Goal: Task Accomplishment & Management: Manage account settings

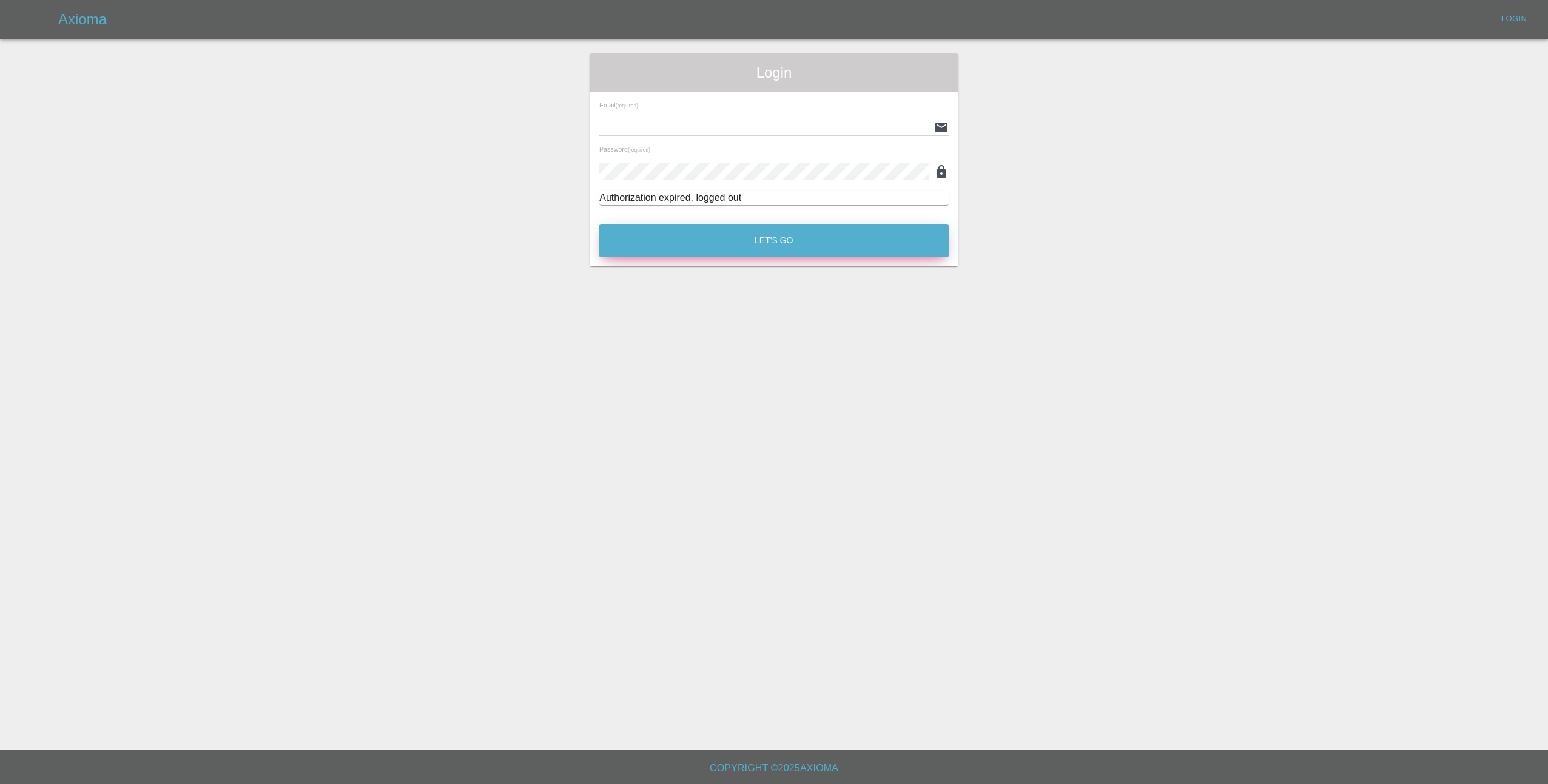
type input "lmfsmartrepairs@outlook.com"
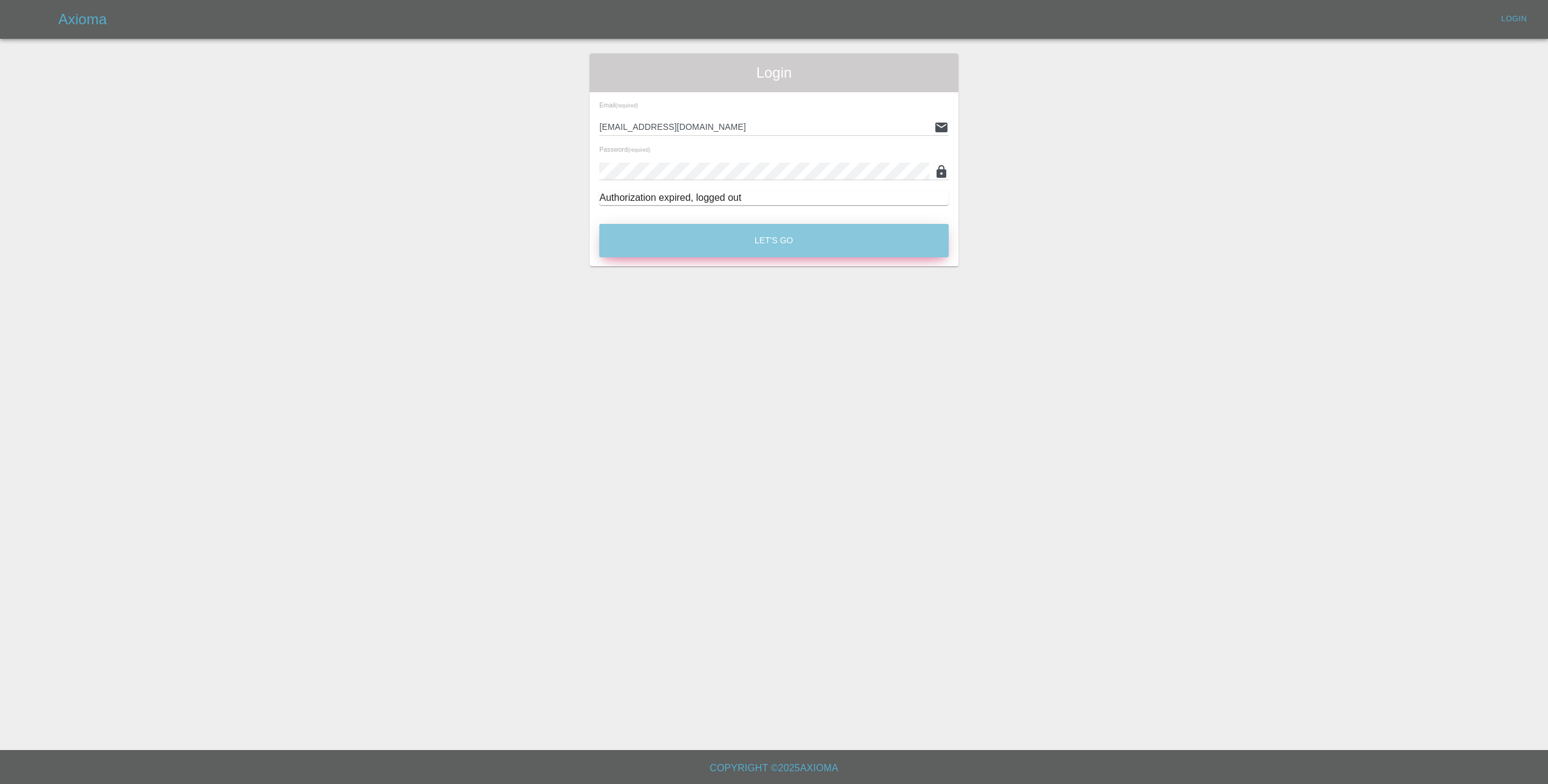
click at [789, 232] on button "Let's Go" at bounding box center [774, 240] width 349 height 33
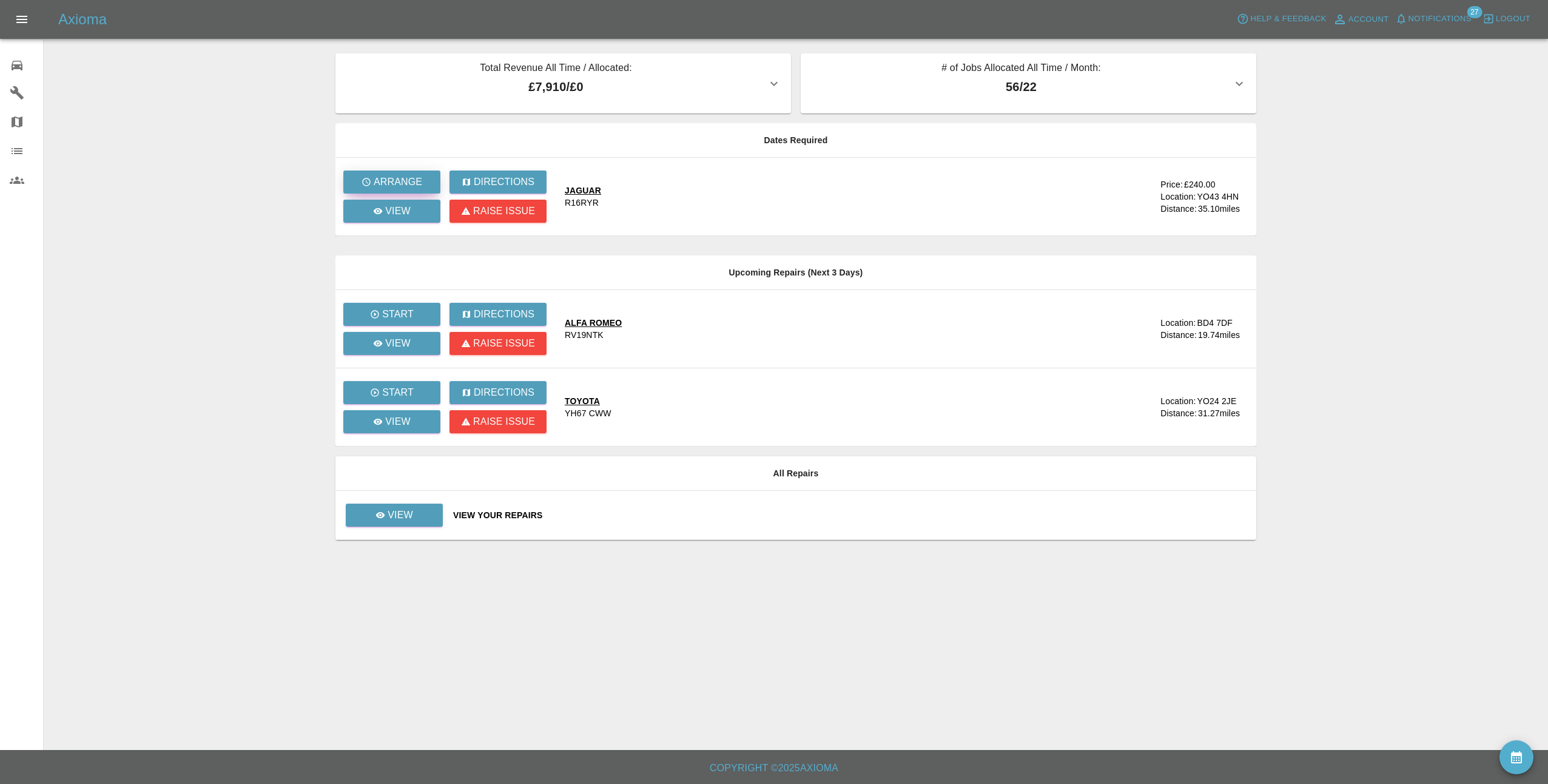
click at [404, 182] on p "Arrange" at bounding box center [398, 182] width 49 height 15
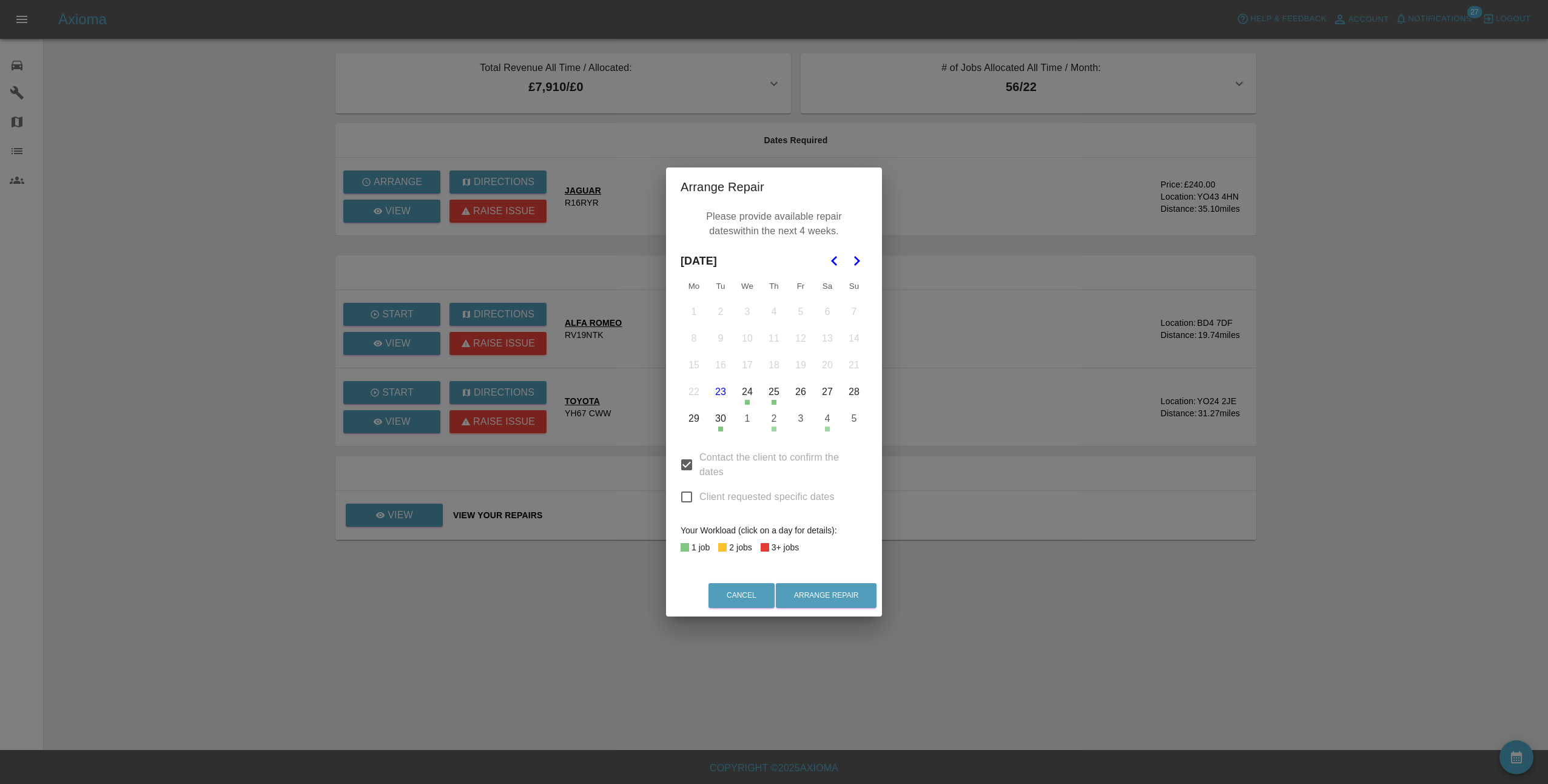
click at [956, 449] on div "Arrange Repair Please provide available repair dates within the next 4 weeks. S…" at bounding box center [774, 392] width 1548 height 784
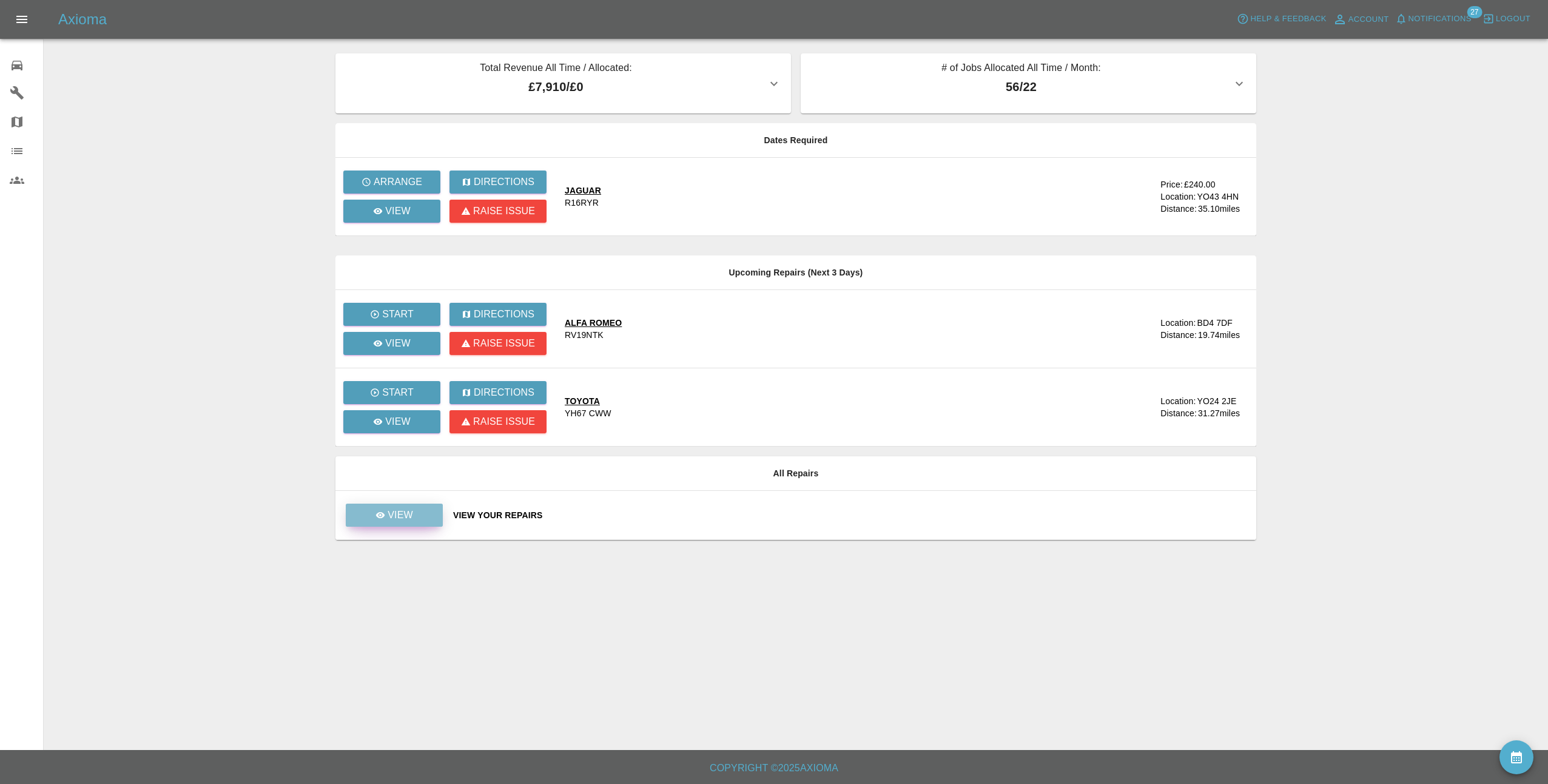
click at [420, 510] on link "View" at bounding box center [394, 515] width 97 height 23
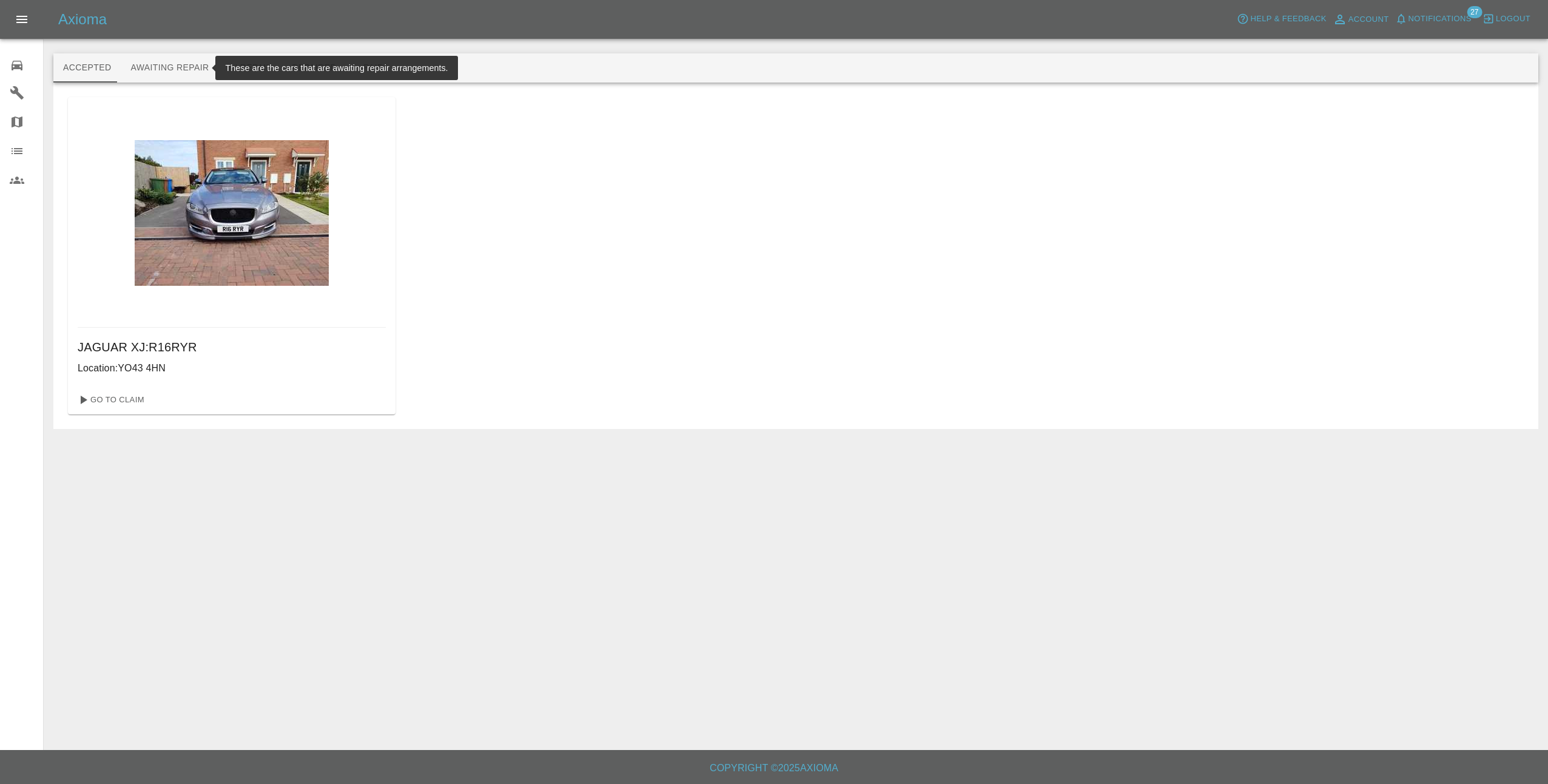
click at [147, 65] on button "Awaiting Repair" at bounding box center [169, 68] width 98 height 29
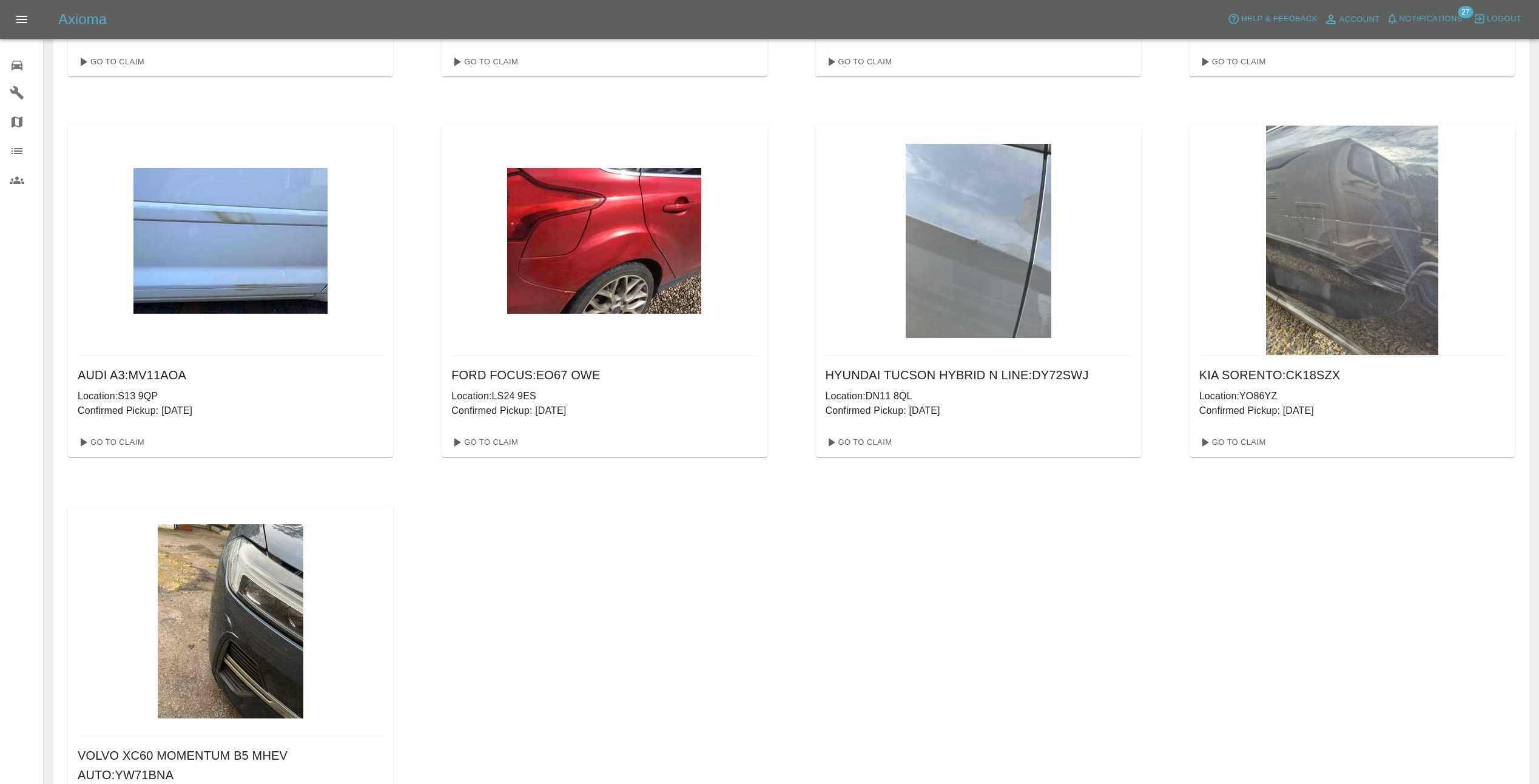
scroll to position [347, 0]
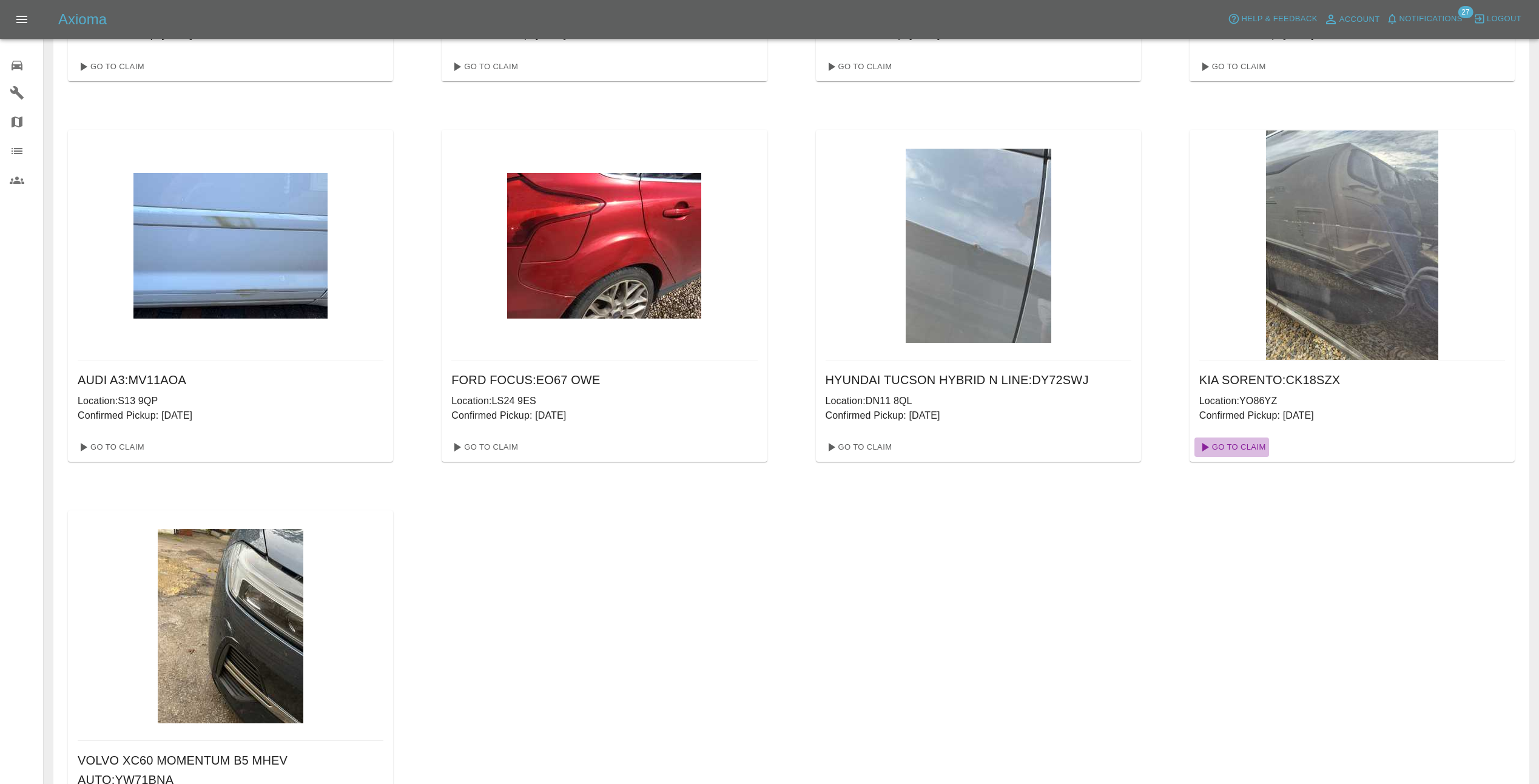
click at [1257, 445] on link "Go To Claim" at bounding box center [1232, 447] width 75 height 19
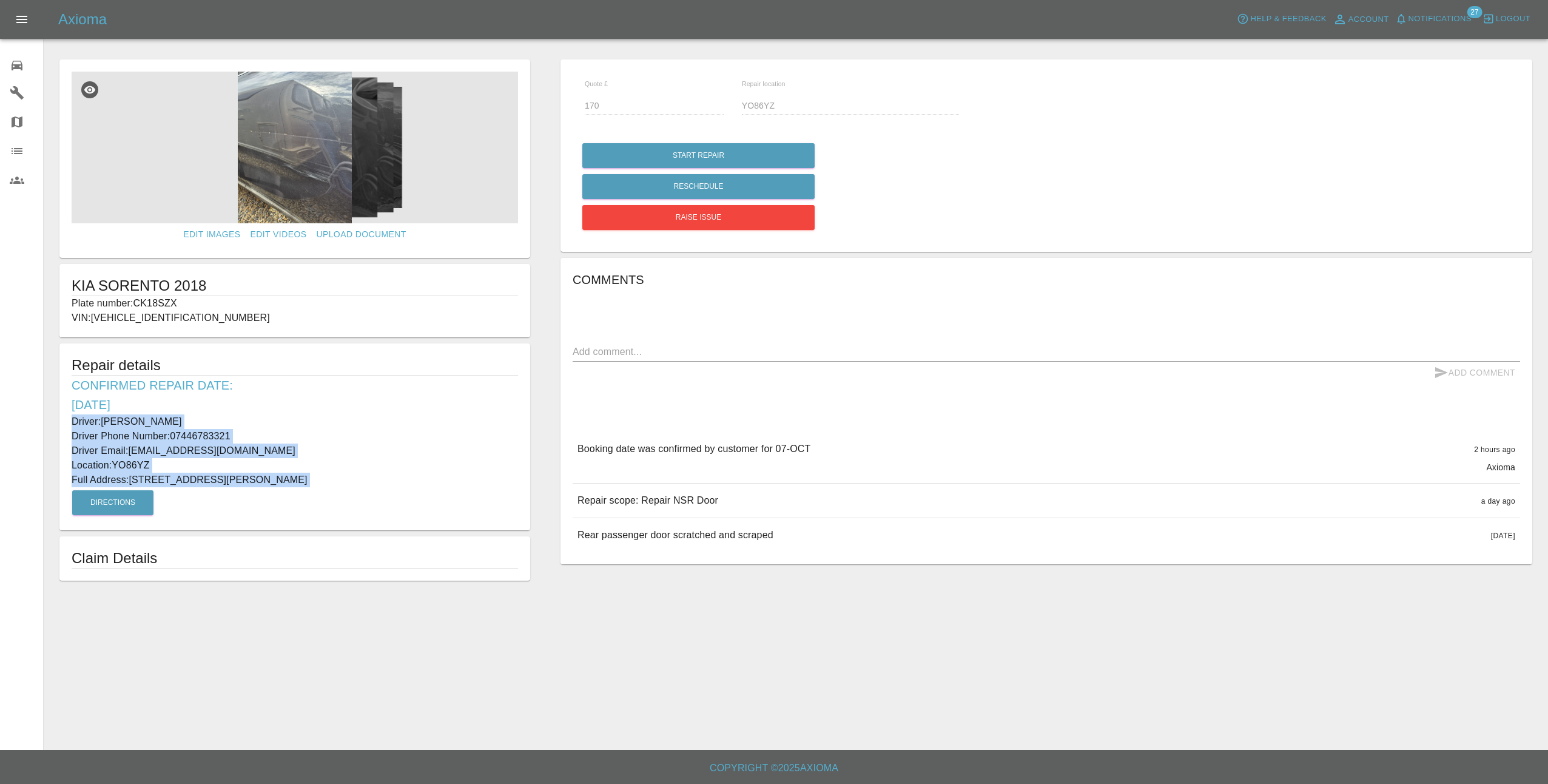
drag, startPoint x: 70, startPoint y: 415, endPoint x: 415, endPoint y: 502, distance: 355.8
click at [415, 502] on div "Repair details Confirmed Repair Date: 07/10/25 Driver: Clint Smith Driver Phone…" at bounding box center [295, 436] width 471 height 187
copy div "Driver: Clint Smith Driver Phone Number: 07446783321 Driver Email: clintandjen@…"
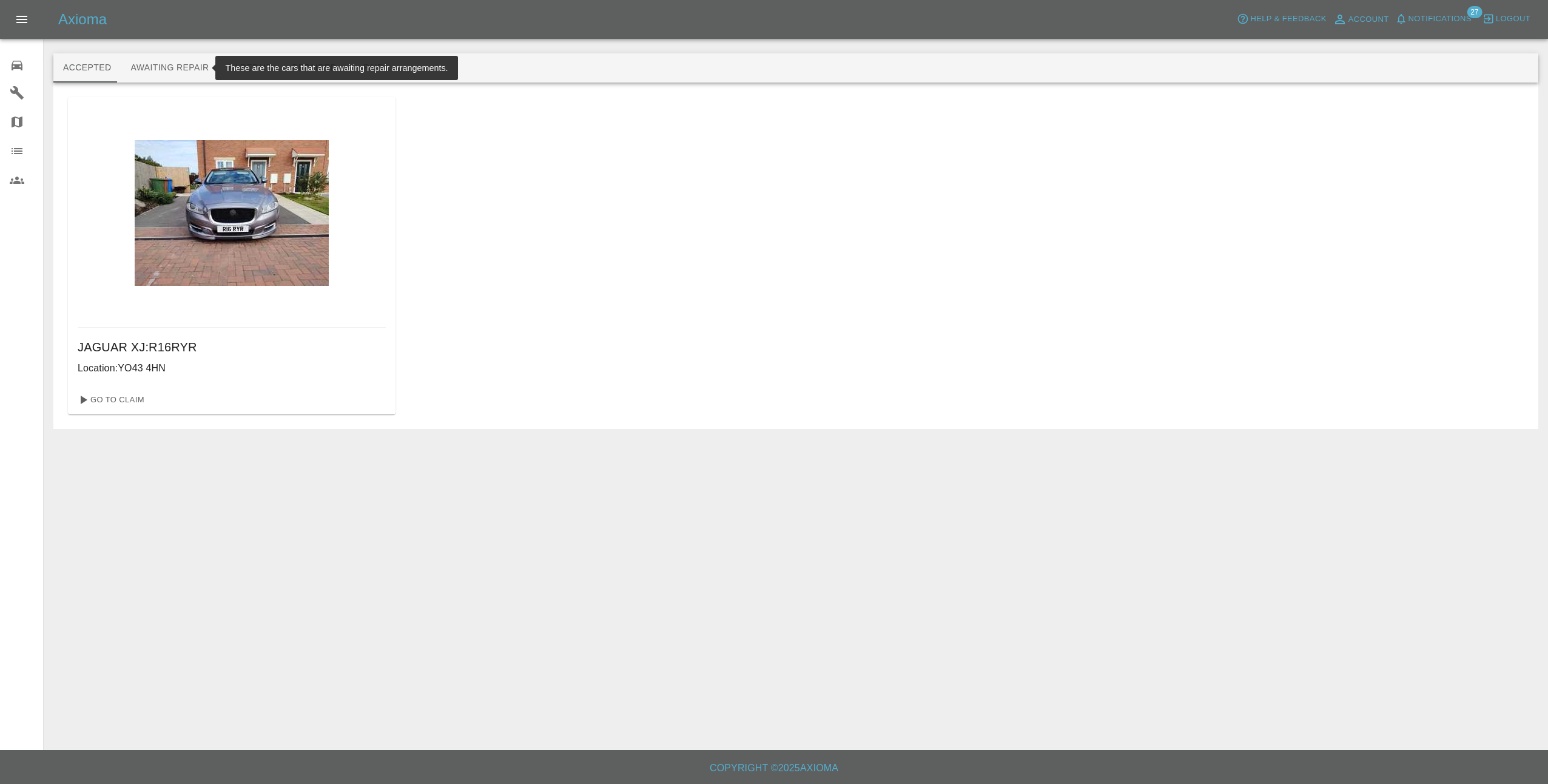
click at [158, 67] on button "Awaiting Repair" at bounding box center [169, 68] width 98 height 29
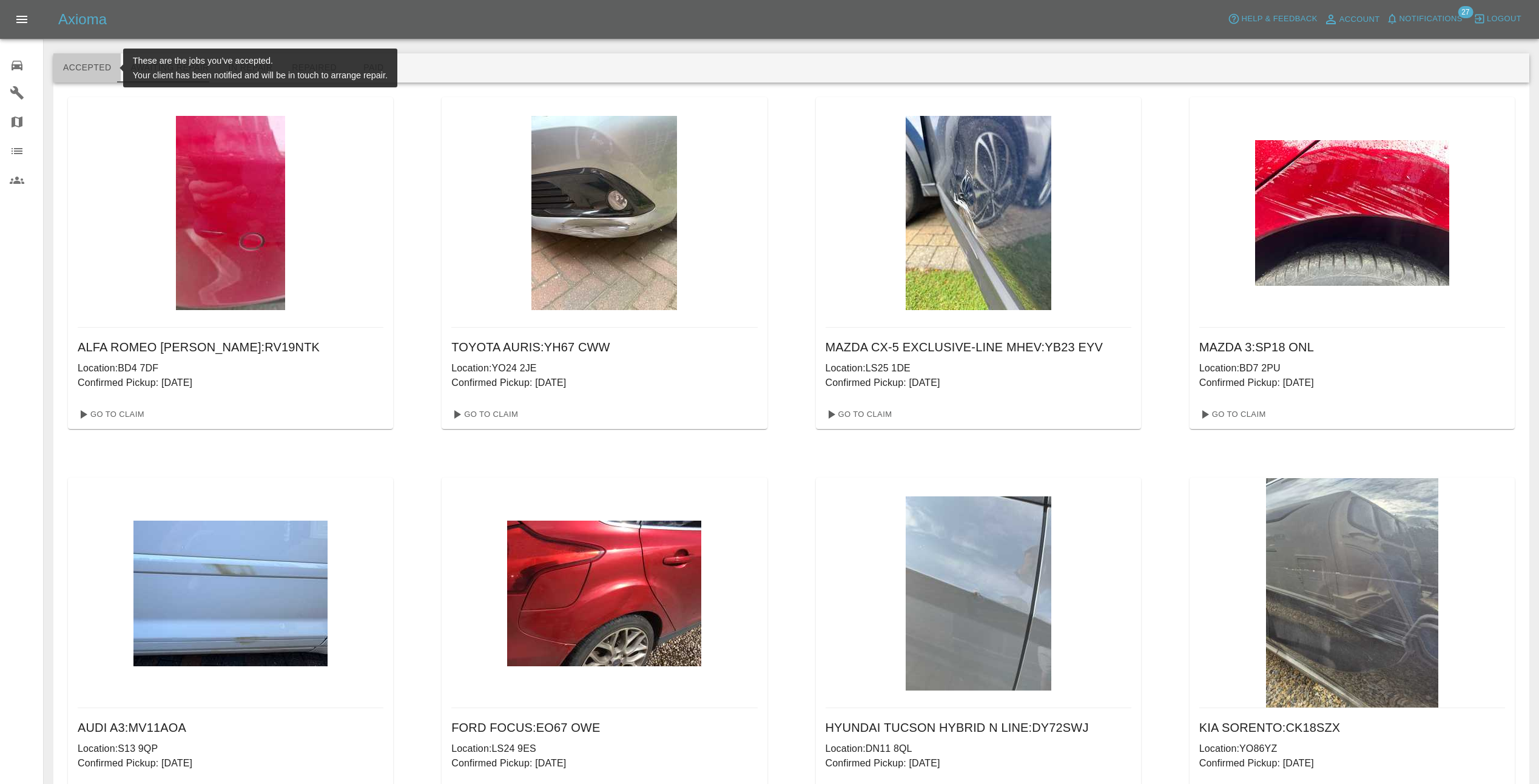
click at [87, 59] on button "Accepted" at bounding box center [87, 68] width 68 height 29
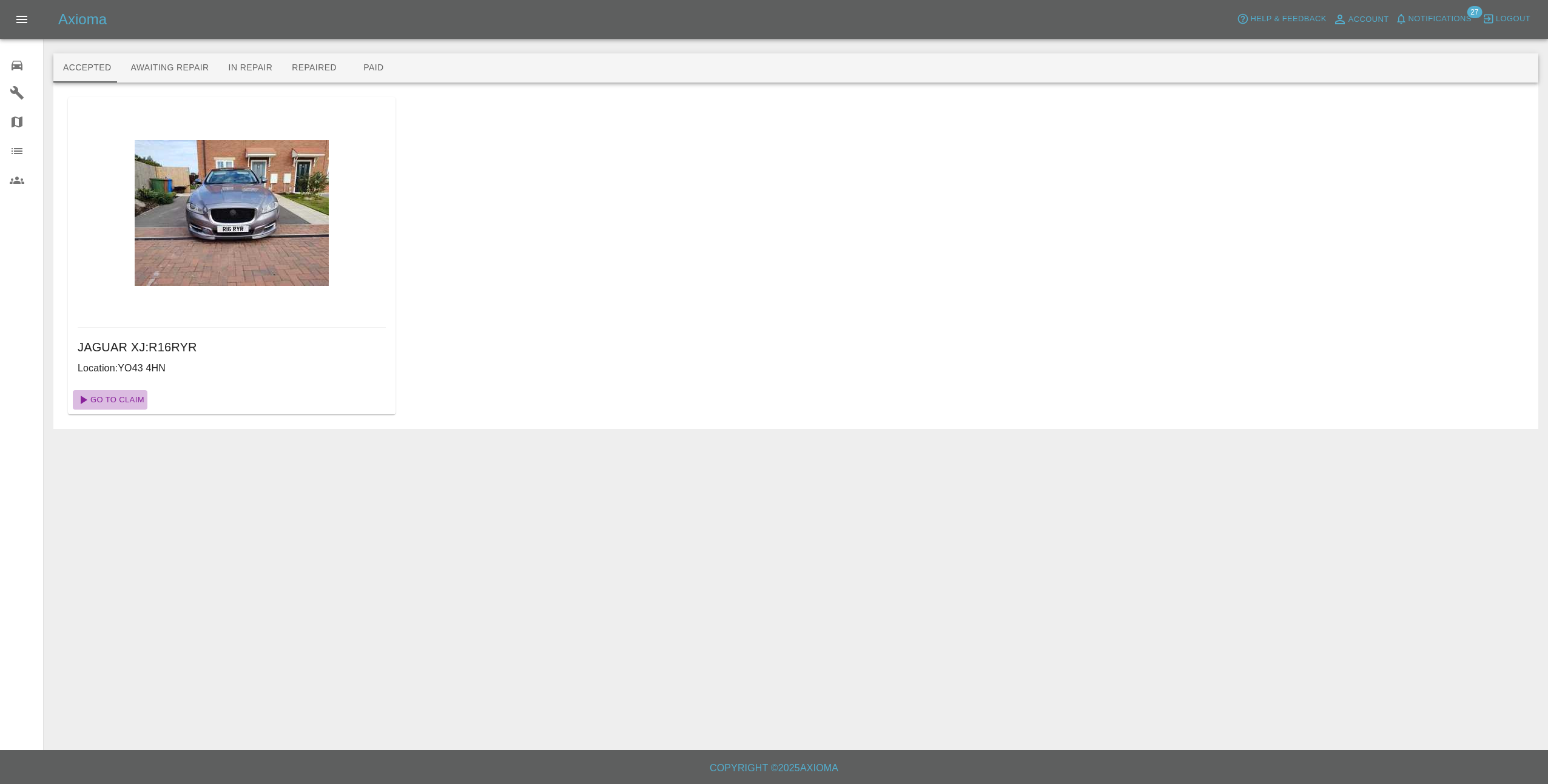
click at [133, 401] on link "Go To Claim" at bounding box center [110, 400] width 75 height 19
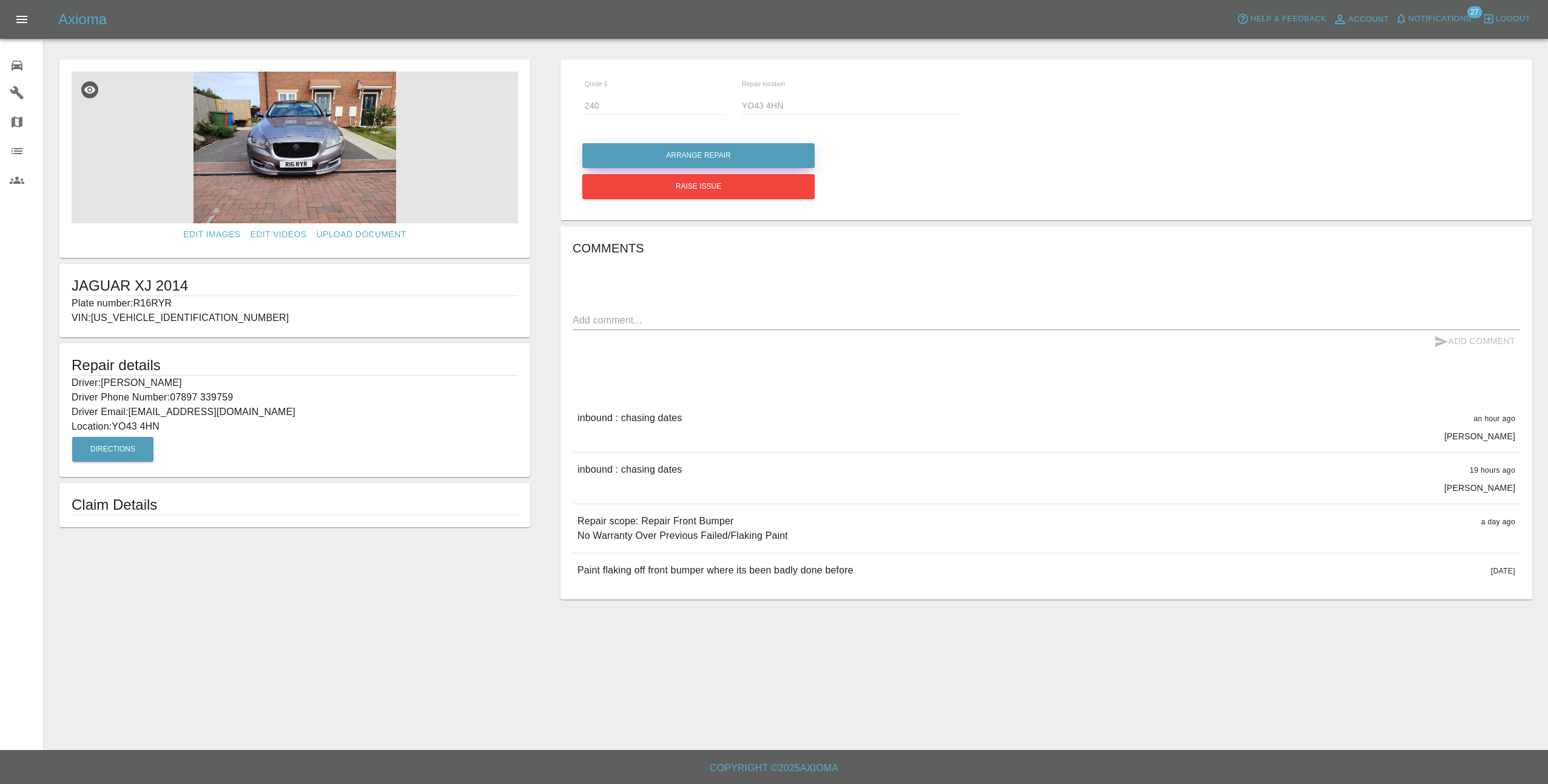
click at [692, 150] on button "Arrange Repair" at bounding box center [698, 155] width 232 height 25
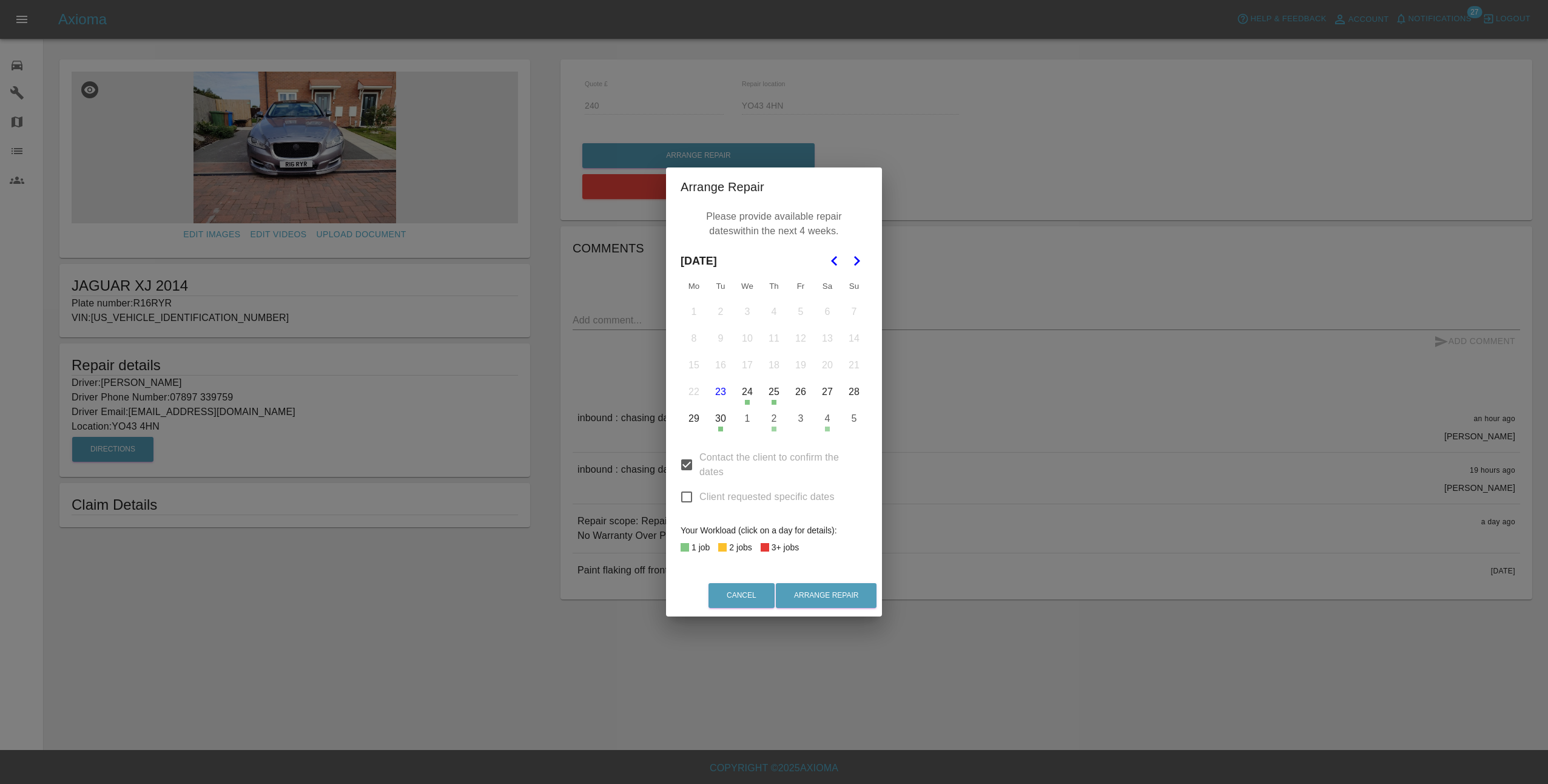
click at [853, 258] on icon "Go to the Next Month" at bounding box center [856, 261] width 15 height 15
click at [746, 342] on button "8" at bounding box center [748, 339] width 26 height 26
click at [783, 342] on button "9" at bounding box center [774, 339] width 26 height 26
click at [703, 367] on button "13" at bounding box center [694, 365] width 26 height 26
click at [727, 367] on button "14" at bounding box center [721, 365] width 26 height 26
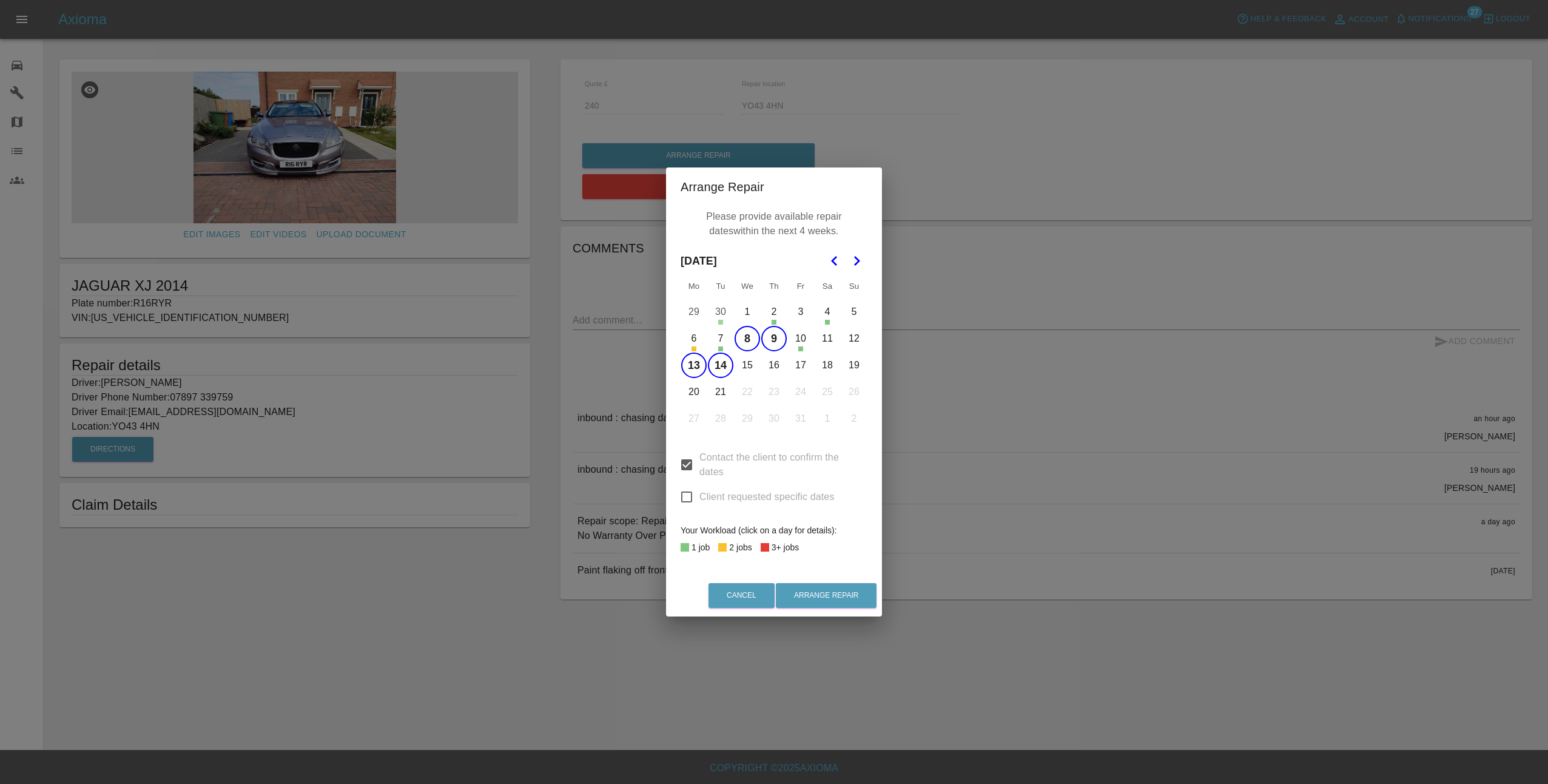
click at [754, 369] on button "15" at bounding box center [748, 365] width 26 height 26
click at [774, 365] on button "16" at bounding box center [774, 365] width 26 height 26
click at [802, 367] on button "17" at bounding box center [801, 365] width 26 height 26
click at [693, 390] on button "20" at bounding box center [694, 392] width 26 height 26
click at [718, 390] on button "21" at bounding box center [721, 392] width 26 height 26
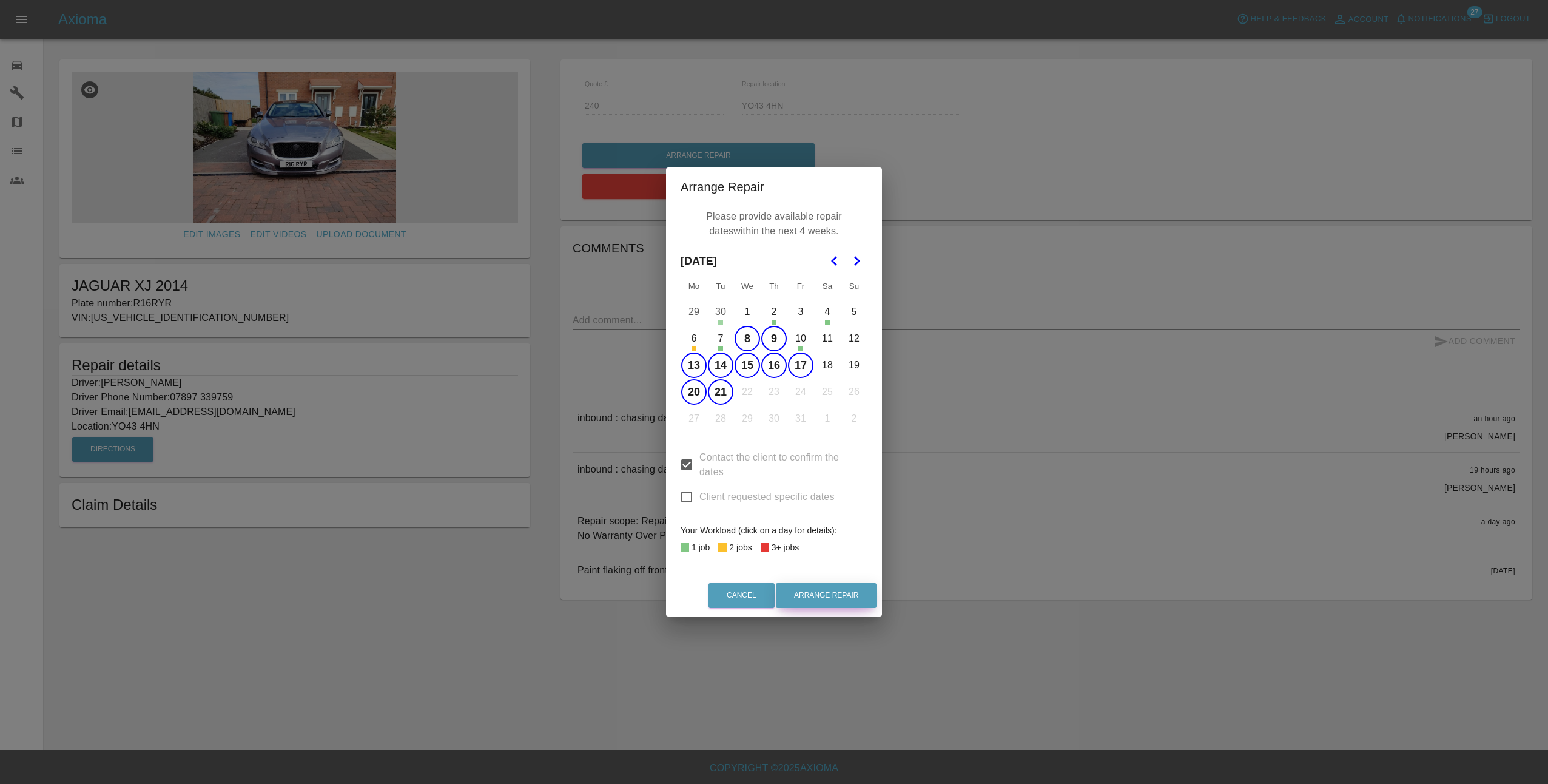
click at [827, 595] on button "Arrange Repair" at bounding box center [827, 595] width 101 height 25
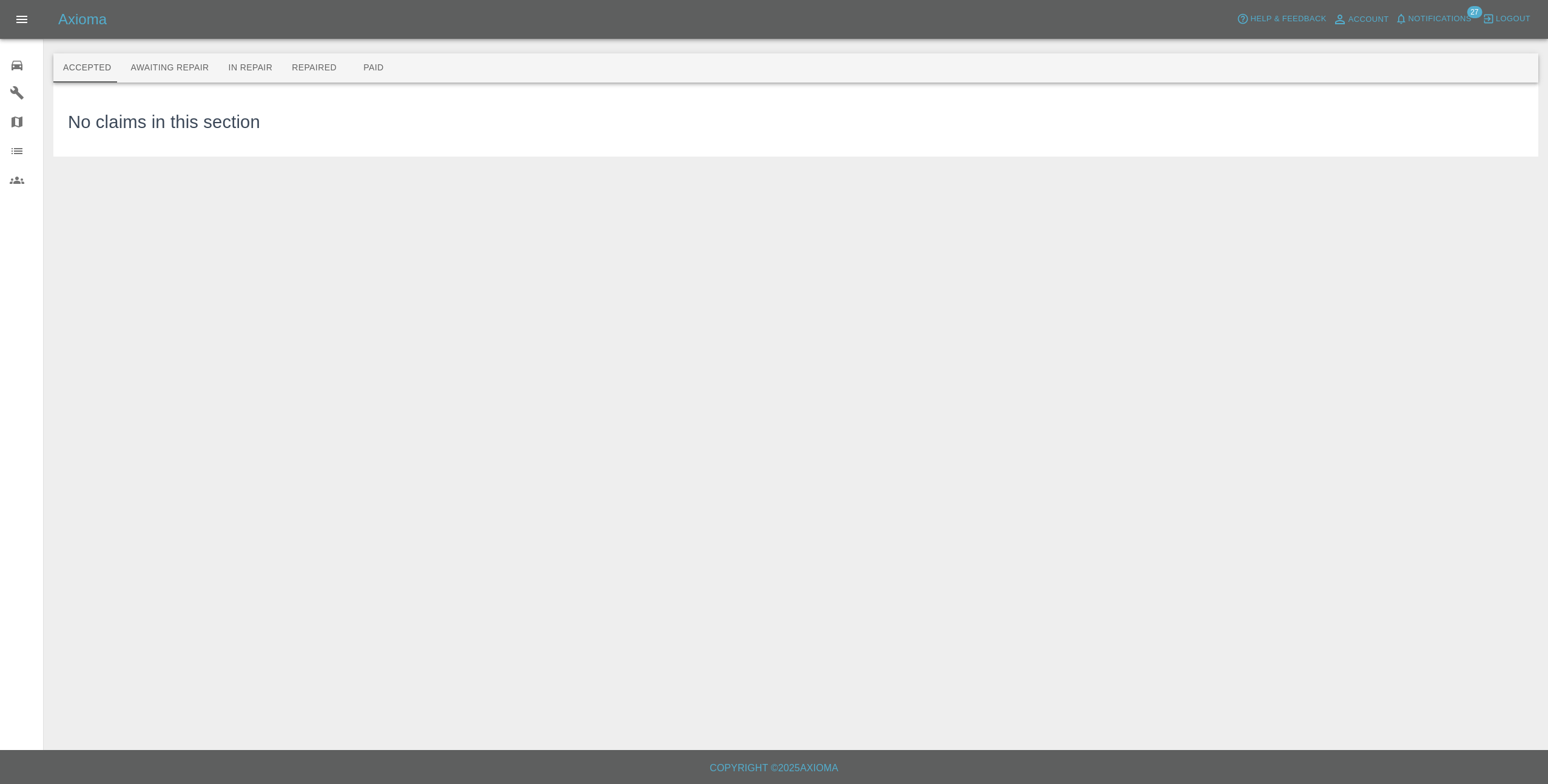
click at [1442, 20] on span "Notifications" at bounding box center [1440, 19] width 63 height 14
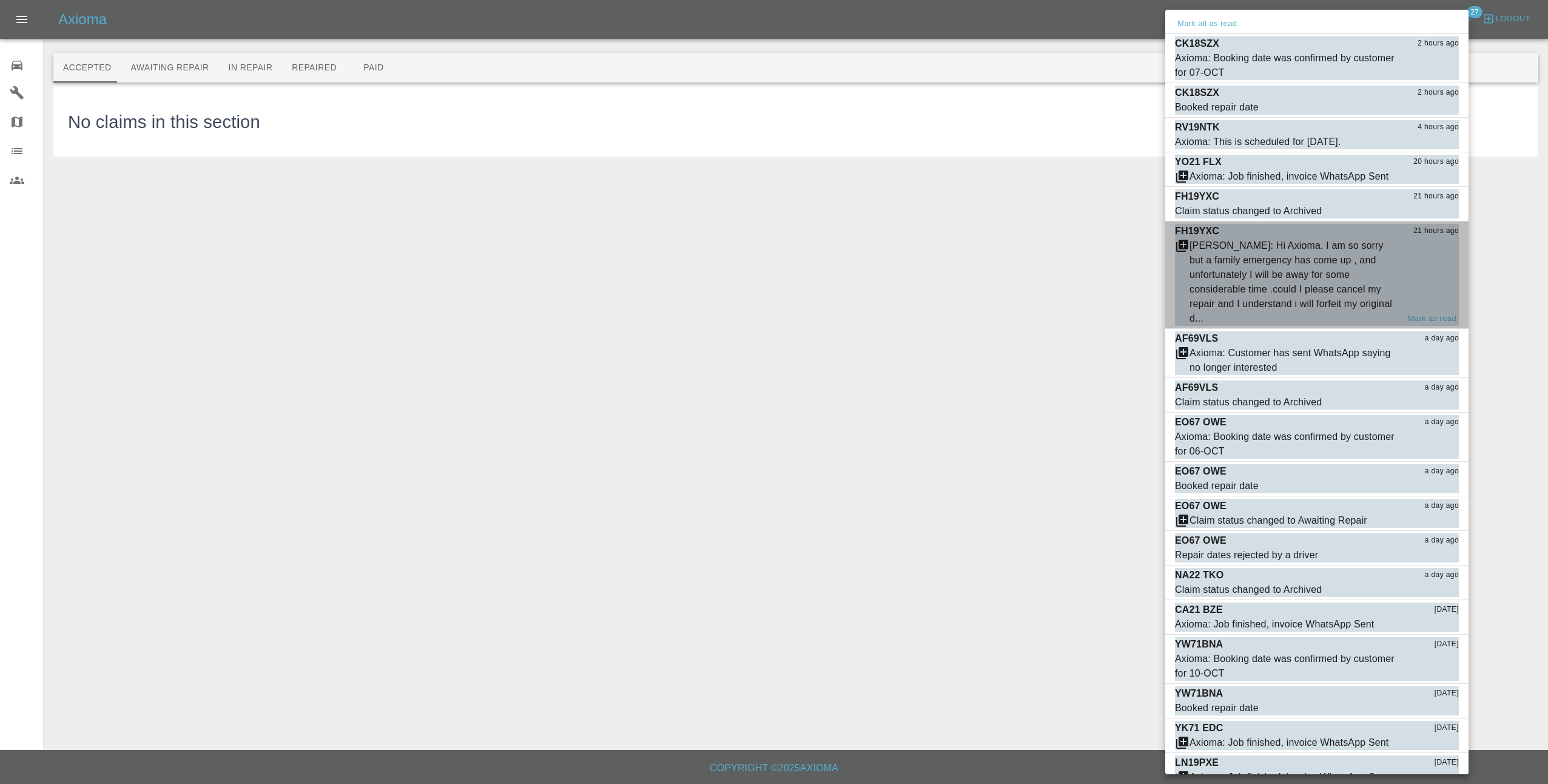
click at [1217, 241] on div "Saleem Anwar: Hi Axioma. I am so sorry but a family emergency has come up , and…" at bounding box center [1294, 282] width 209 height 88
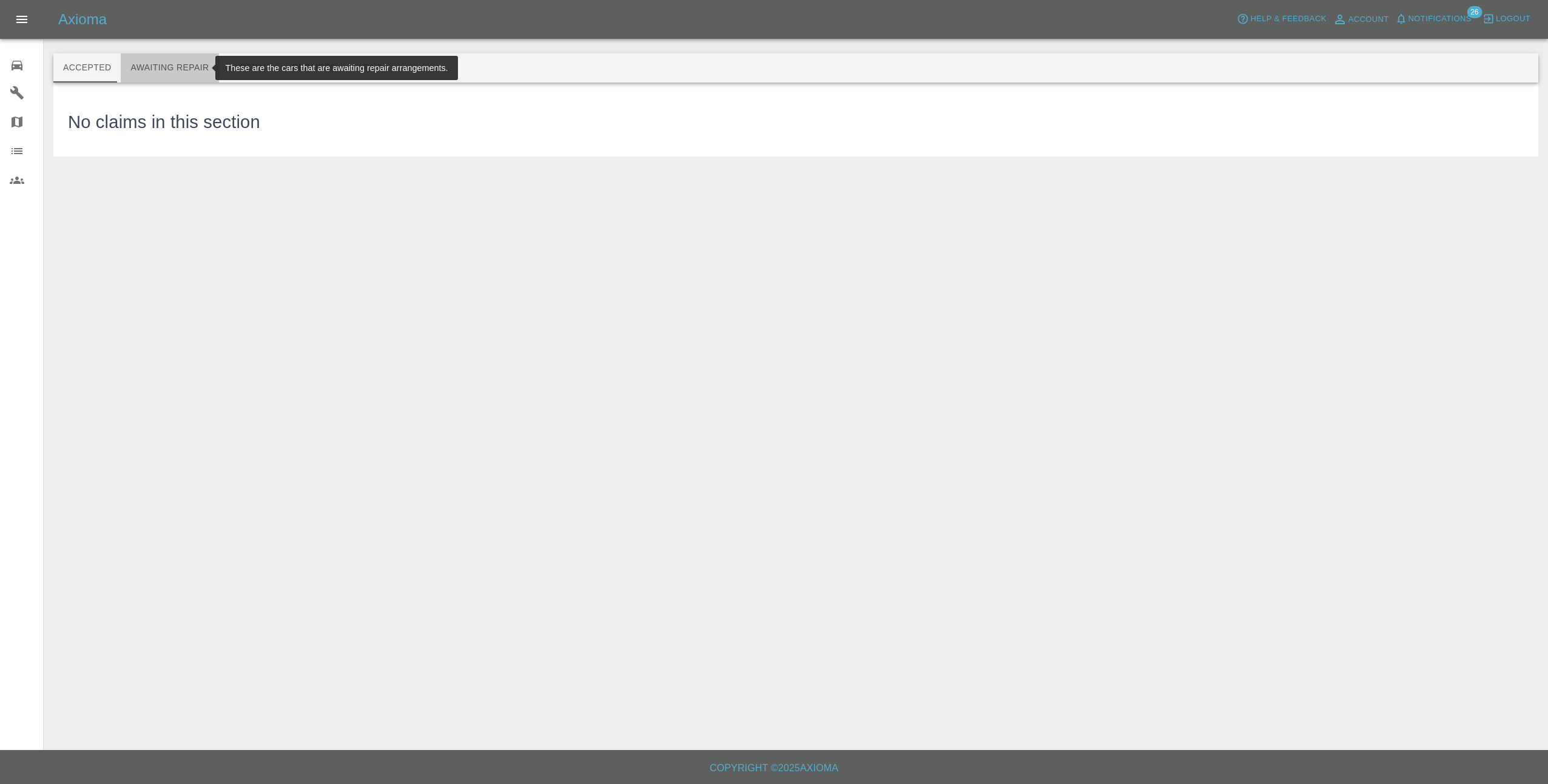
click at [171, 62] on button "Awaiting Repair" at bounding box center [169, 68] width 98 height 29
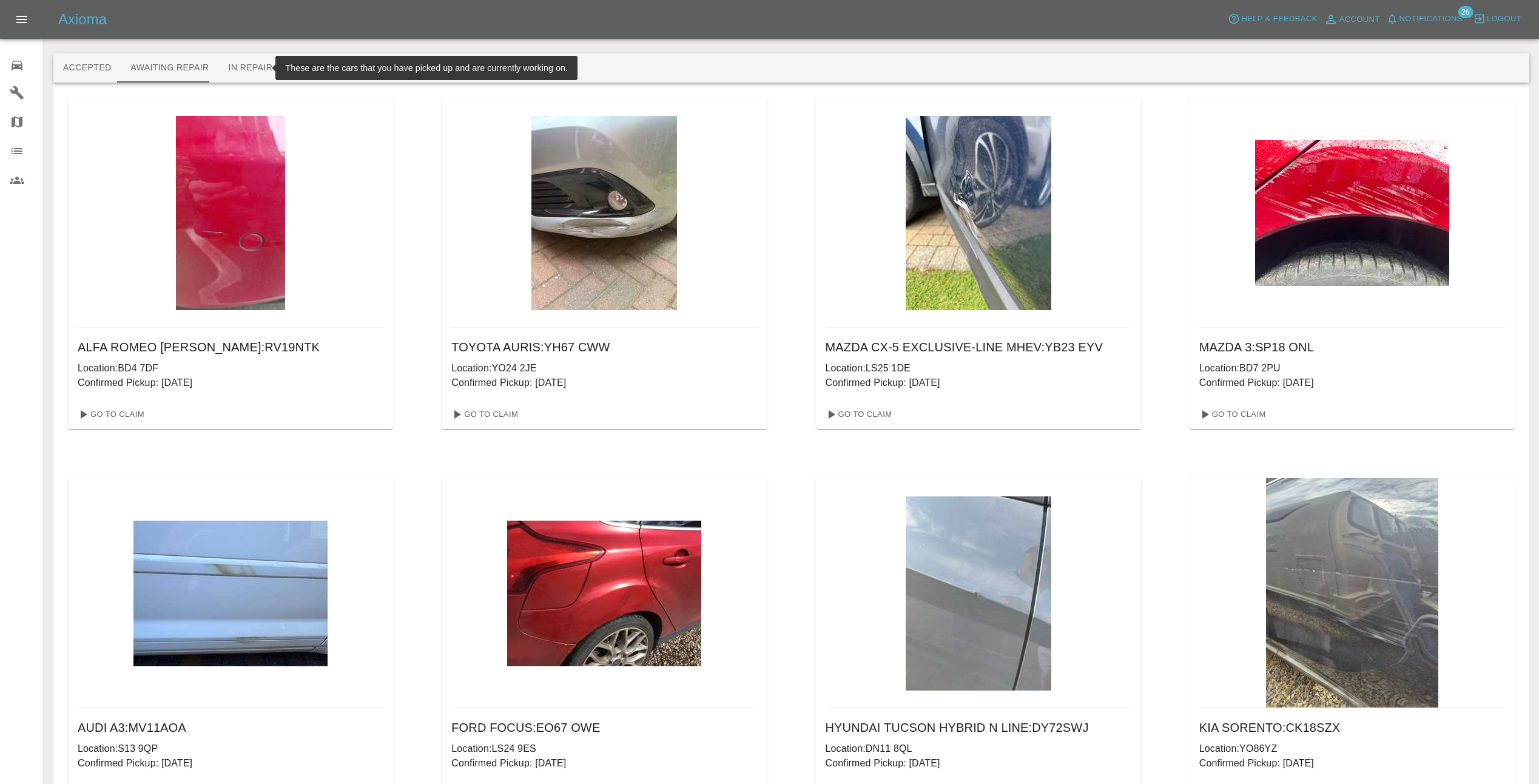
click at [247, 63] on button "In Repair" at bounding box center [251, 68] width 64 height 29
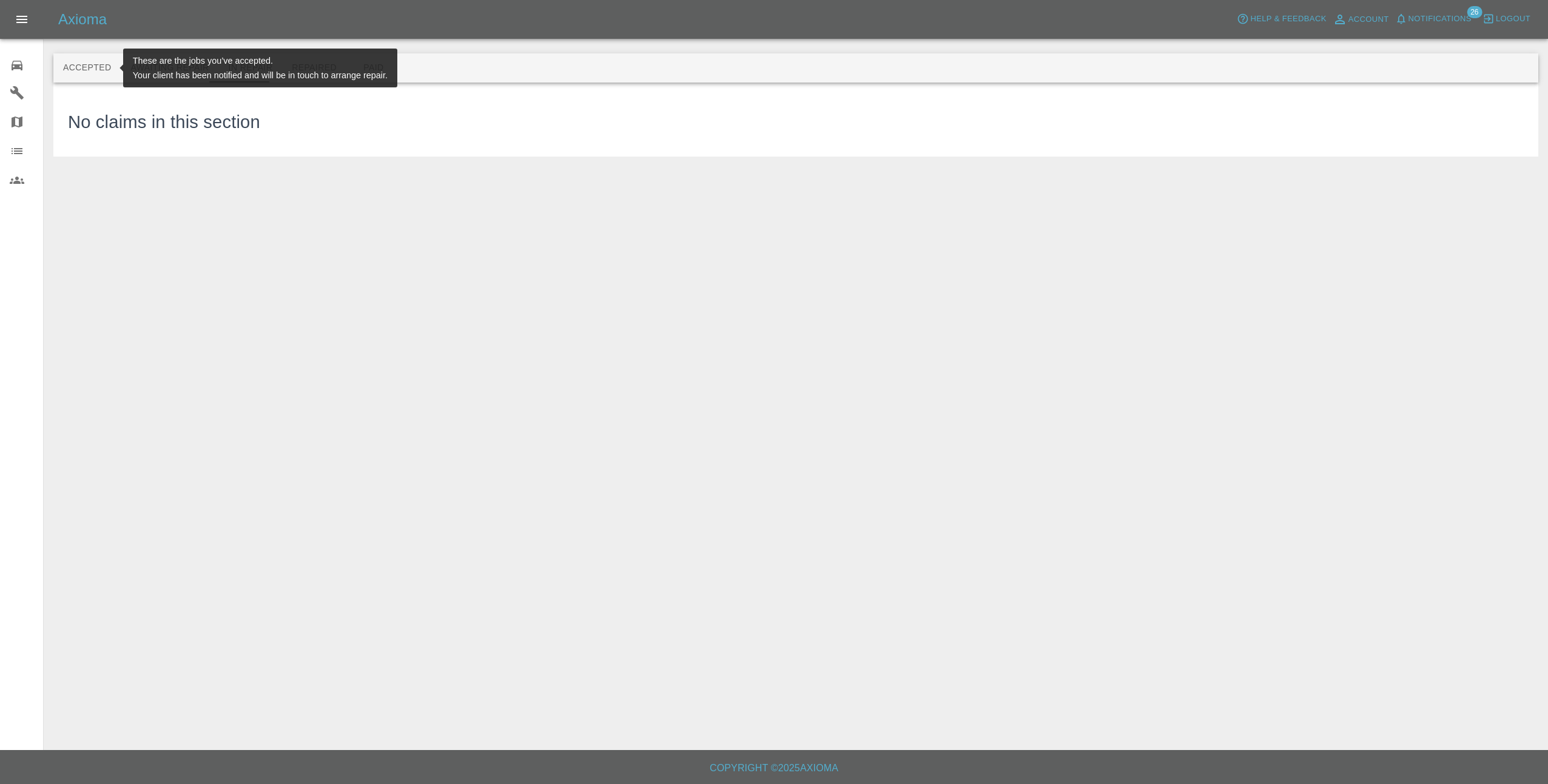
click at [103, 73] on button "Accepted" at bounding box center [87, 68] width 68 height 29
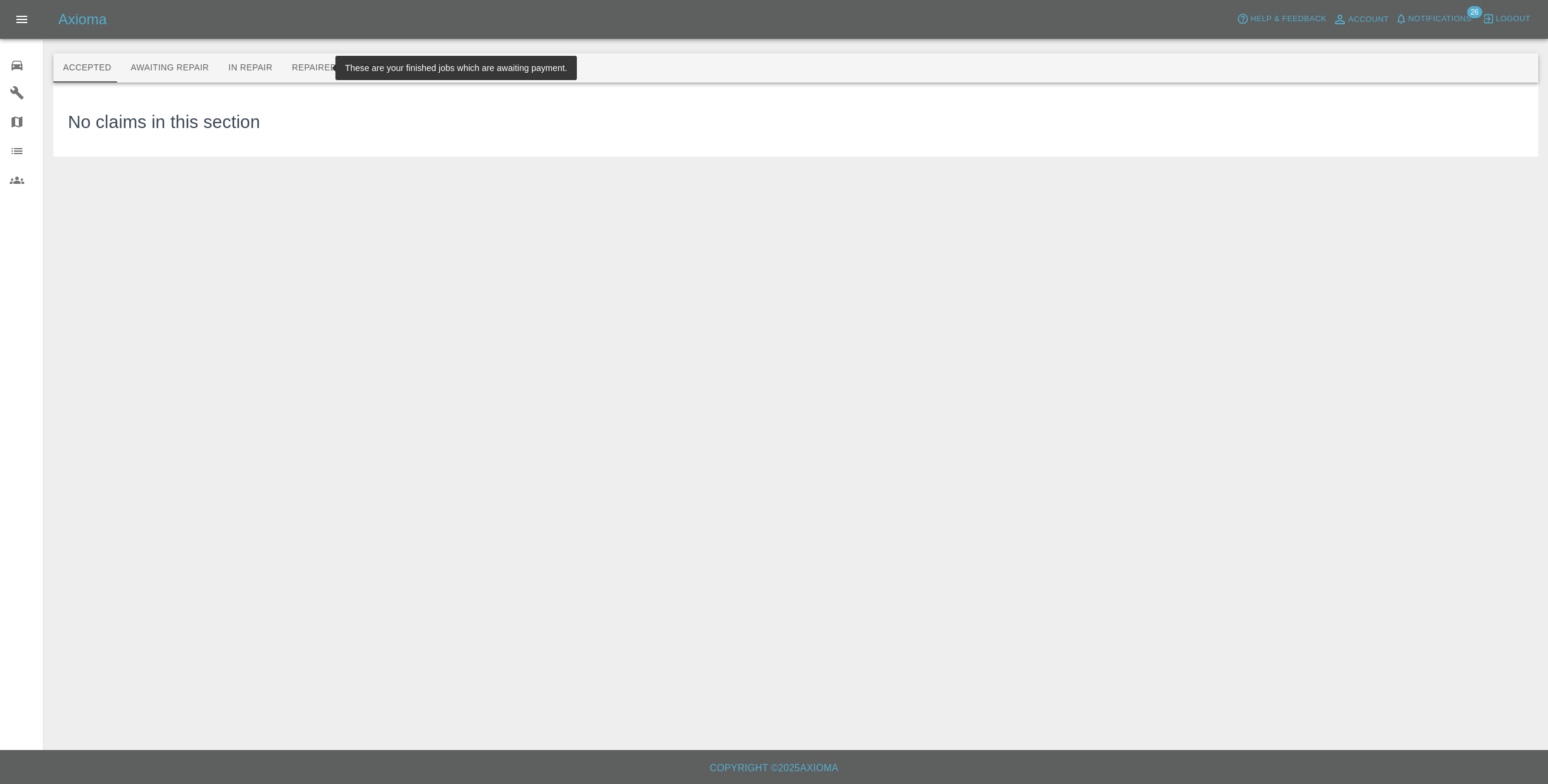
click at [297, 73] on button "Repaired" at bounding box center [314, 68] width 64 height 29
click at [169, 63] on button "Awaiting Repair" at bounding box center [169, 68] width 98 height 29
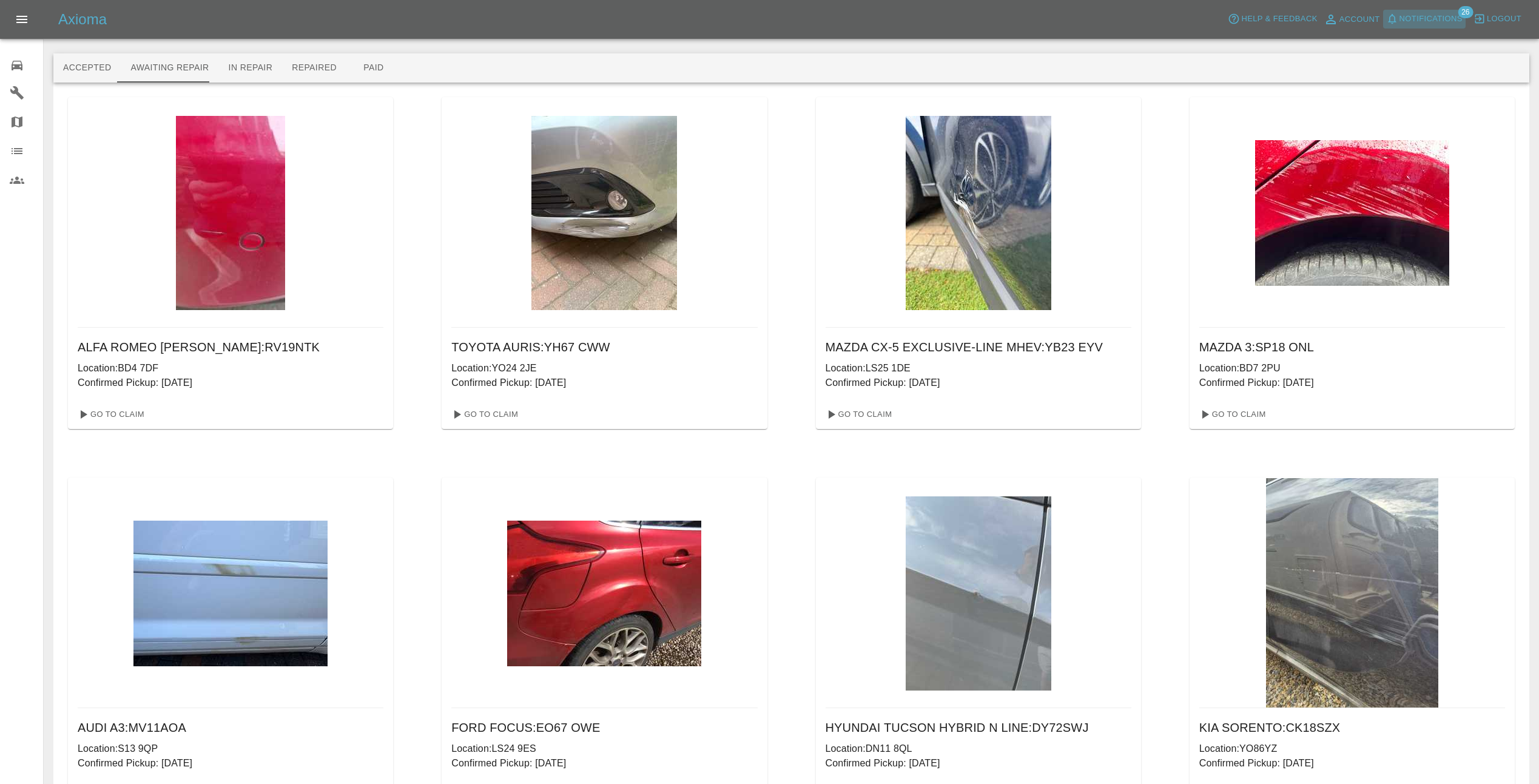
click at [1434, 26] on span "Notifications" at bounding box center [1431, 19] width 63 height 14
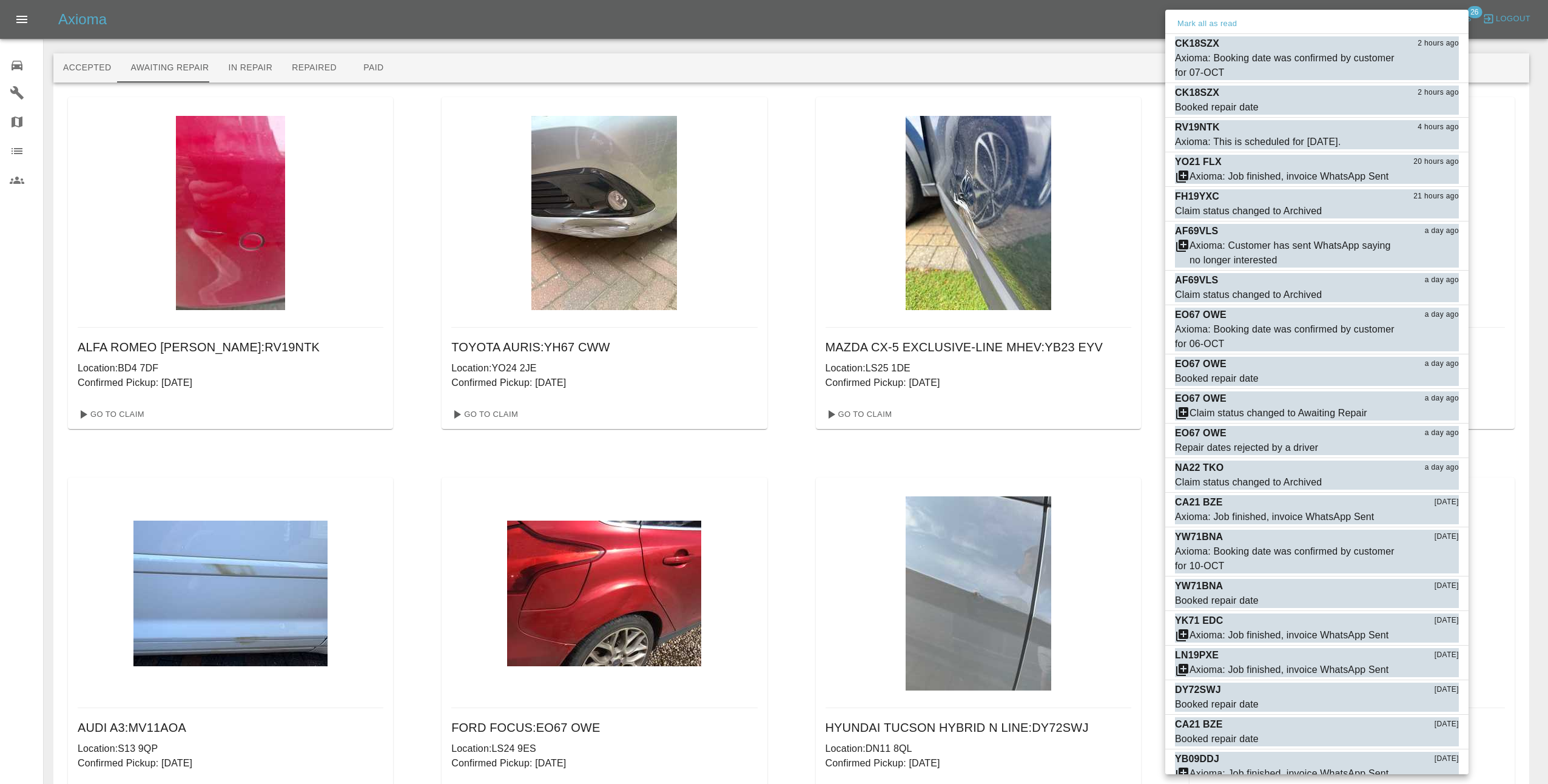
drag, startPoint x: 808, startPoint y: 477, endPoint x: 799, endPoint y: 480, distance: 9.5
click at [809, 477] on div at bounding box center [774, 392] width 1548 height 784
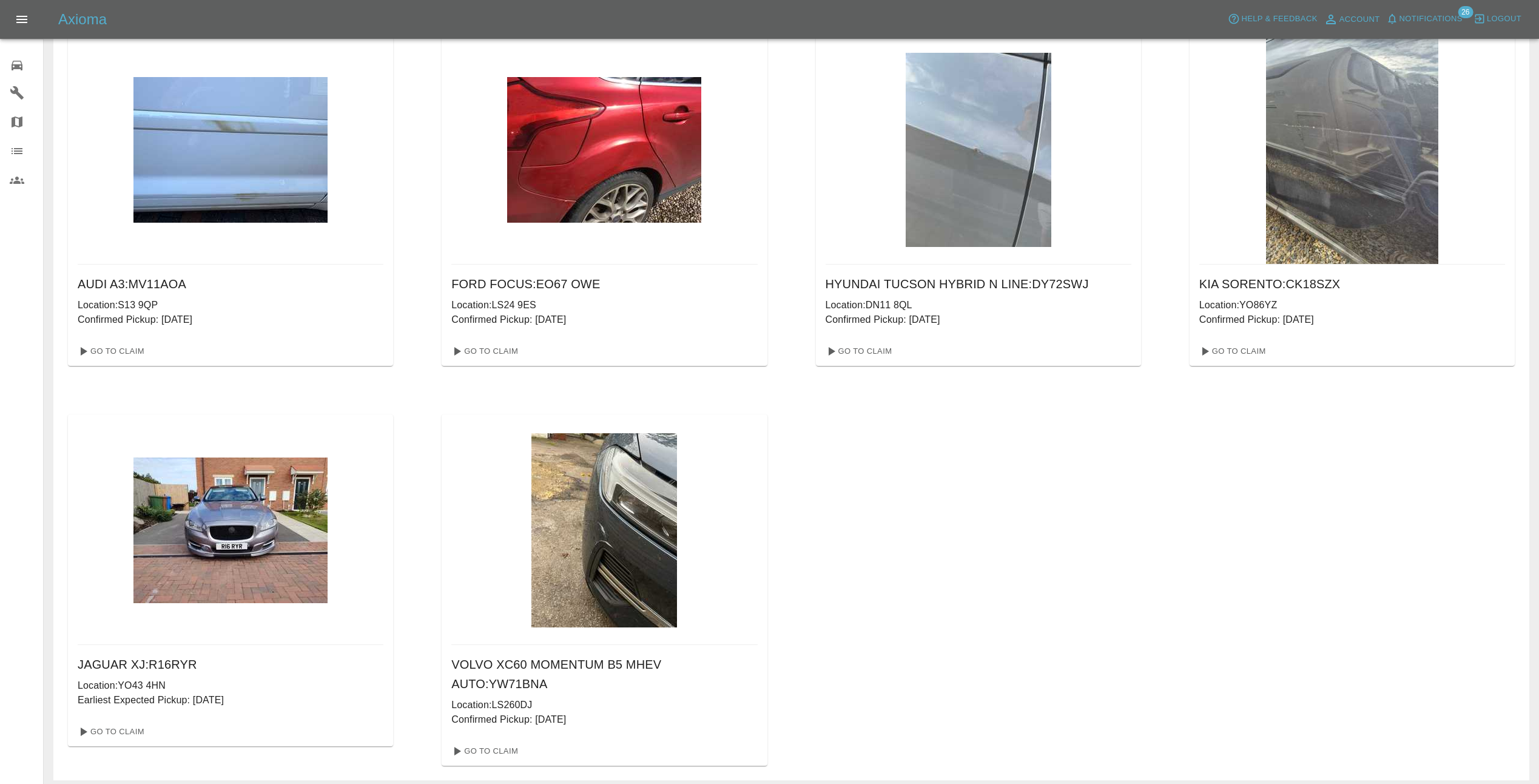
scroll to position [469, 0]
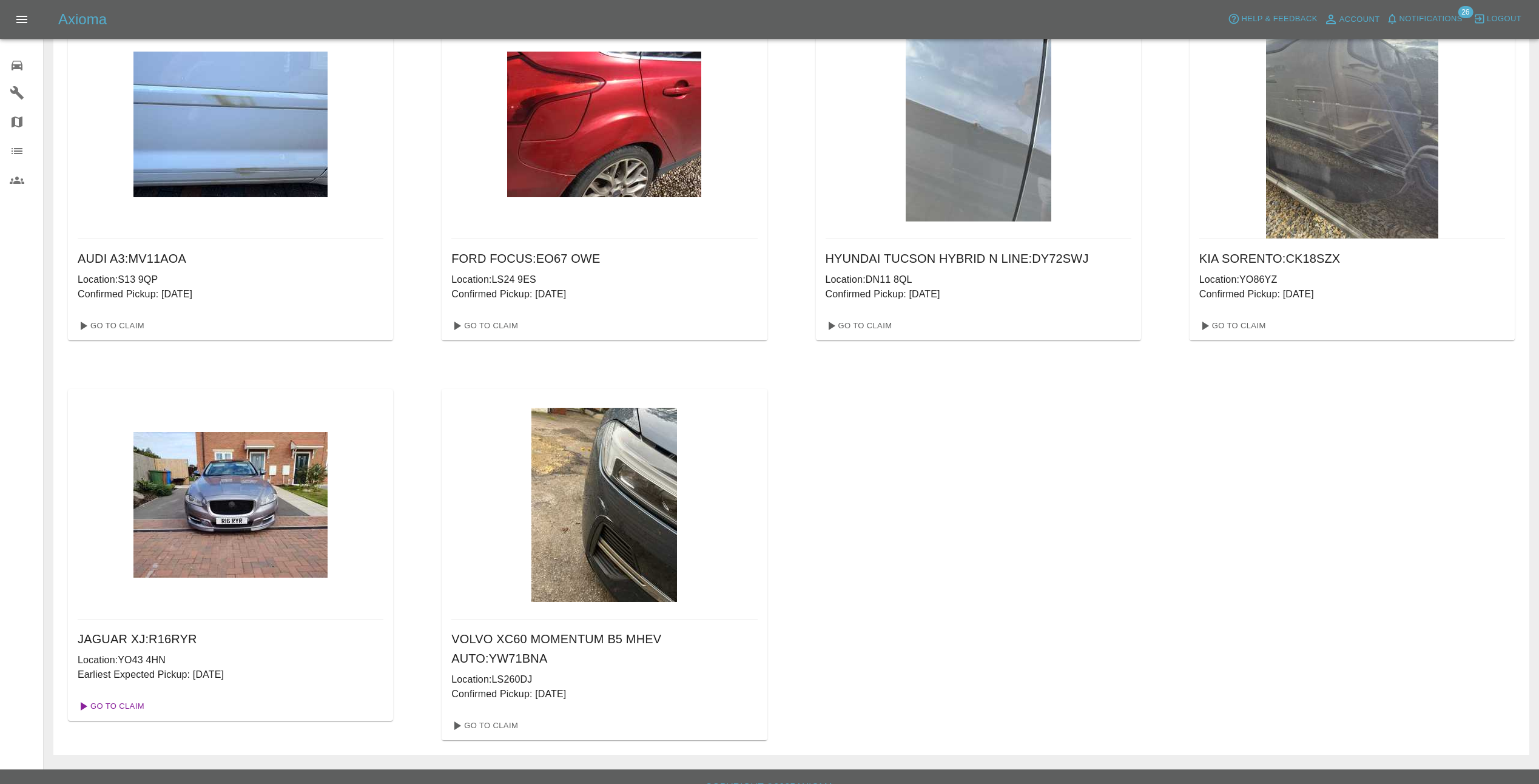
click at [137, 706] on link "Go To Claim" at bounding box center [110, 706] width 75 height 19
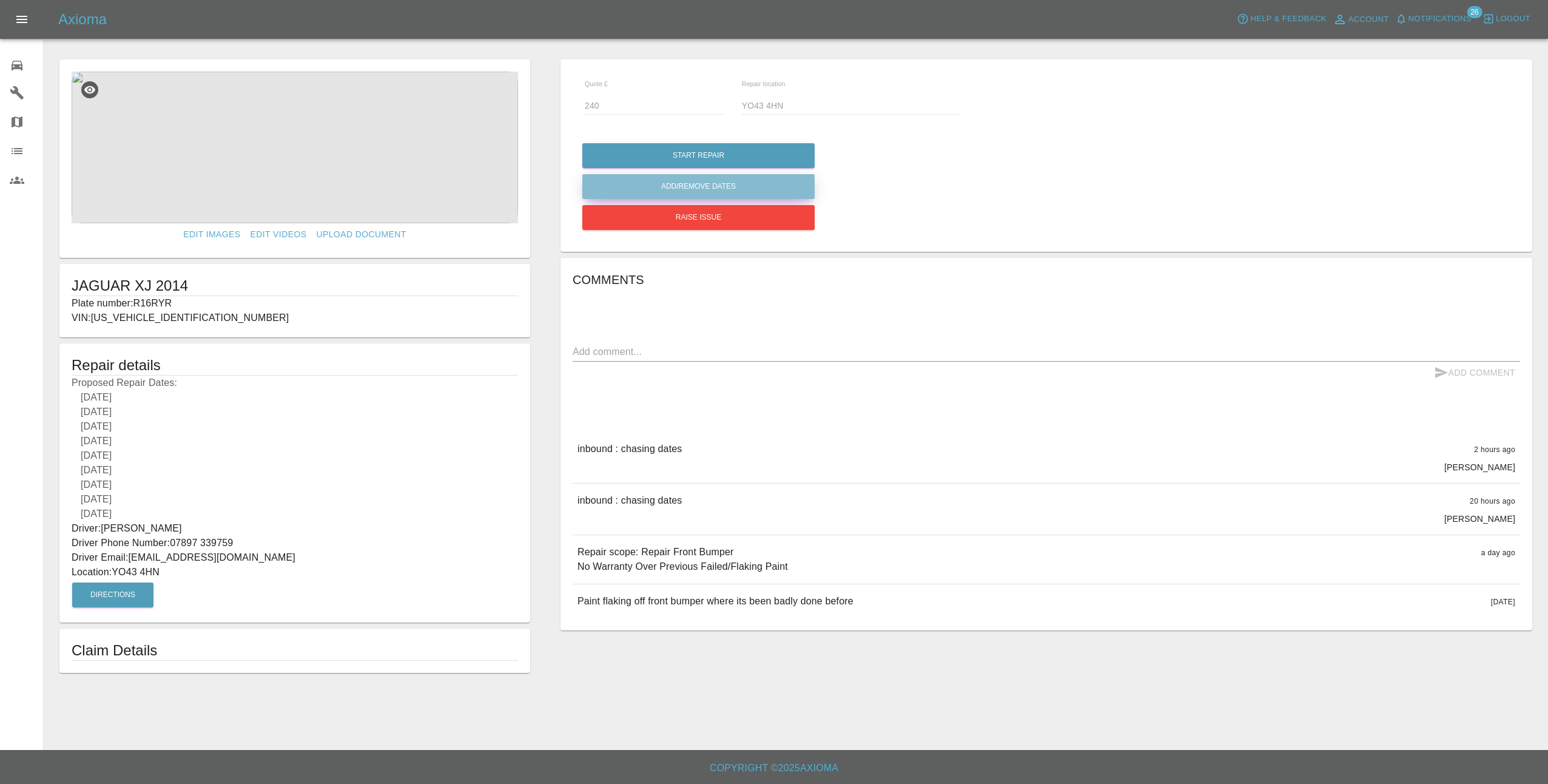
click at [704, 182] on button "Add/Remove Dates" at bounding box center [698, 186] width 232 height 25
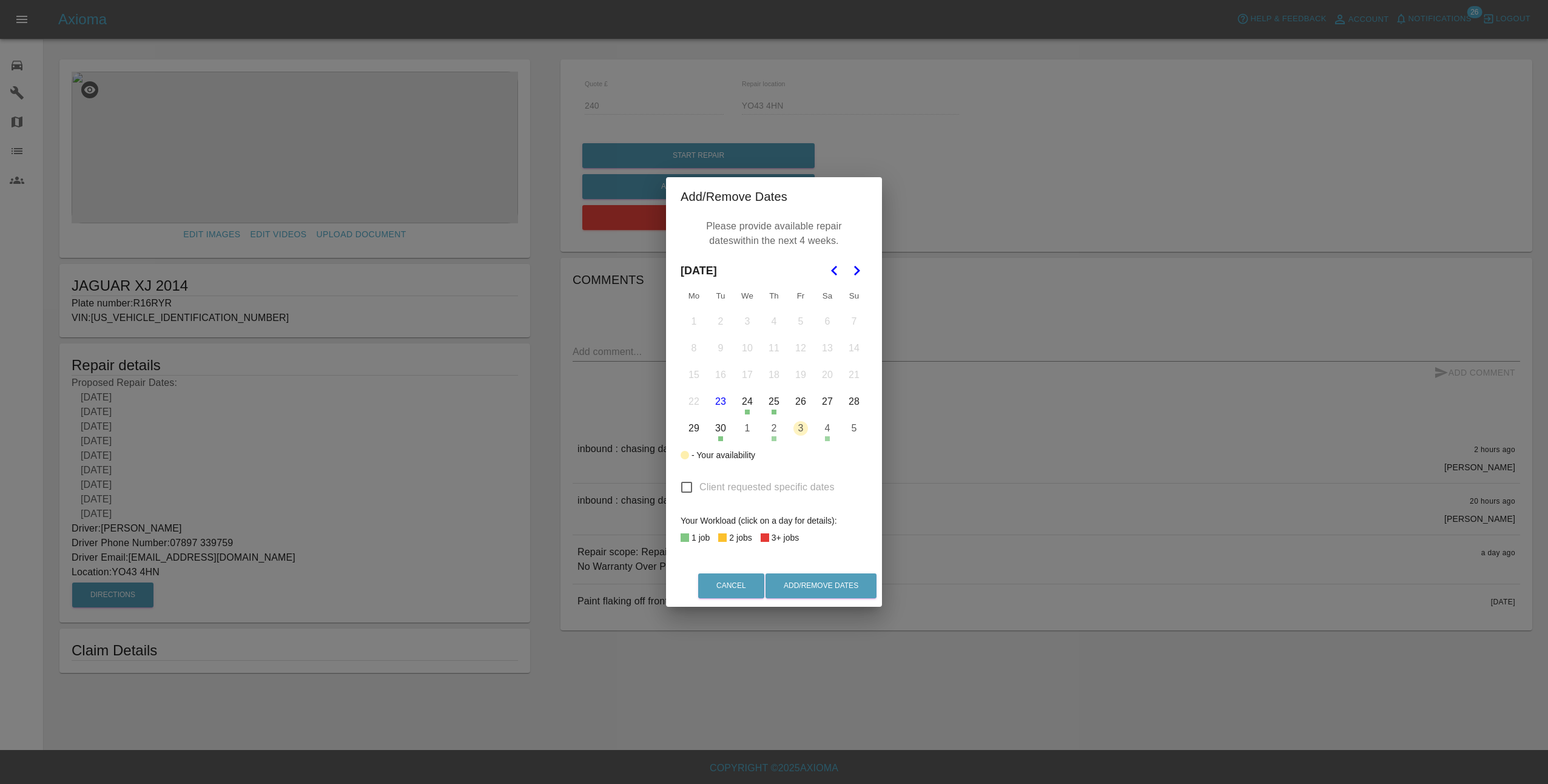
click at [855, 263] on icon "Go to the Next Month" at bounding box center [856, 271] width 15 height 15
click at [773, 349] on button "9" at bounding box center [774, 349] width 26 height 26
click at [821, 586] on button "Add/Remove Dates" at bounding box center [821, 585] width 111 height 25
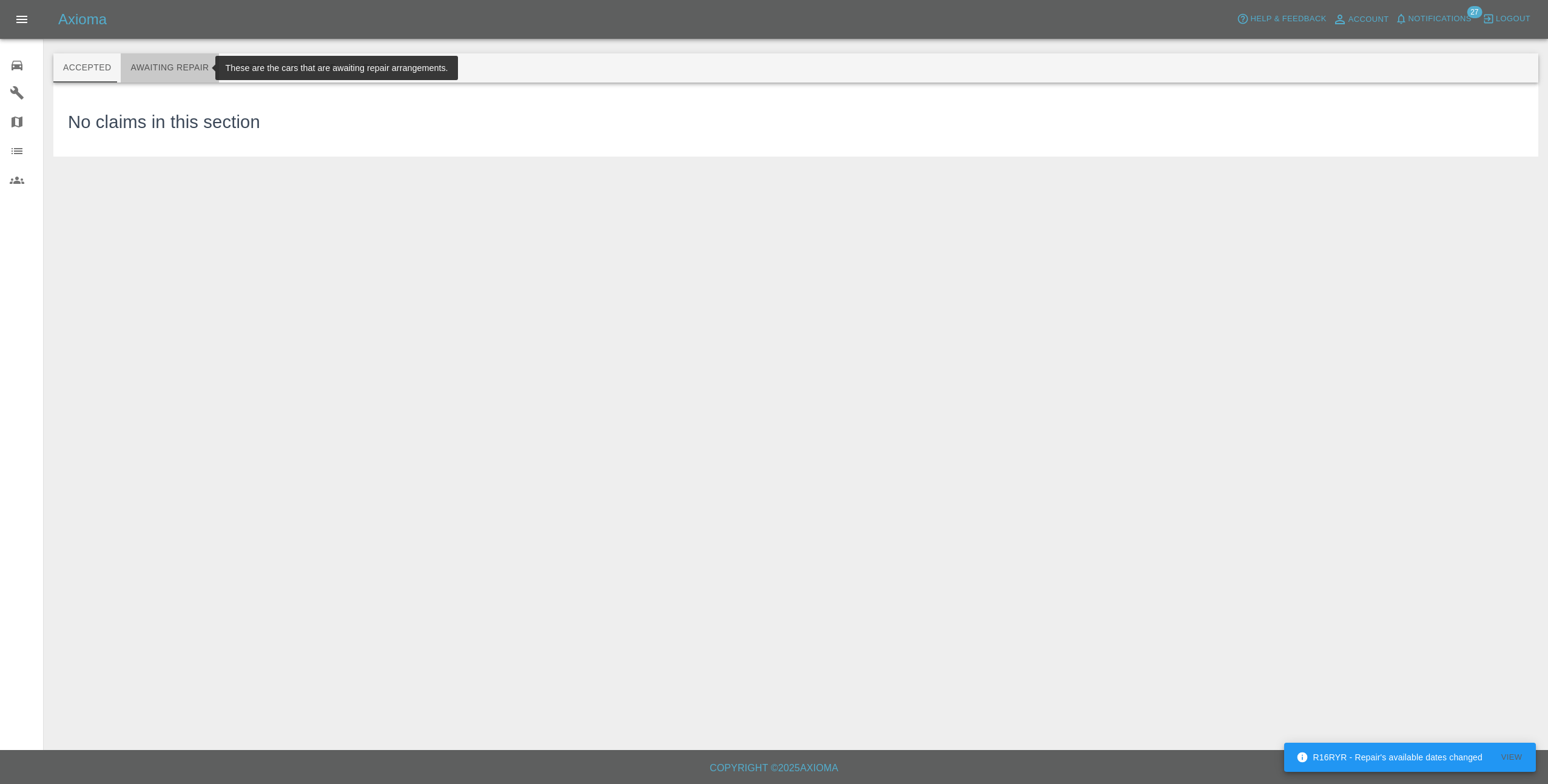
click at [165, 76] on button "Awaiting Repair" at bounding box center [169, 68] width 98 height 29
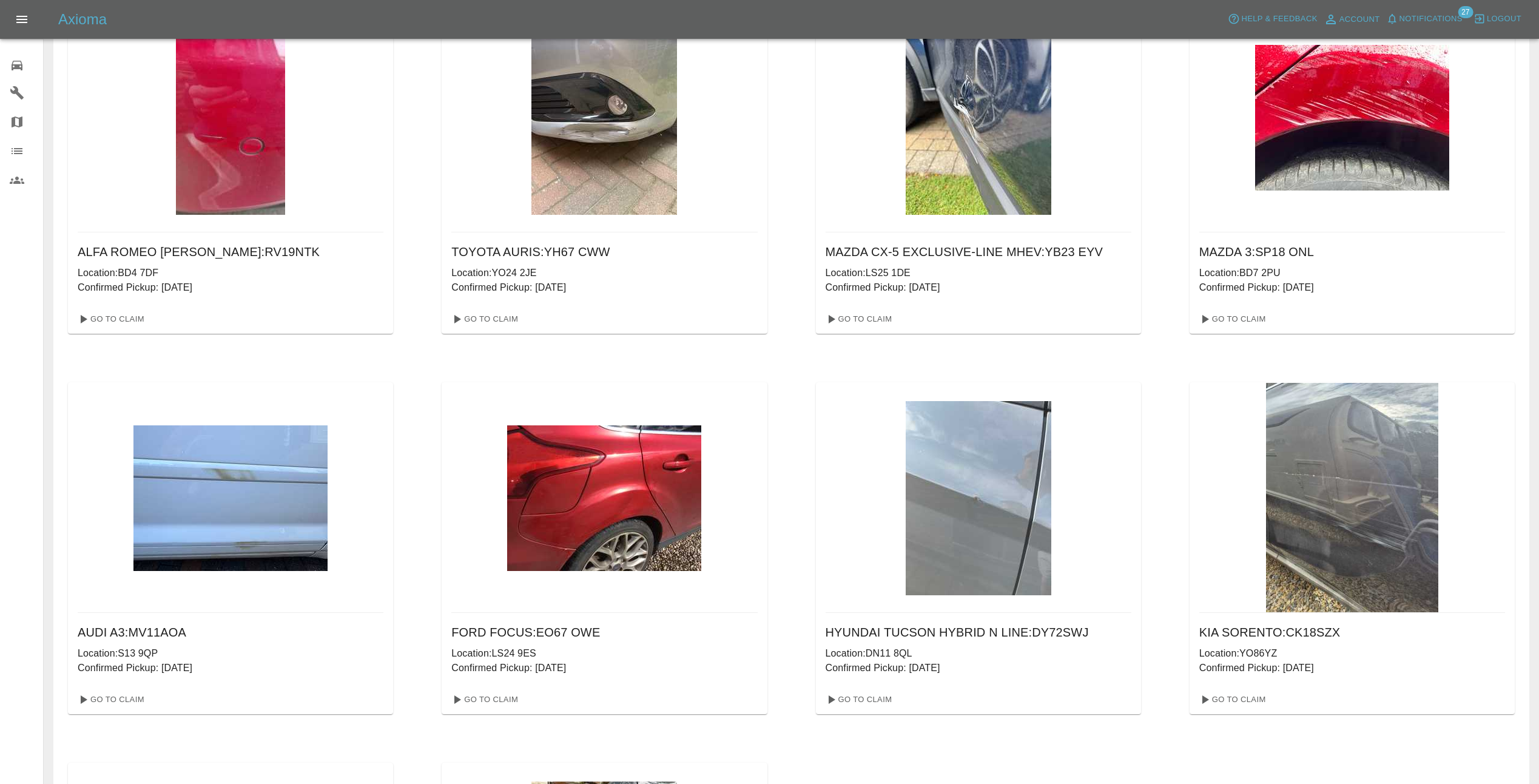
scroll to position [121, 0]
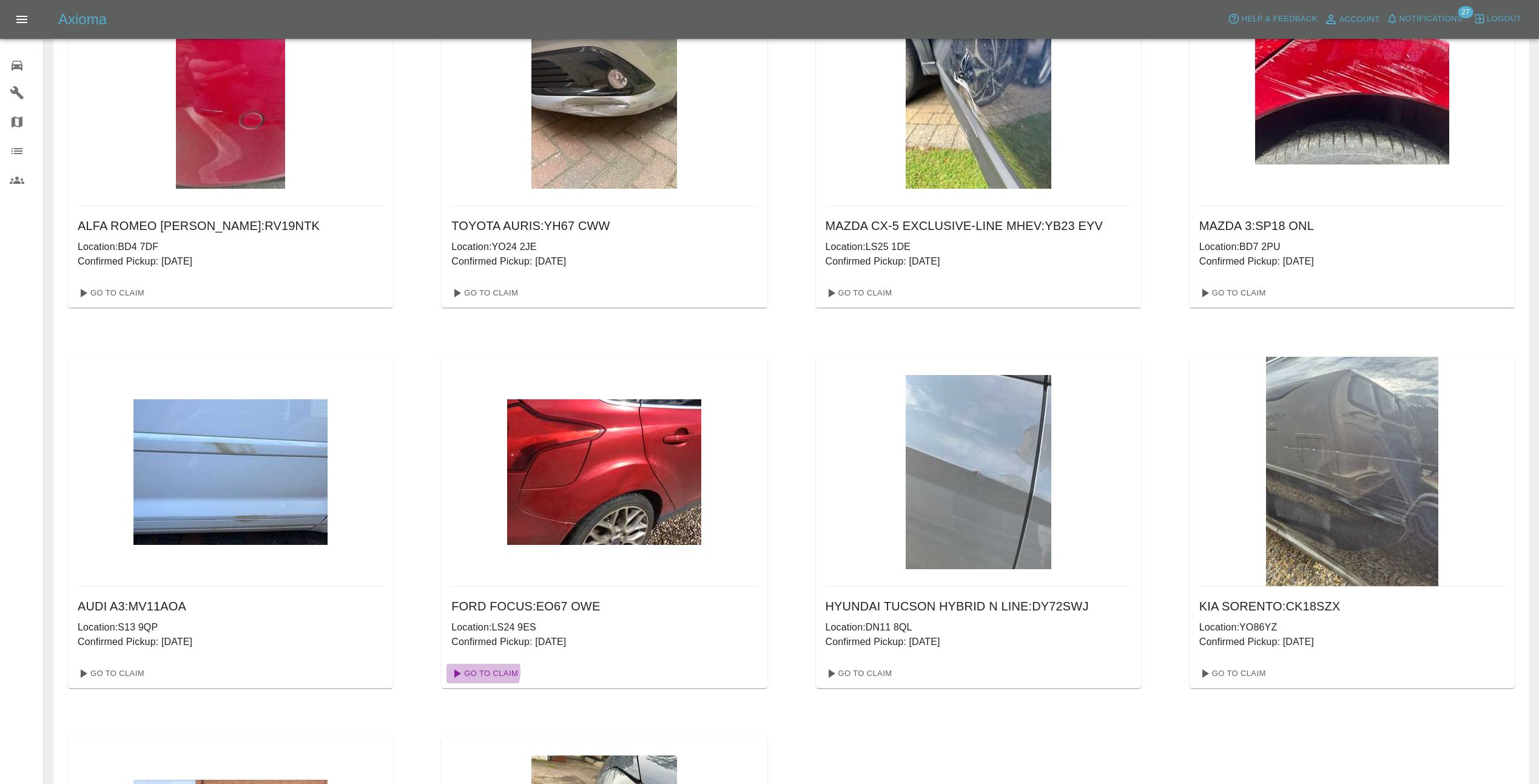
click at [479, 671] on link "Go To Claim" at bounding box center [484, 673] width 75 height 19
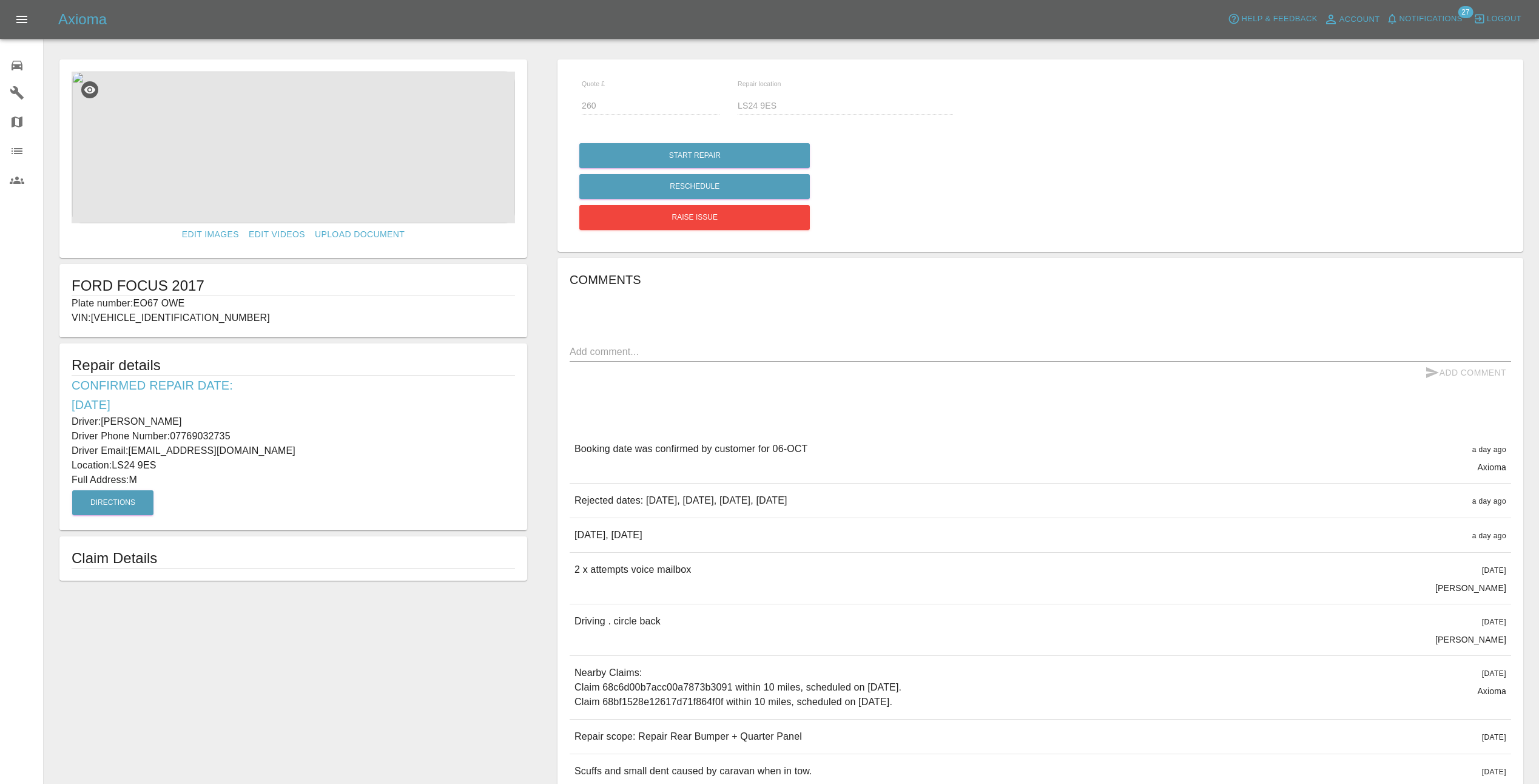
click at [801, 359] on div "x" at bounding box center [1041, 352] width 942 height 19
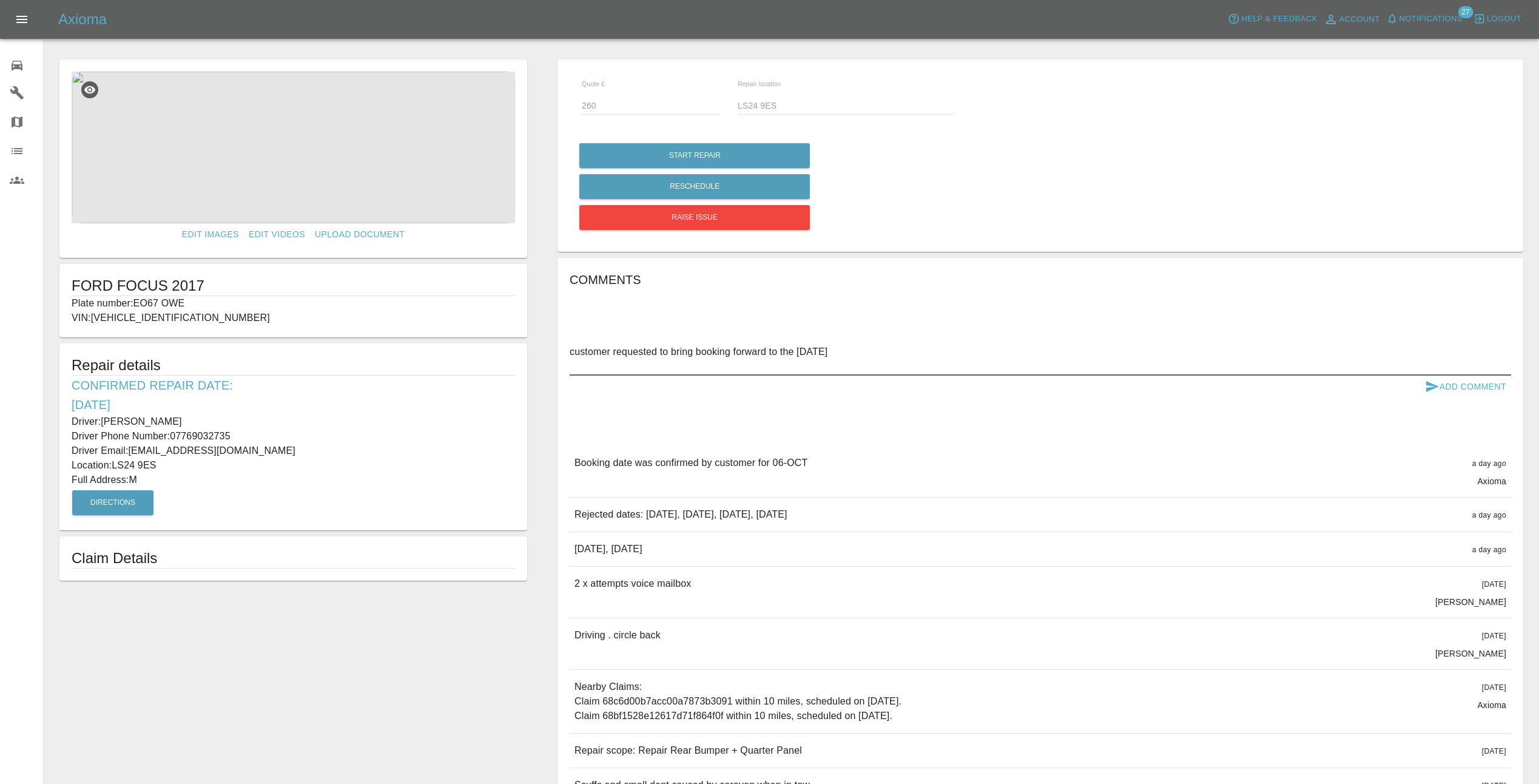
type textarea "customer requested to bring booking forward to the [DATE]"
click at [1483, 383] on button "Add Comment" at bounding box center [1466, 386] width 91 height 23
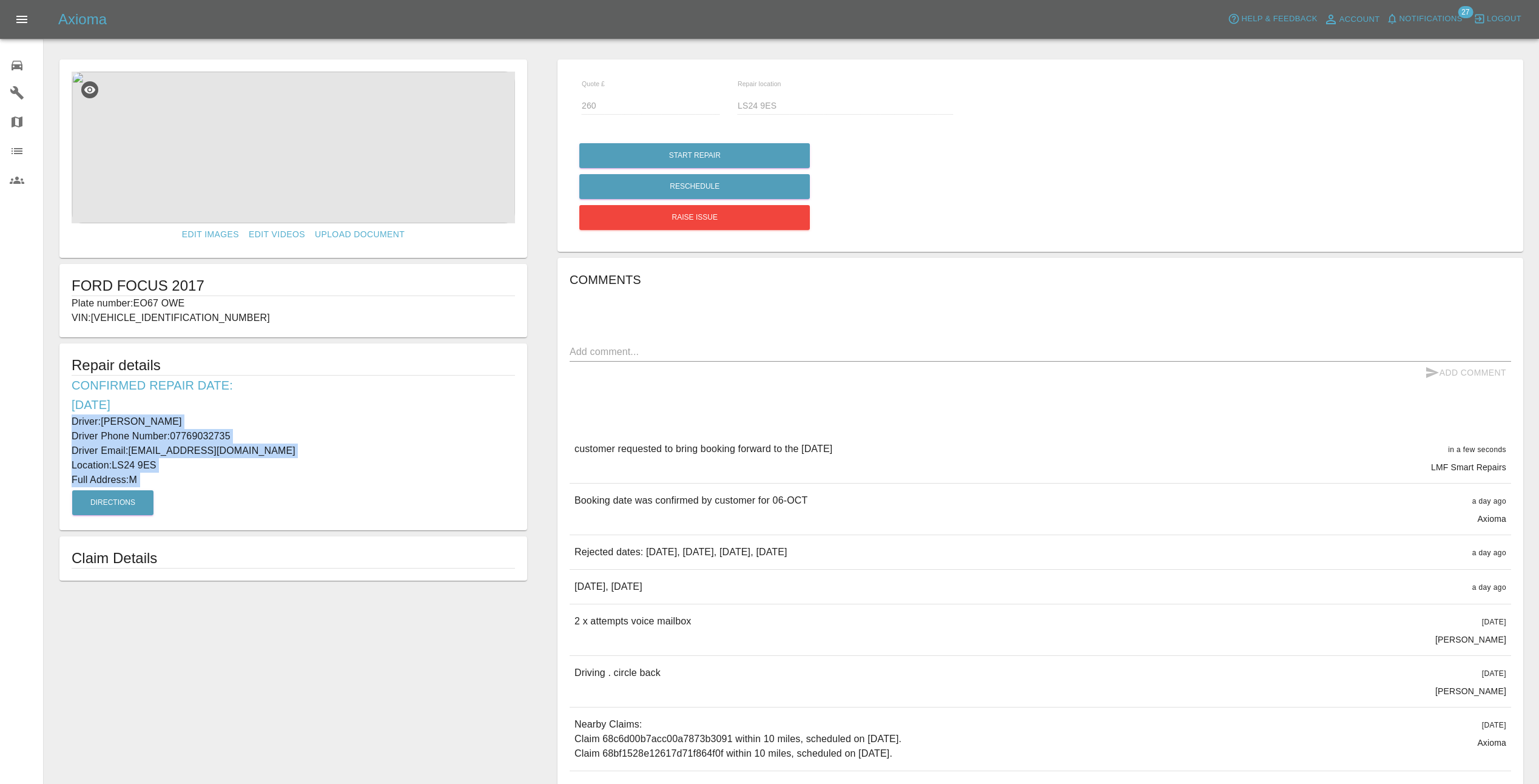
drag, startPoint x: 64, startPoint y: 421, endPoint x: 229, endPoint y: 488, distance: 178.1
click at [229, 488] on div "Repair details Confirmed Repair Date: 06/10/25 Driver: Andrew Lowe Driver Phone…" at bounding box center [293, 436] width 468 height 187
drag, startPoint x: 68, startPoint y: 420, endPoint x: 249, endPoint y: 482, distance: 191.3
click at [249, 482] on div "Repair details Confirmed Repair Date: 06/10/25 Driver: Andrew Lowe Driver Phone…" at bounding box center [293, 436] width 468 height 187
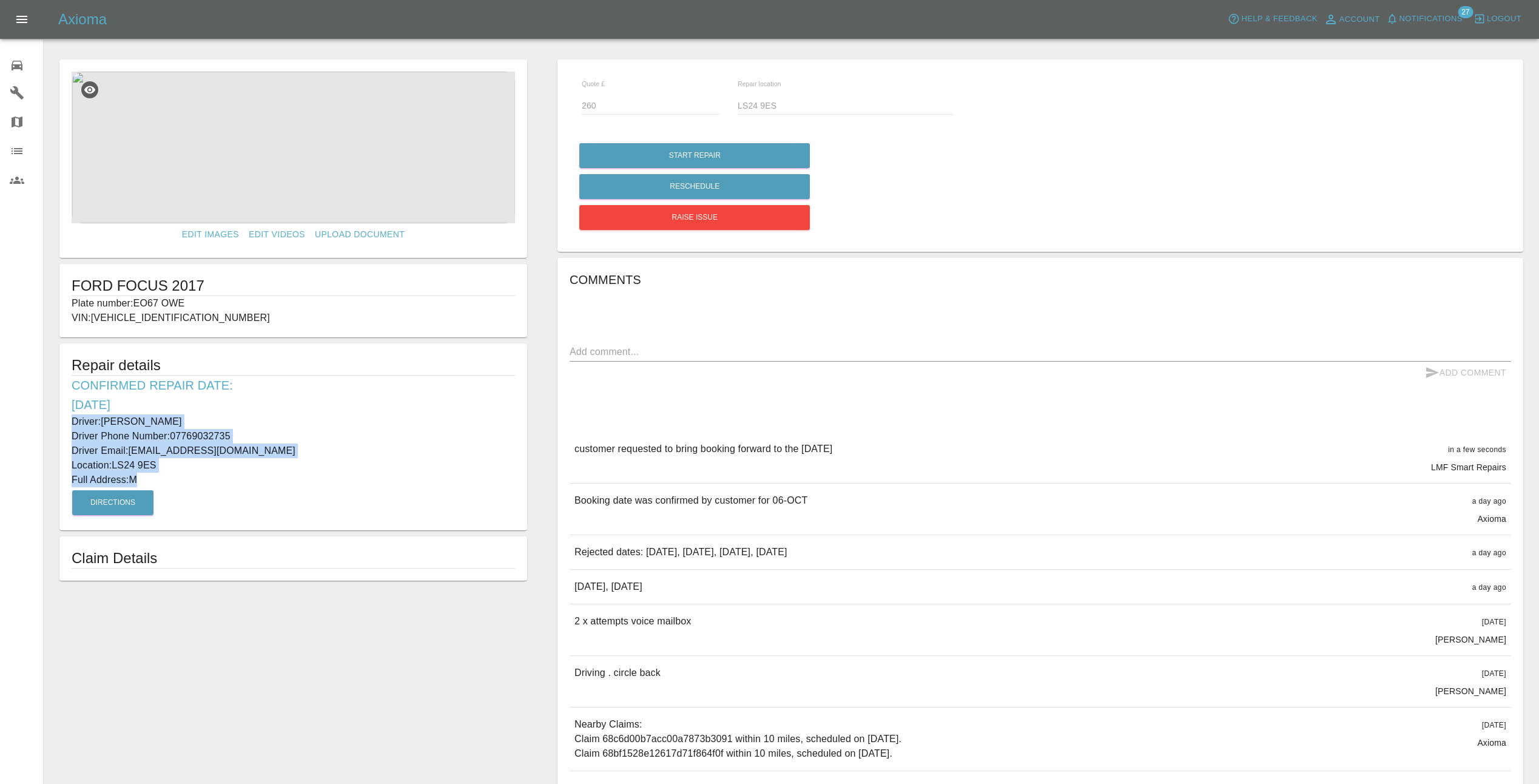
copy div "Driver: Andrew Lowe Driver Phone Number: 07769032735 Driver Email: andrewlowe19…"
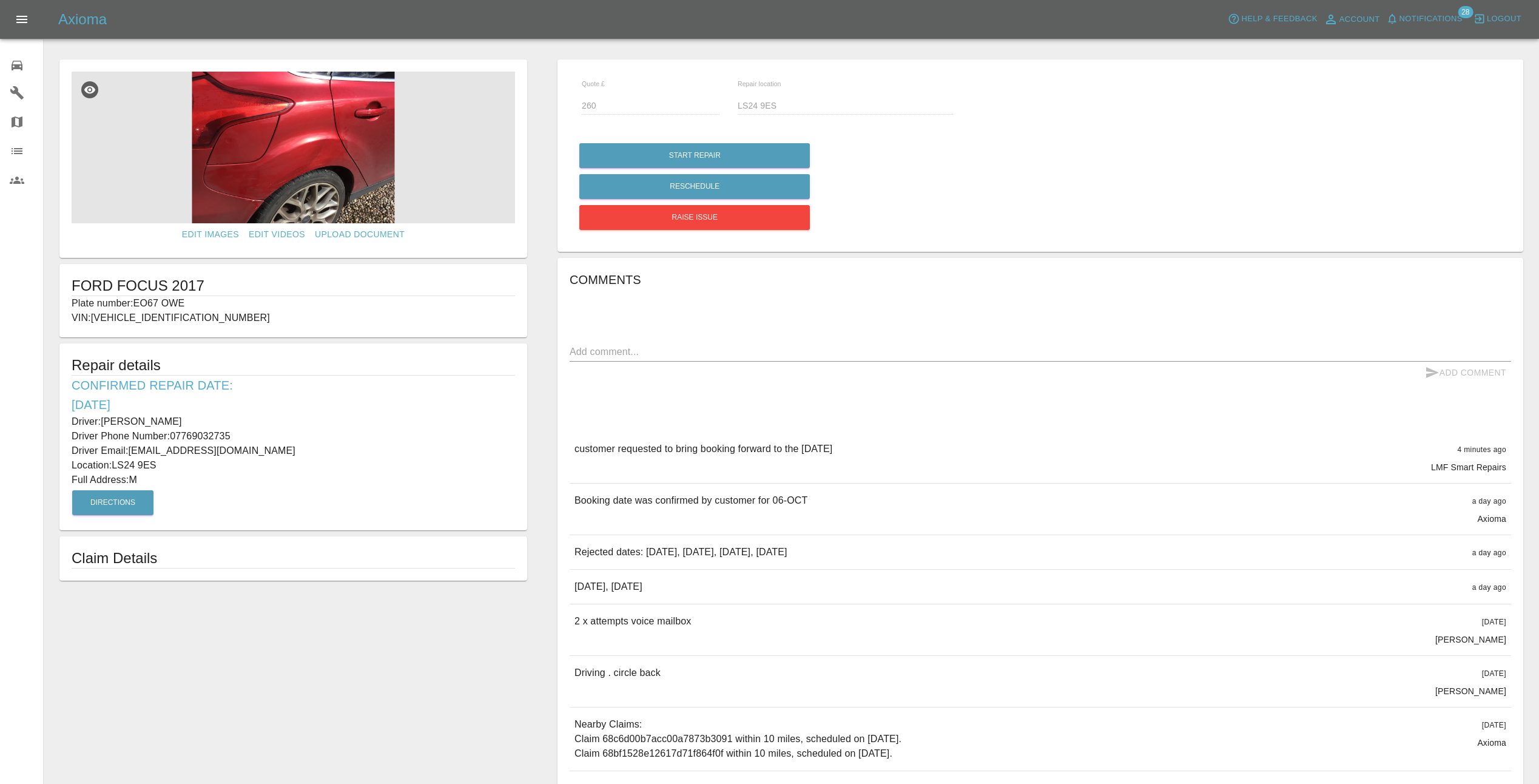
click at [1441, 18] on span "Notifications" at bounding box center [1431, 19] width 63 height 14
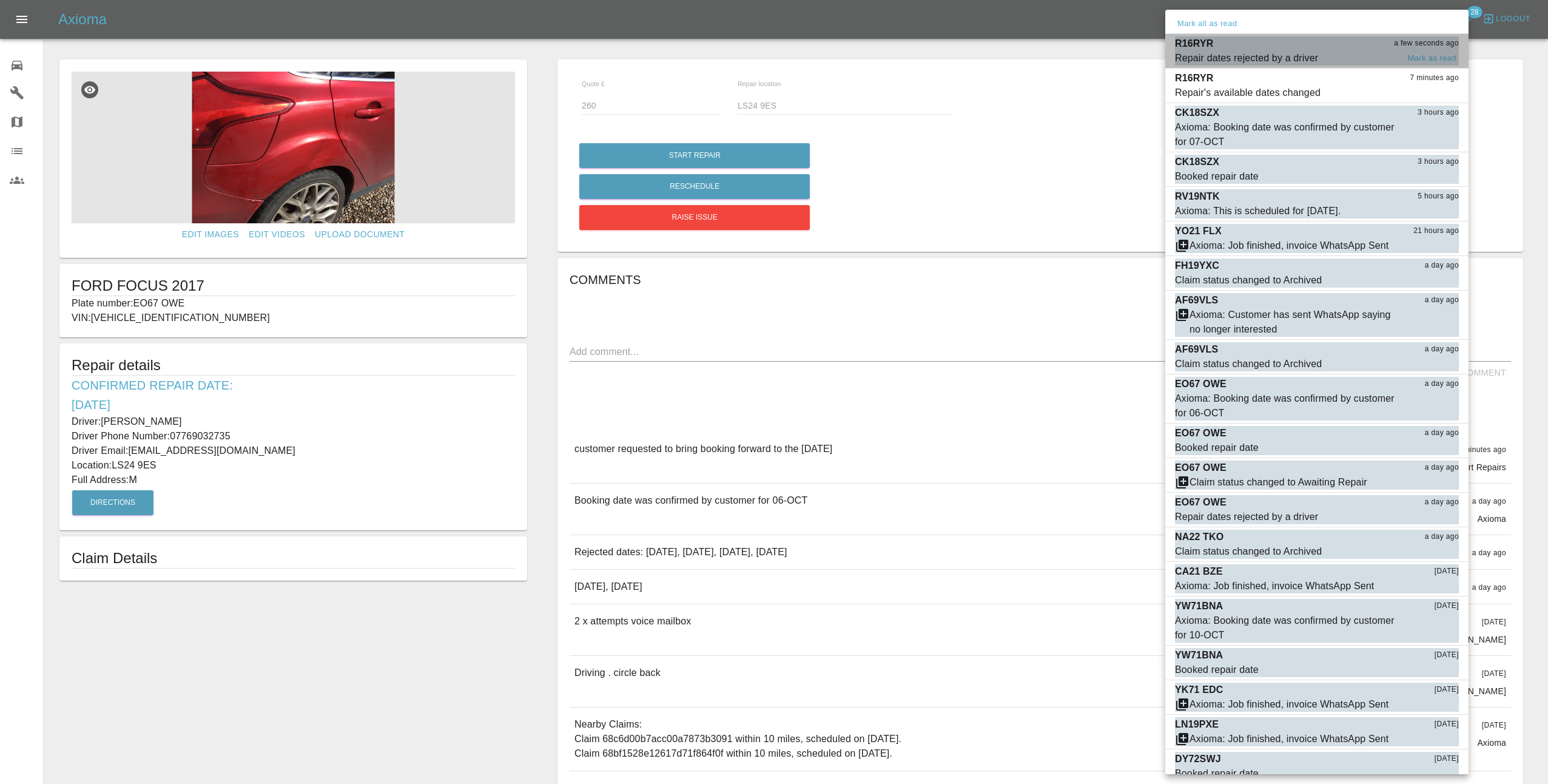
click at [1330, 53] on span "Repair dates rejected by a driver" at bounding box center [1286, 58] width 223 height 15
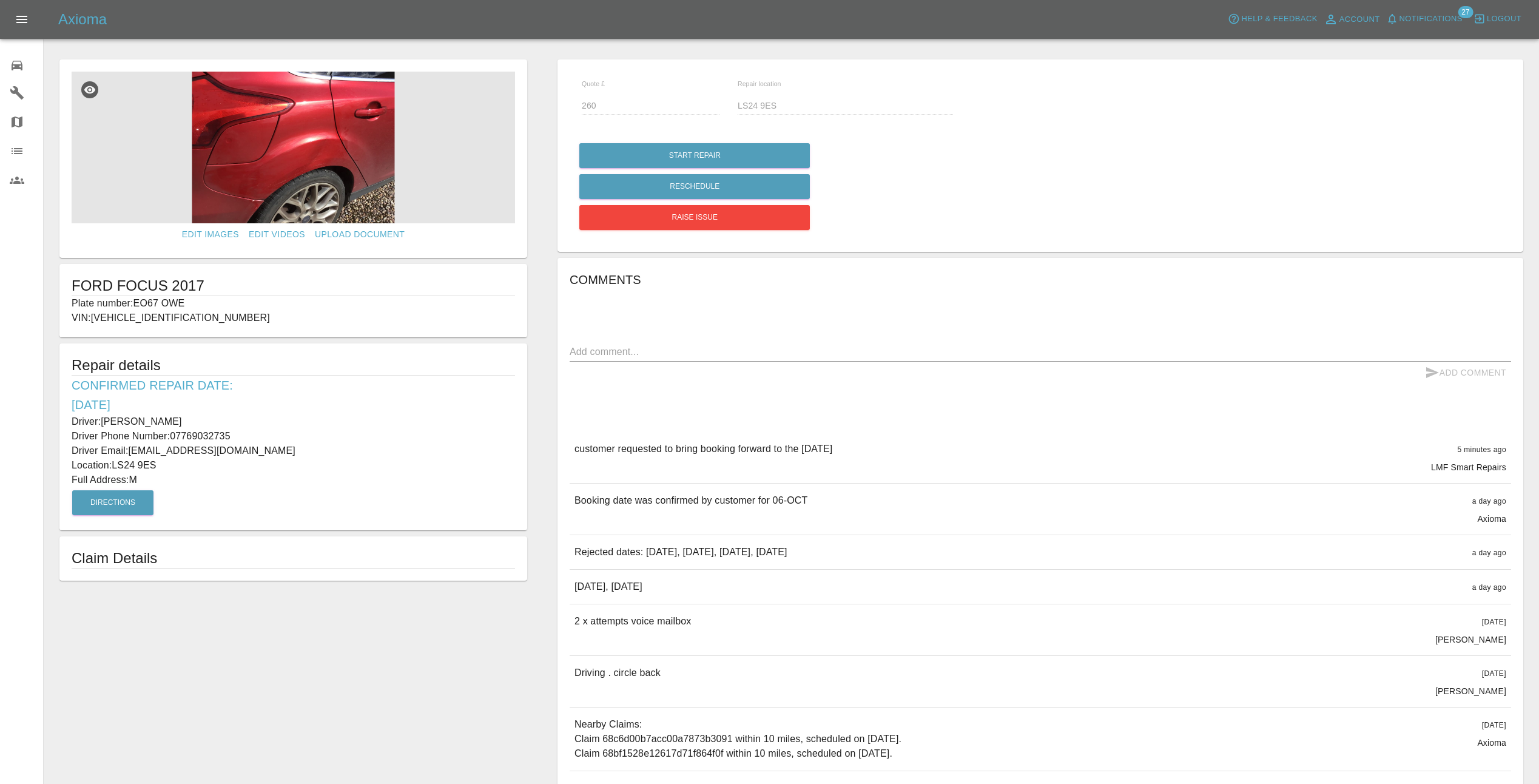
type input "240"
type input "YO43 4HN"
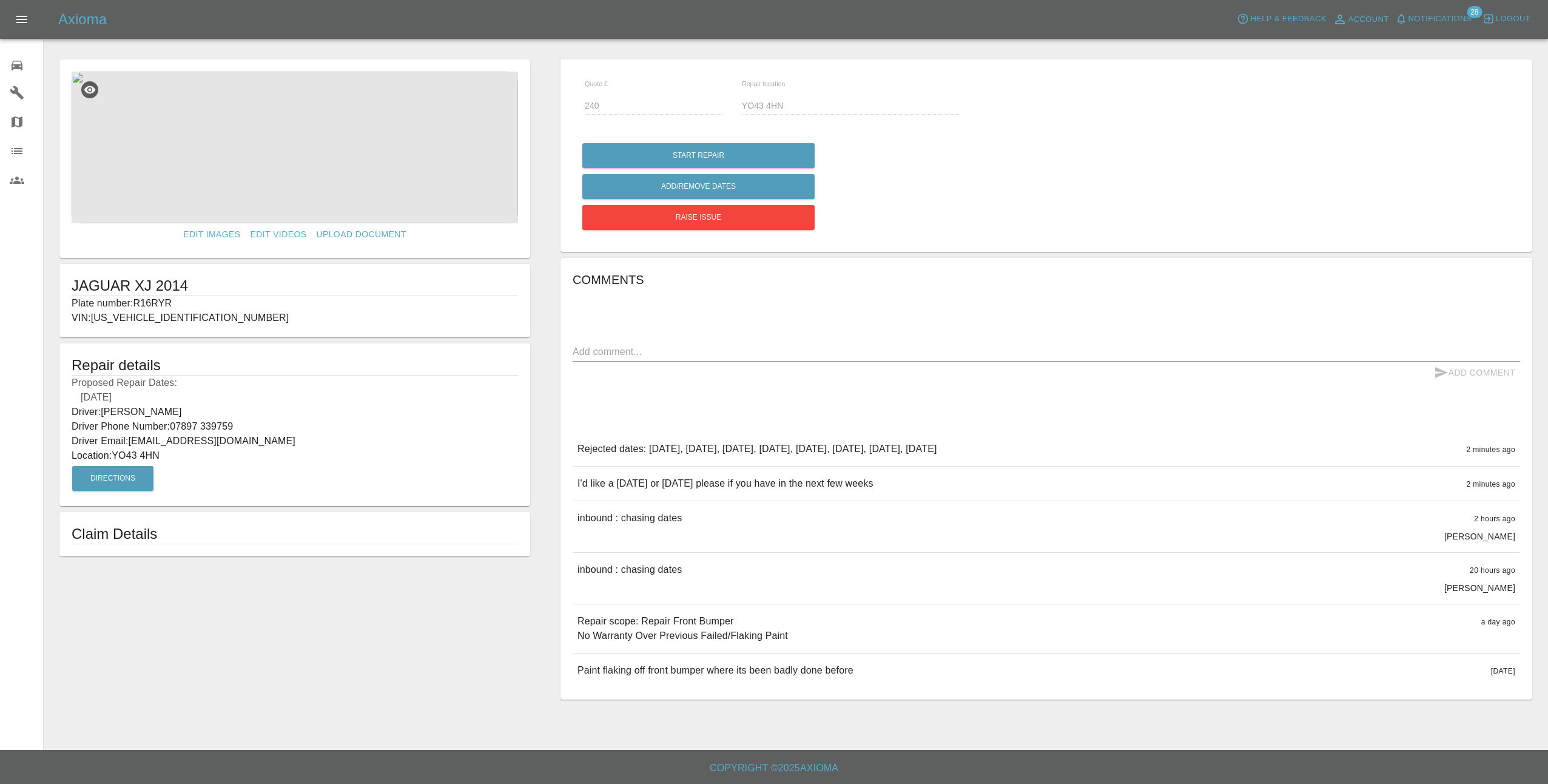
type input "260"
type input "LS24 9ES"
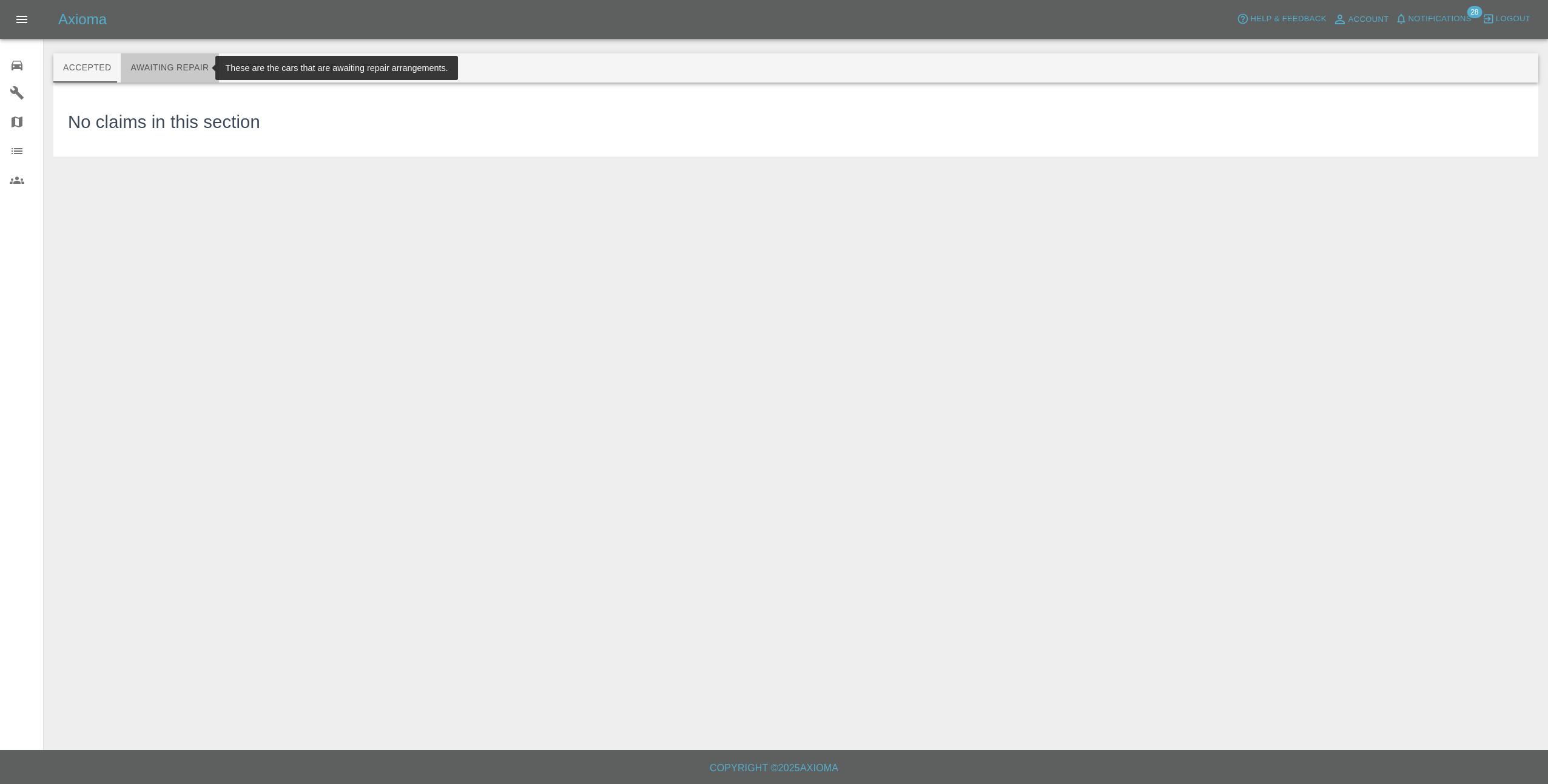
click at [179, 72] on button "Awaiting Repair" at bounding box center [169, 68] width 98 height 29
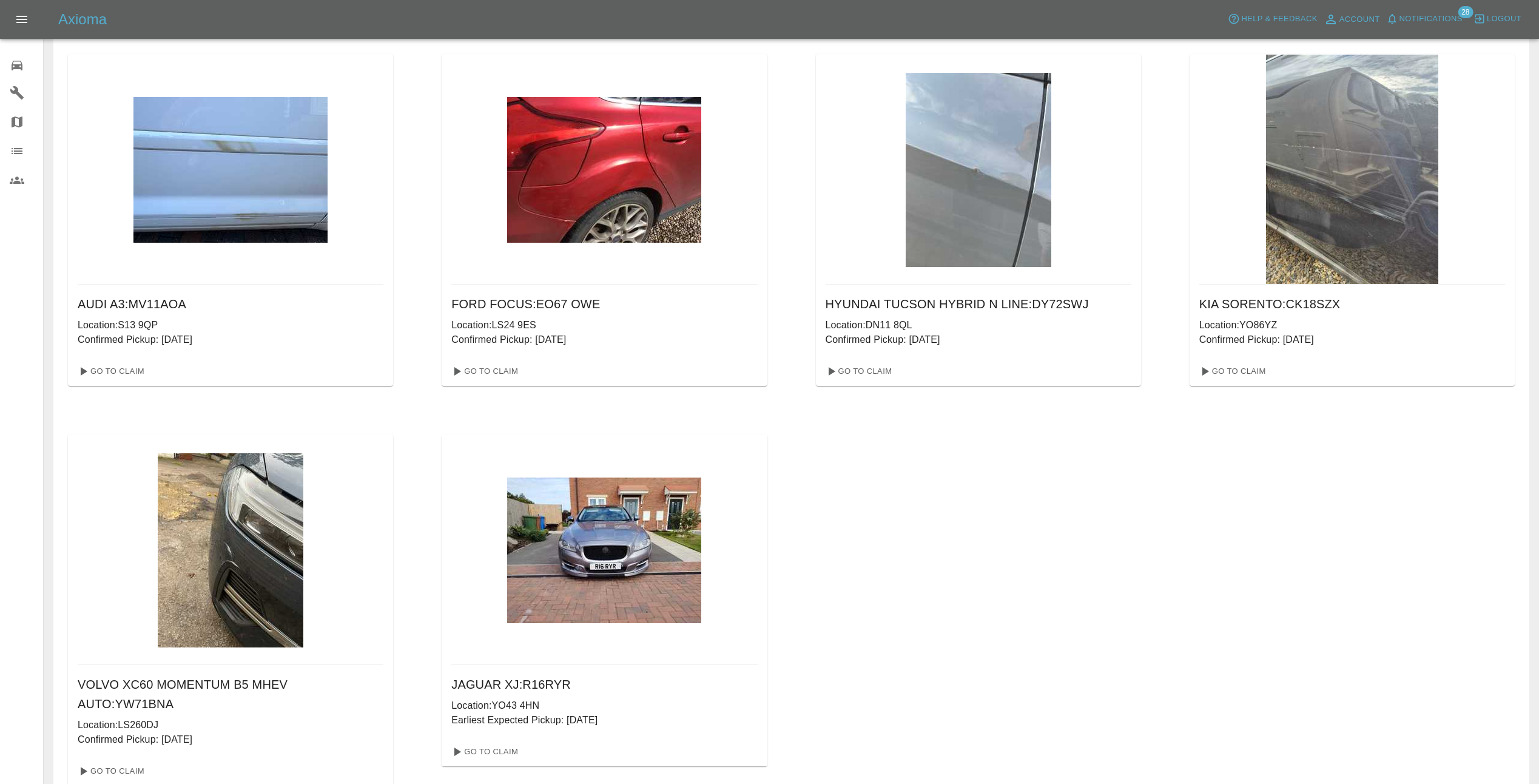
scroll to position [469, 0]
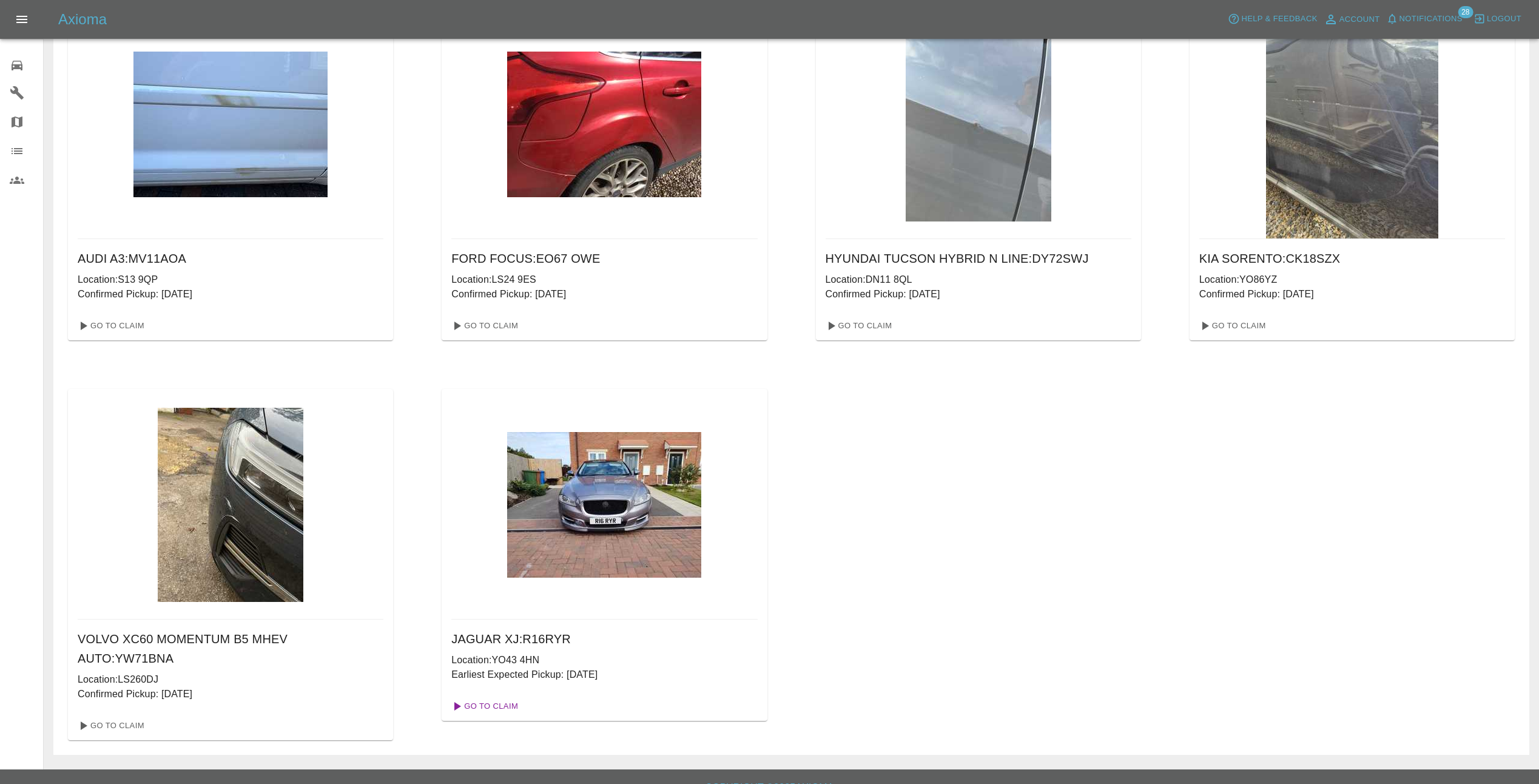
click at [493, 706] on link "Go To Claim" at bounding box center [484, 706] width 75 height 19
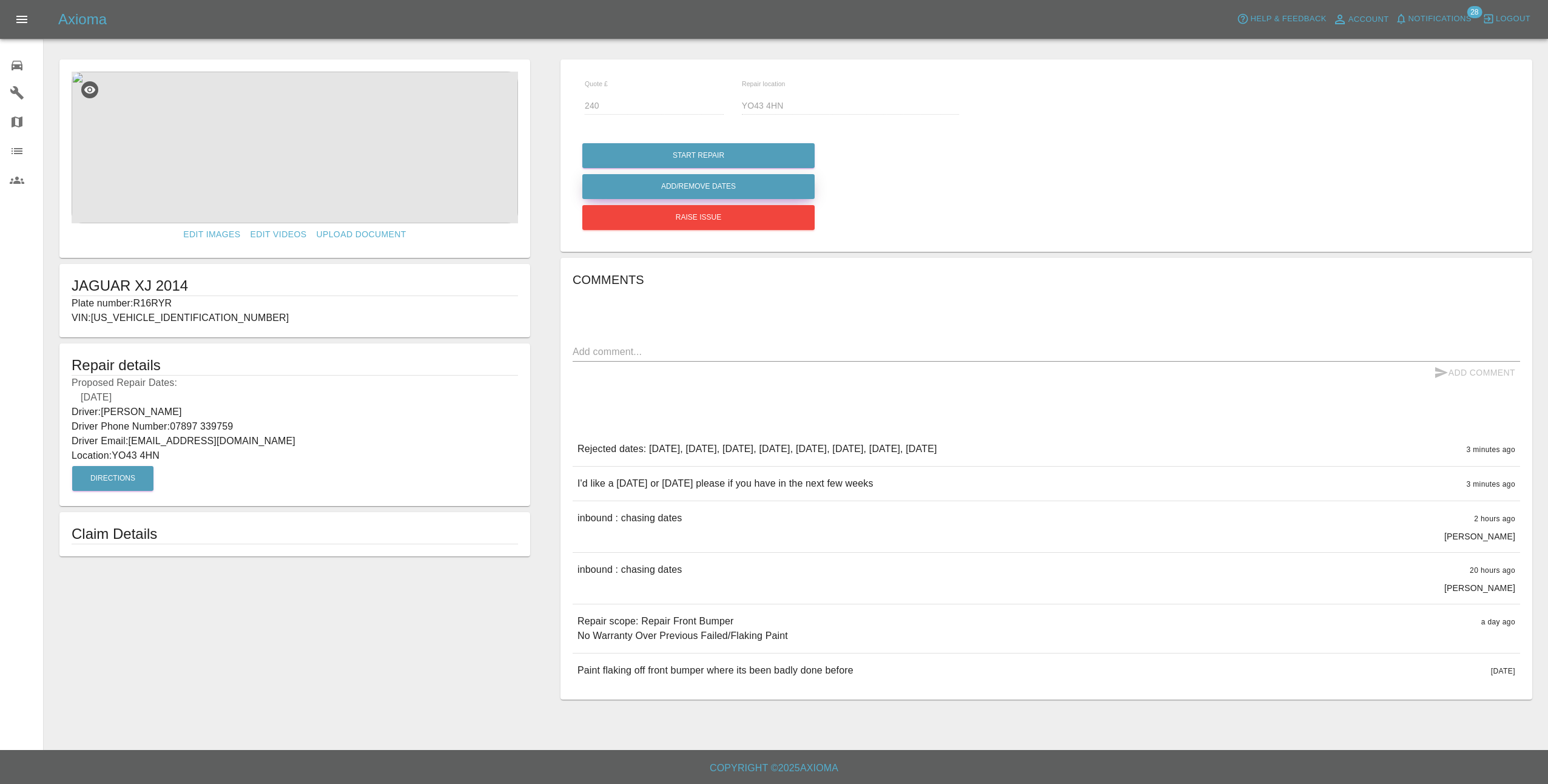
click at [706, 186] on button "Add/Remove Dates" at bounding box center [698, 186] width 232 height 25
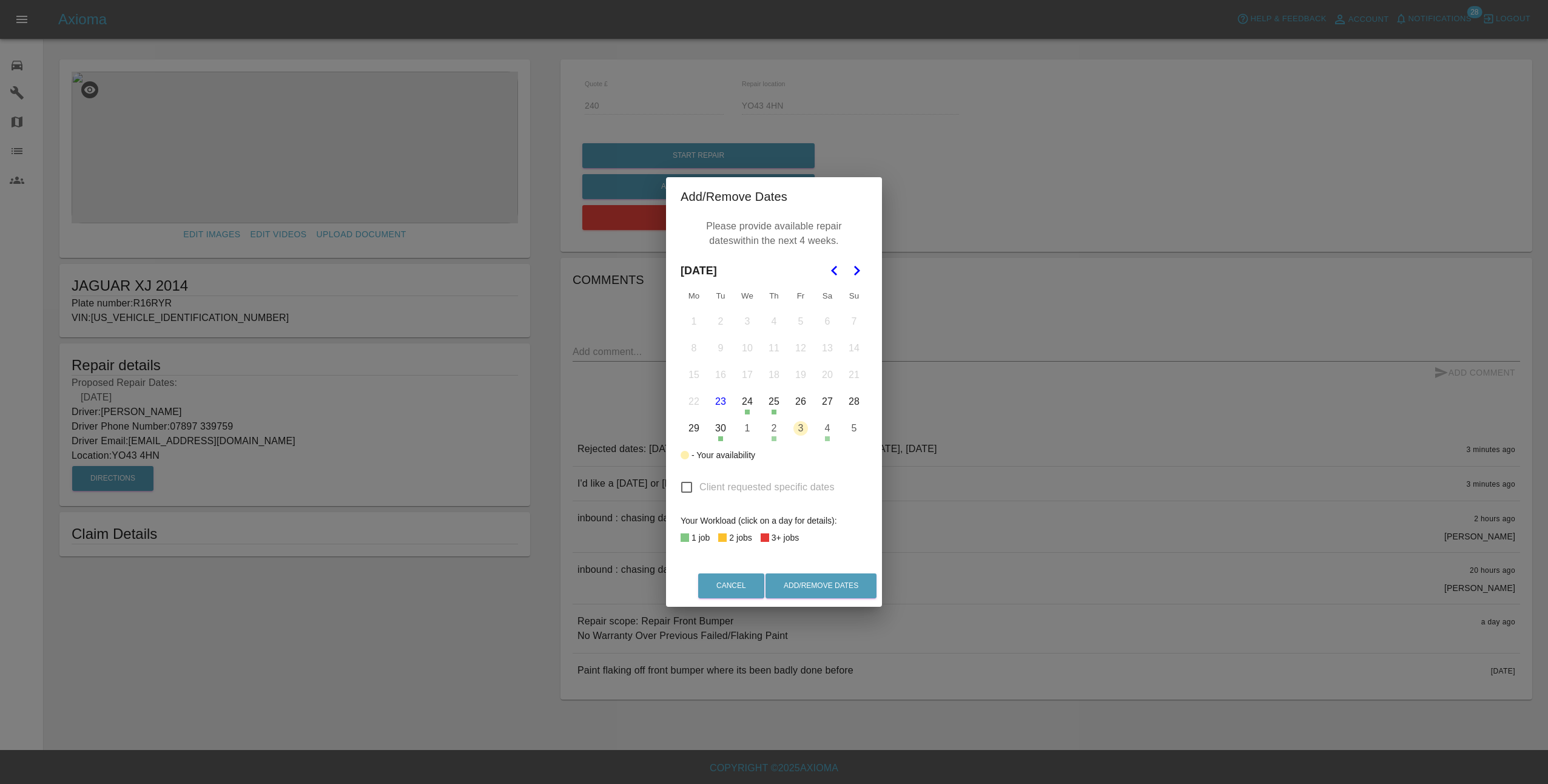
click at [856, 273] on polygon "Go to the Next Month" at bounding box center [857, 271] width 6 height 10
click at [829, 349] on button "11" at bounding box center [827, 349] width 26 height 26
click at [800, 378] on button "17" at bounding box center [801, 375] width 26 height 26
click at [809, 586] on button "Add/Remove Dates" at bounding box center [821, 585] width 111 height 25
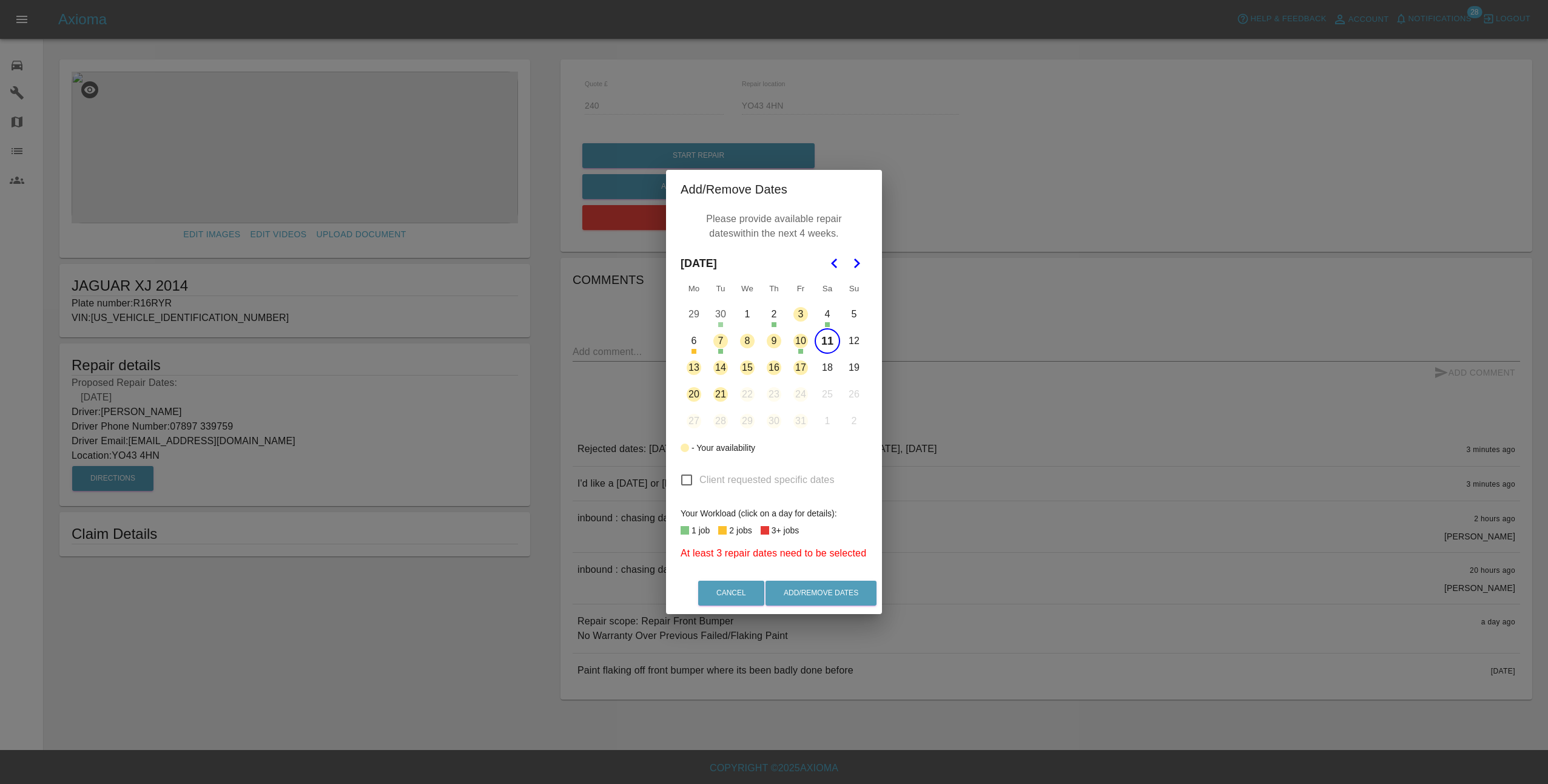
click at [805, 367] on button "17" at bounding box center [801, 367] width 26 height 26
click at [842, 591] on button "Add/Remove Dates" at bounding box center [821, 592] width 111 height 25
click at [829, 369] on button "18" at bounding box center [827, 367] width 26 height 26
click at [823, 592] on button "Add/Remove Dates" at bounding box center [821, 592] width 111 height 25
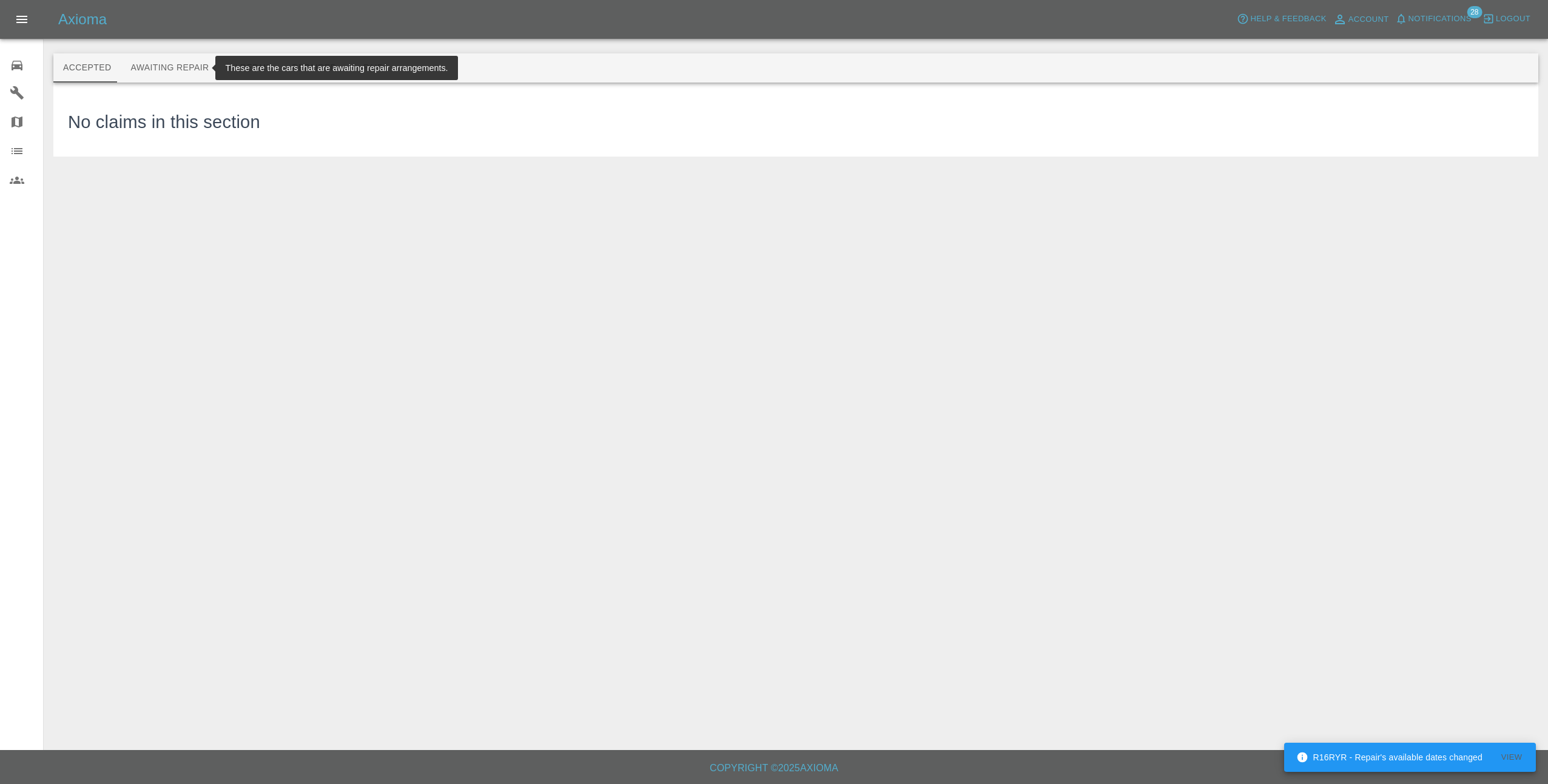
click at [173, 74] on button "Awaiting Repair" at bounding box center [169, 68] width 98 height 29
click at [164, 70] on button "Awaiting Repair" at bounding box center [169, 68] width 98 height 29
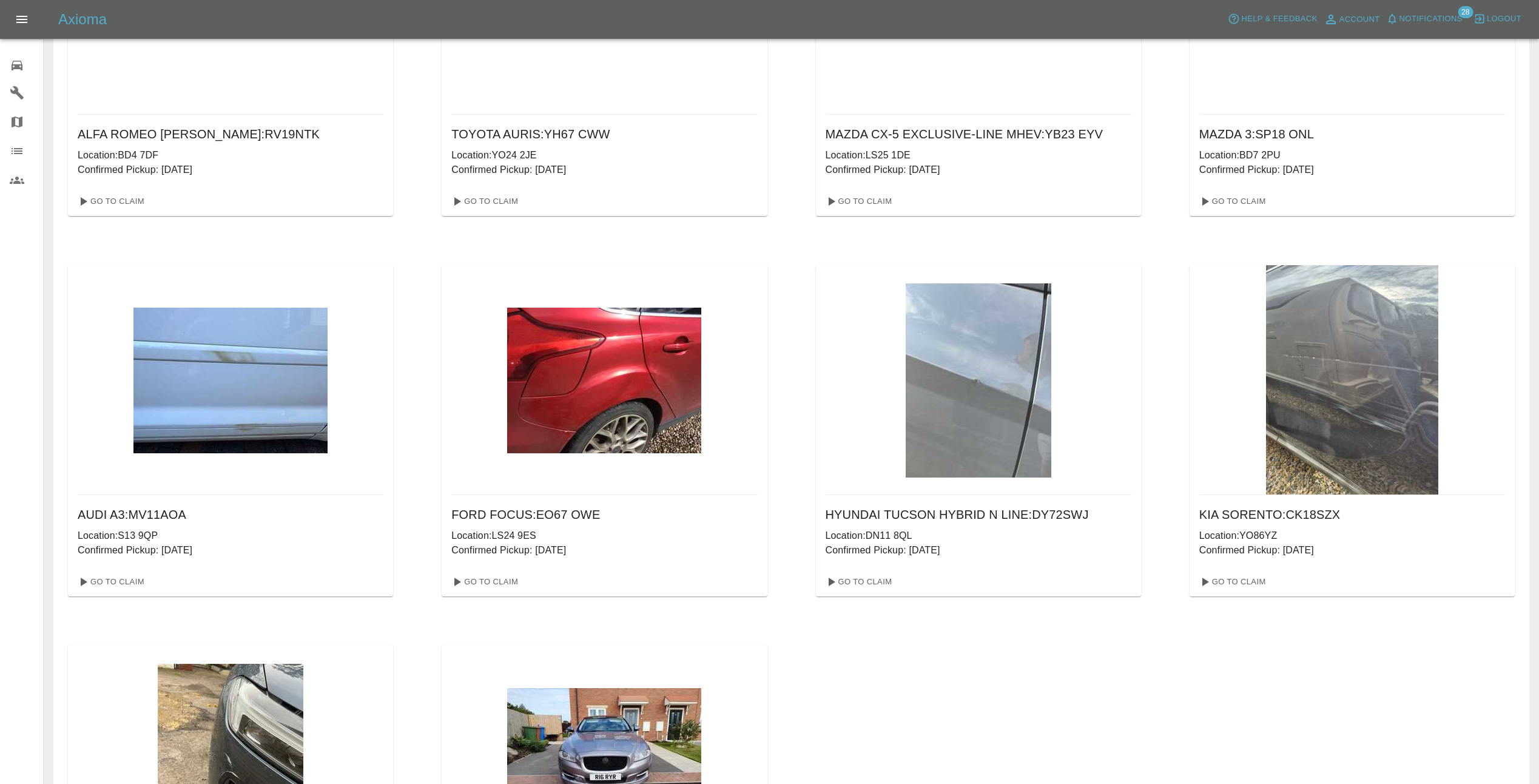
scroll to position [243, 0]
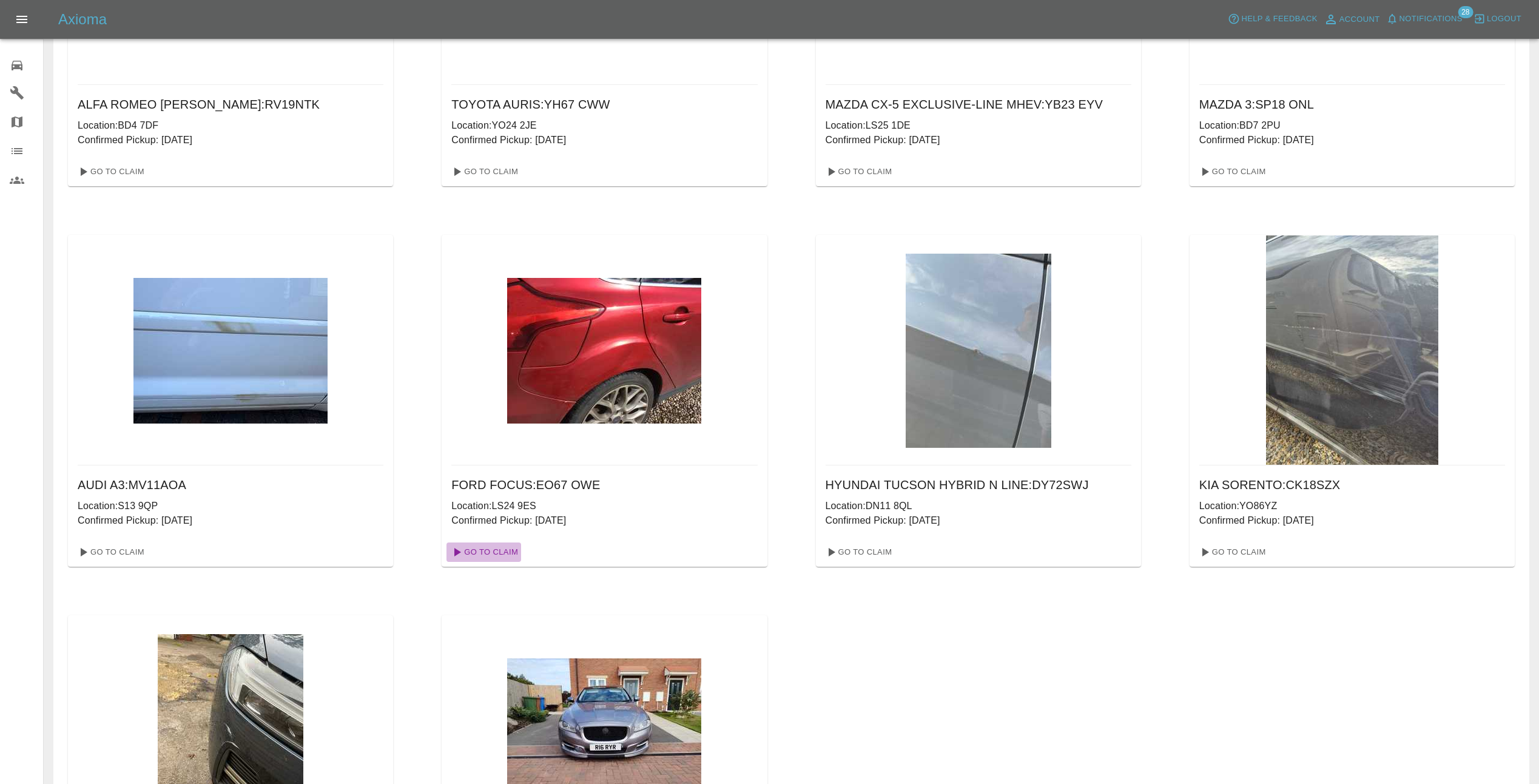
click at [493, 552] on link "Go To Claim" at bounding box center [484, 552] width 75 height 19
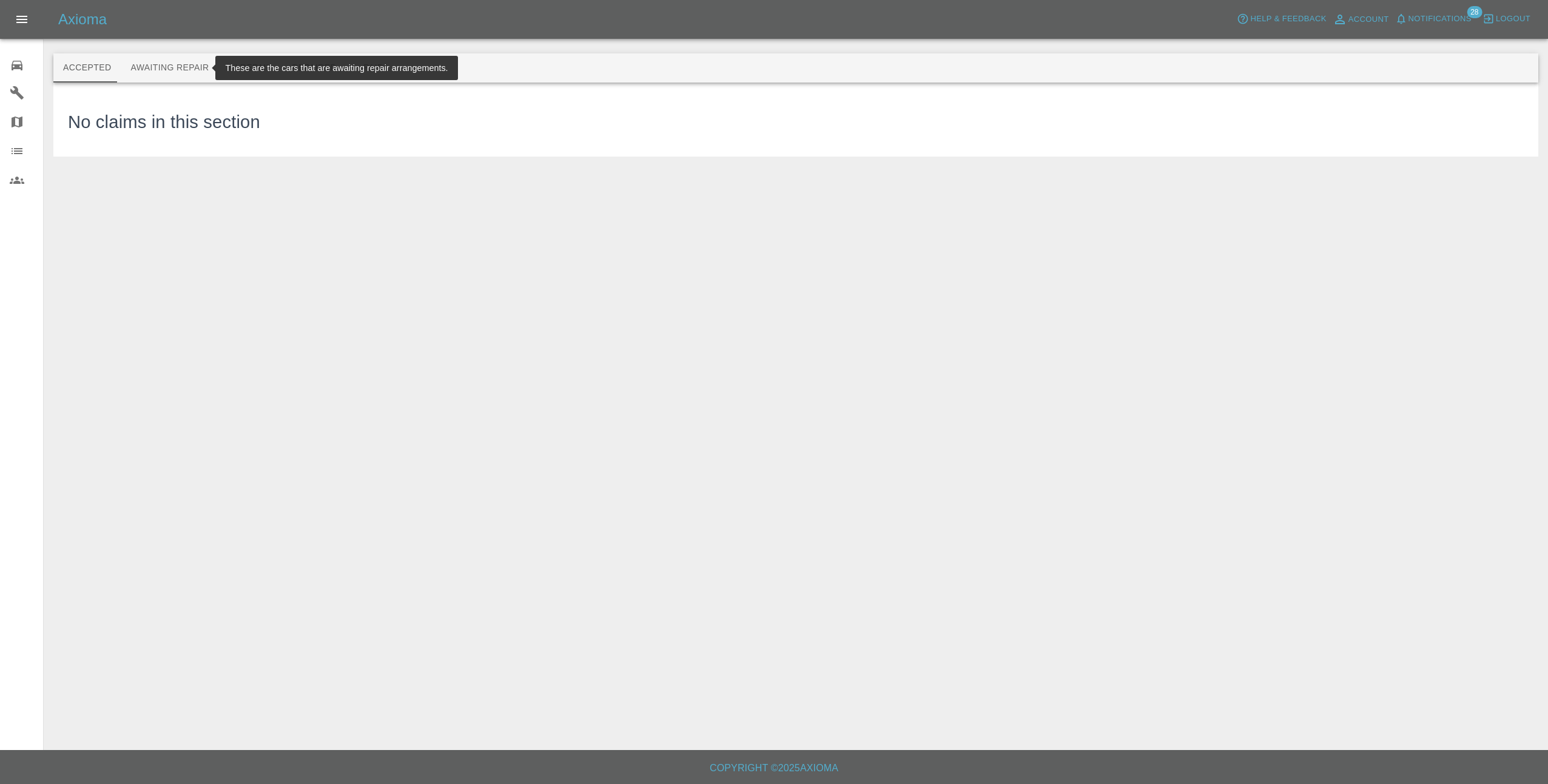
click at [175, 68] on button "Awaiting Repair" at bounding box center [169, 68] width 98 height 29
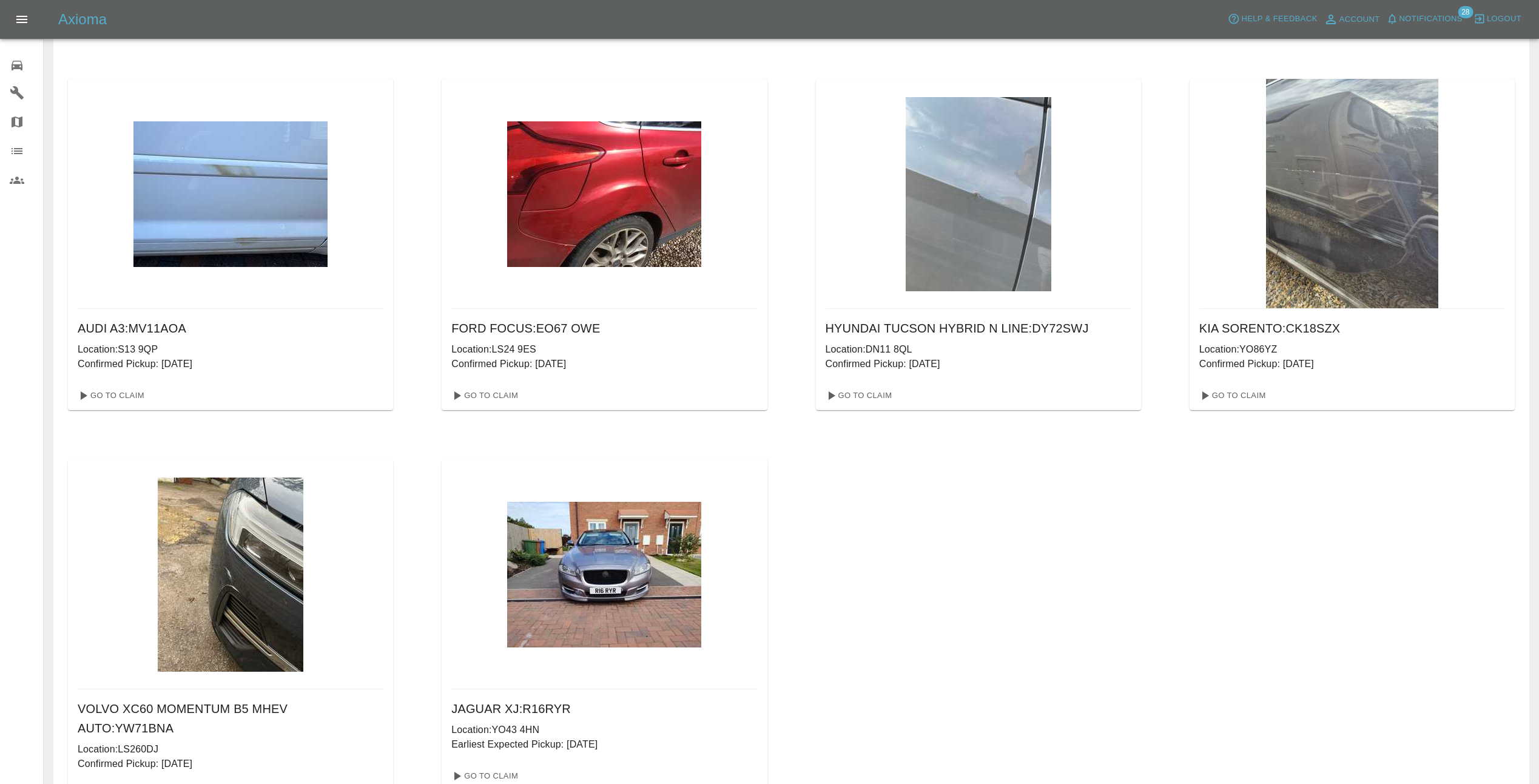
scroll to position [469, 0]
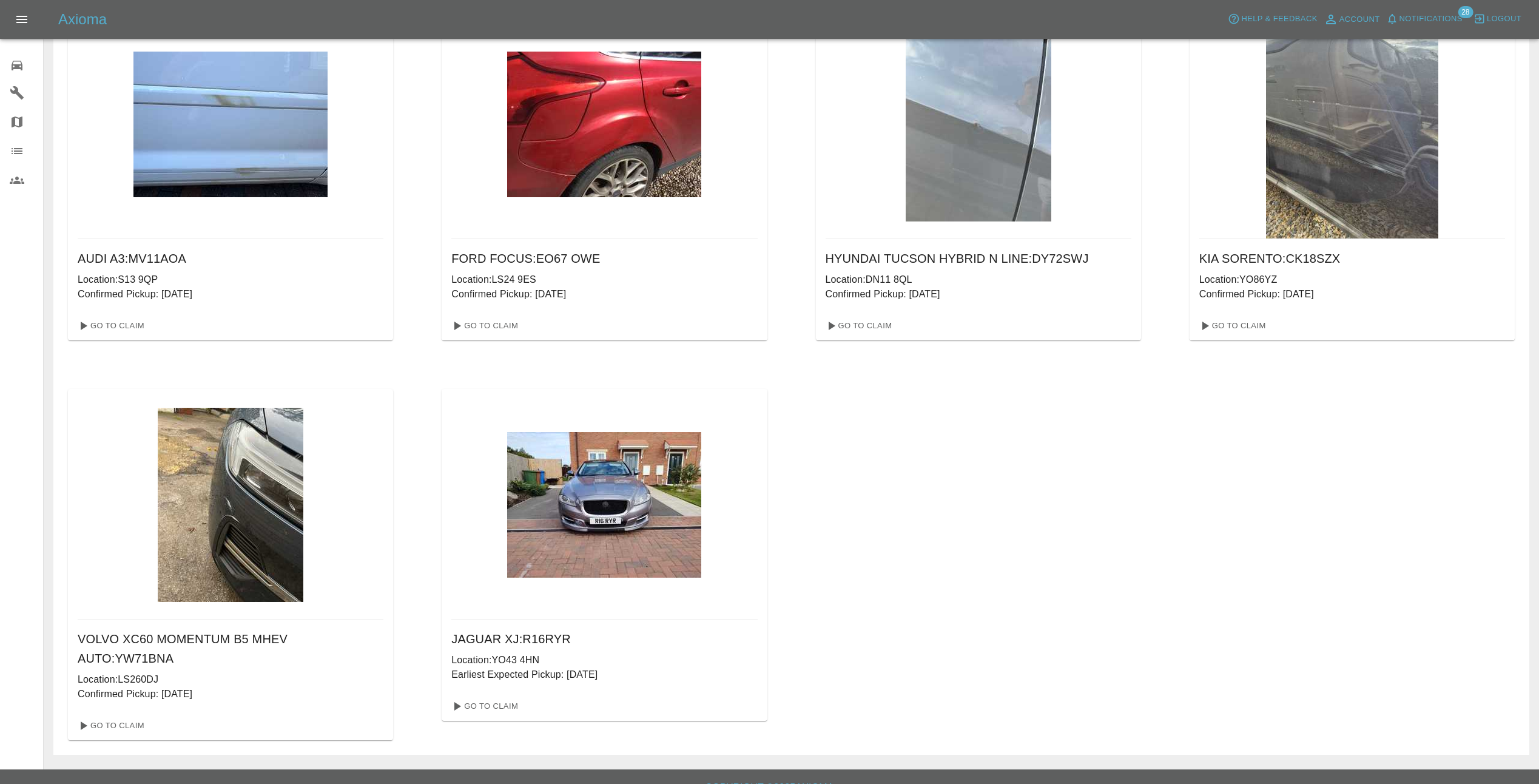
click at [630, 514] on img at bounding box center [604, 504] width 194 height 145
click at [482, 706] on link "Go To Claim" at bounding box center [484, 706] width 75 height 19
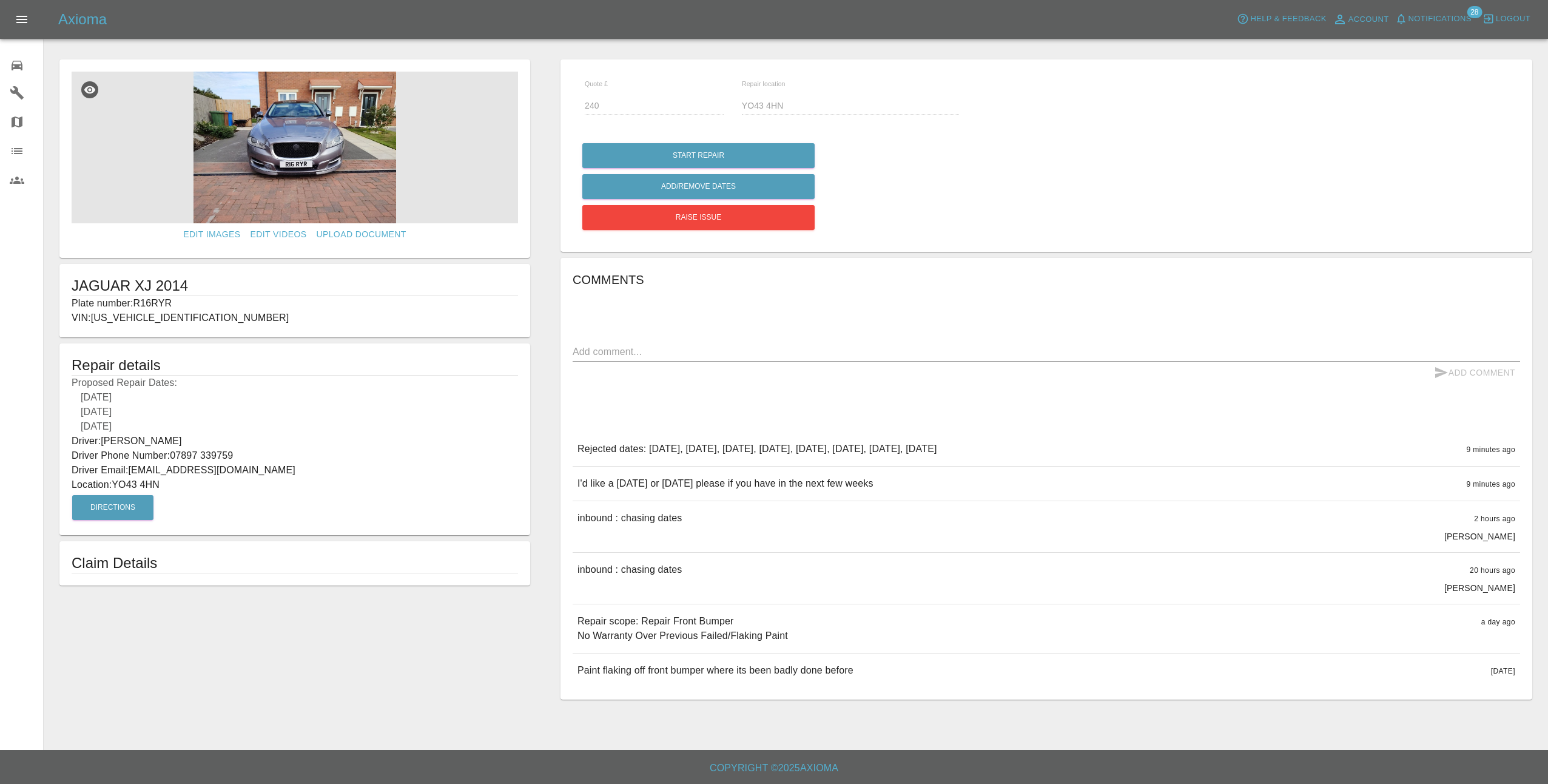
click at [305, 151] on img at bounding box center [295, 147] width 446 height 151
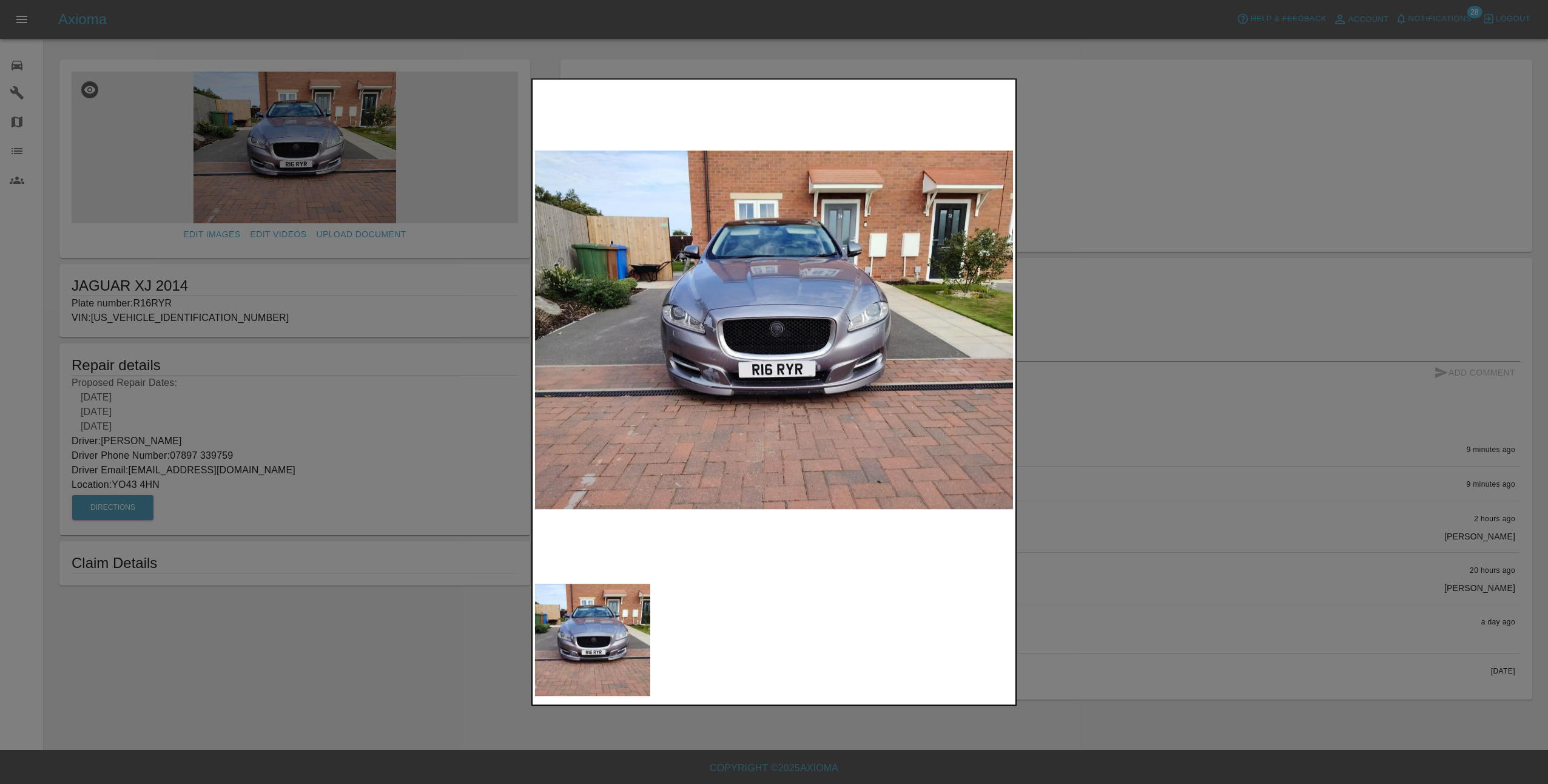
click at [1213, 363] on div at bounding box center [774, 392] width 1548 height 784
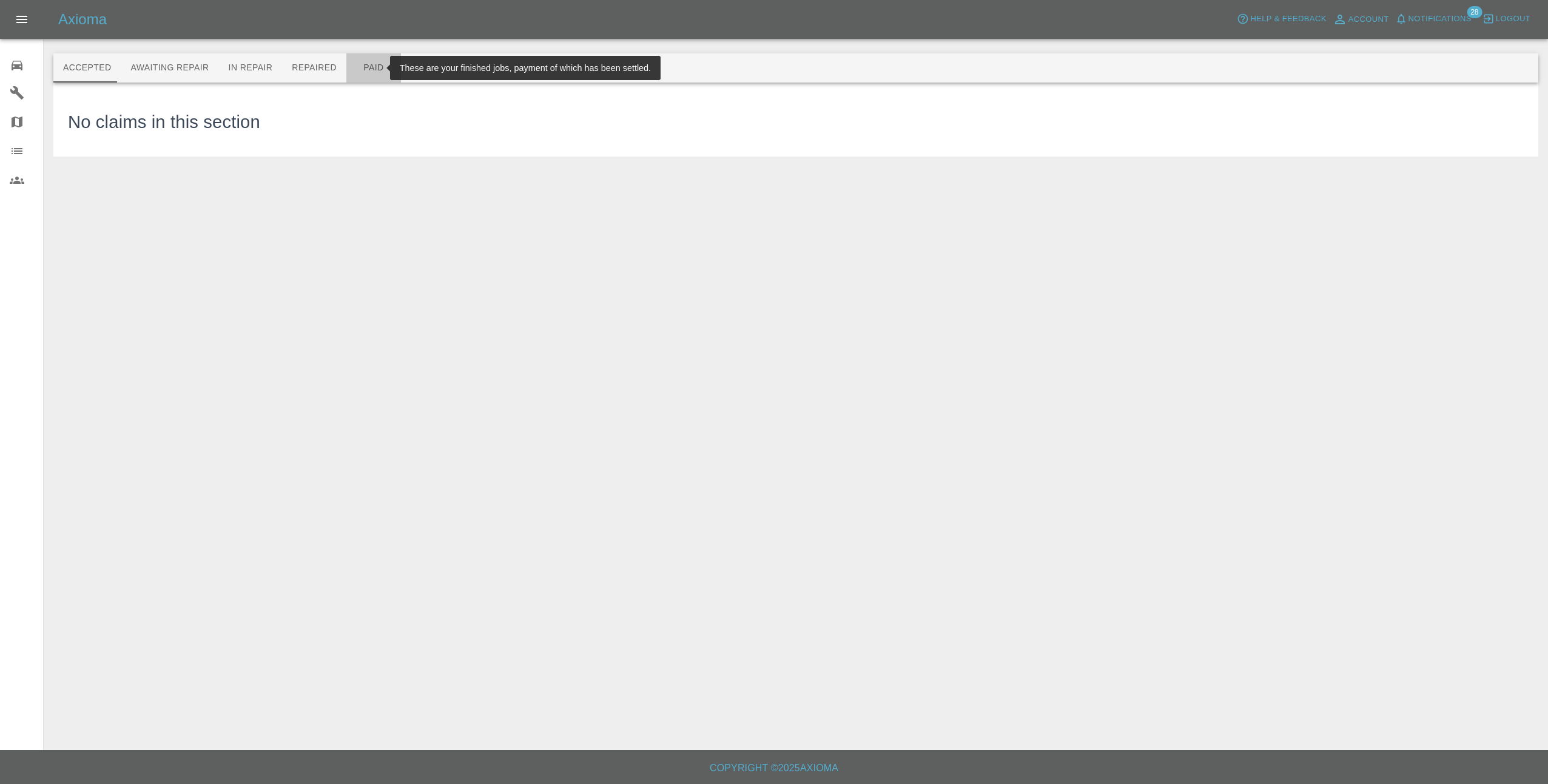
click at [372, 66] on button "Paid" at bounding box center [373, 68] width 55 height 29
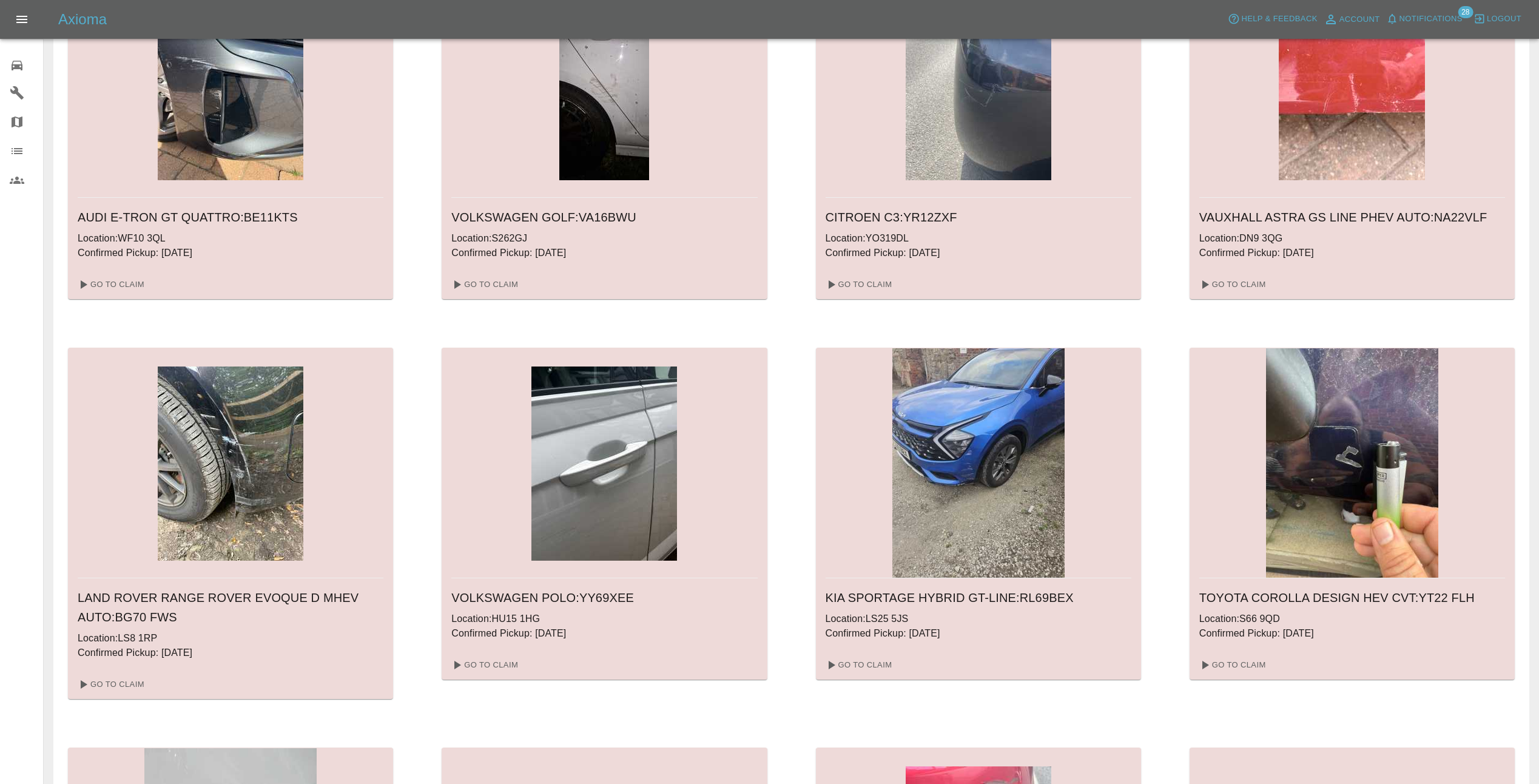
scroll to position [75, 0]
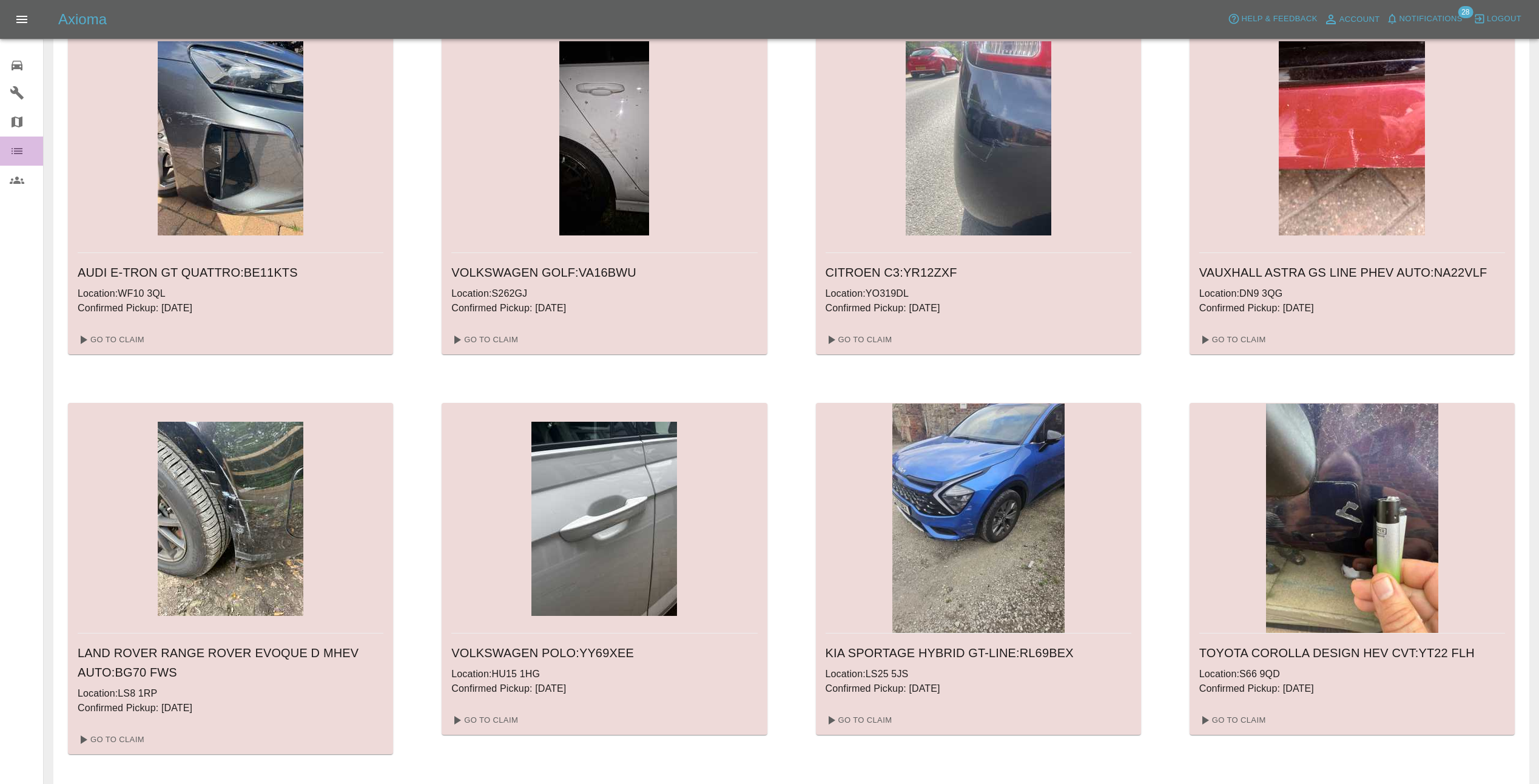
click at [17, 151] on icon at bounding box center [17, 151] width 11 height 6
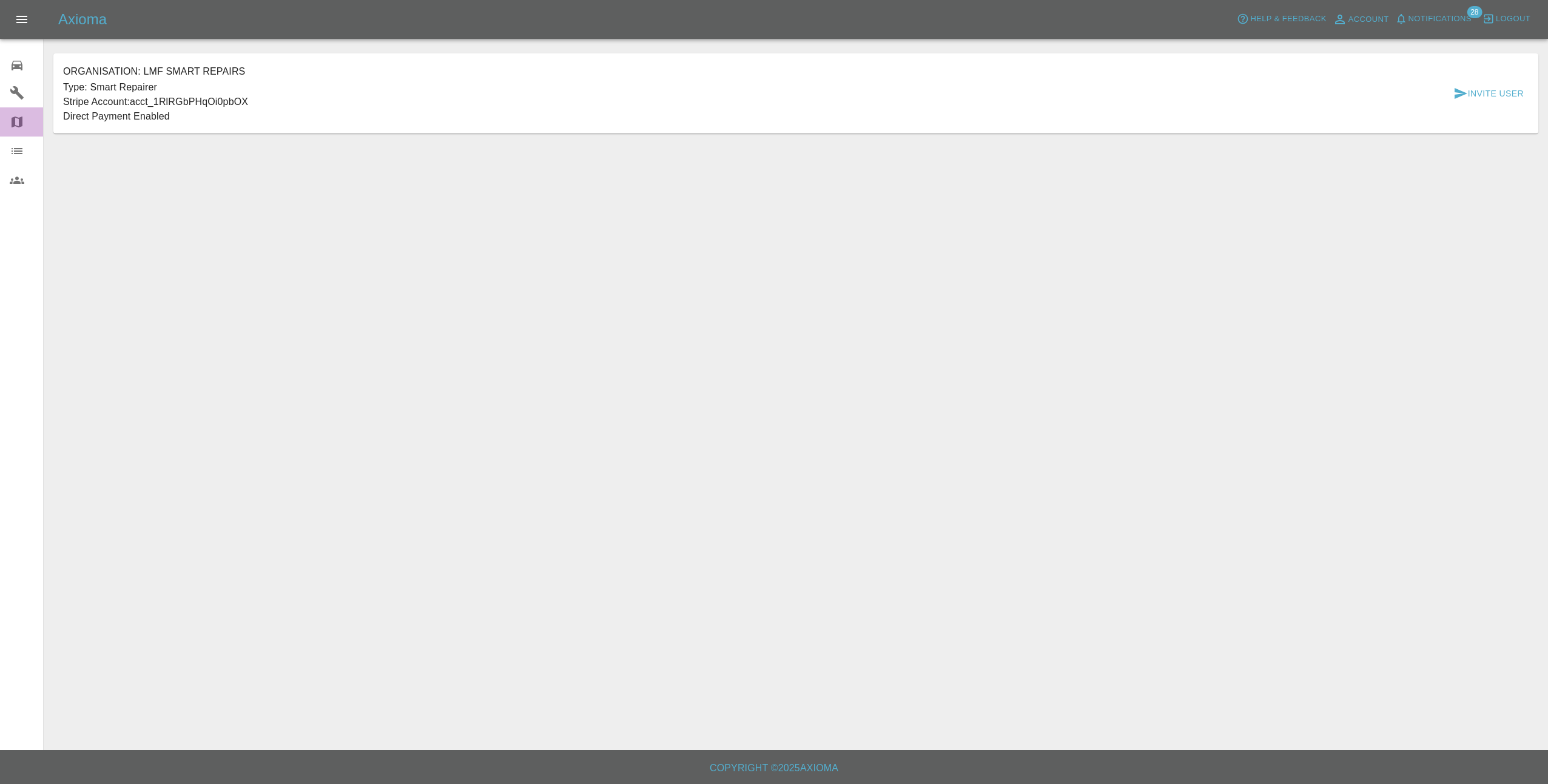
click at [17, 123] on icon at bounding box center [17, 122] width 15 height 15
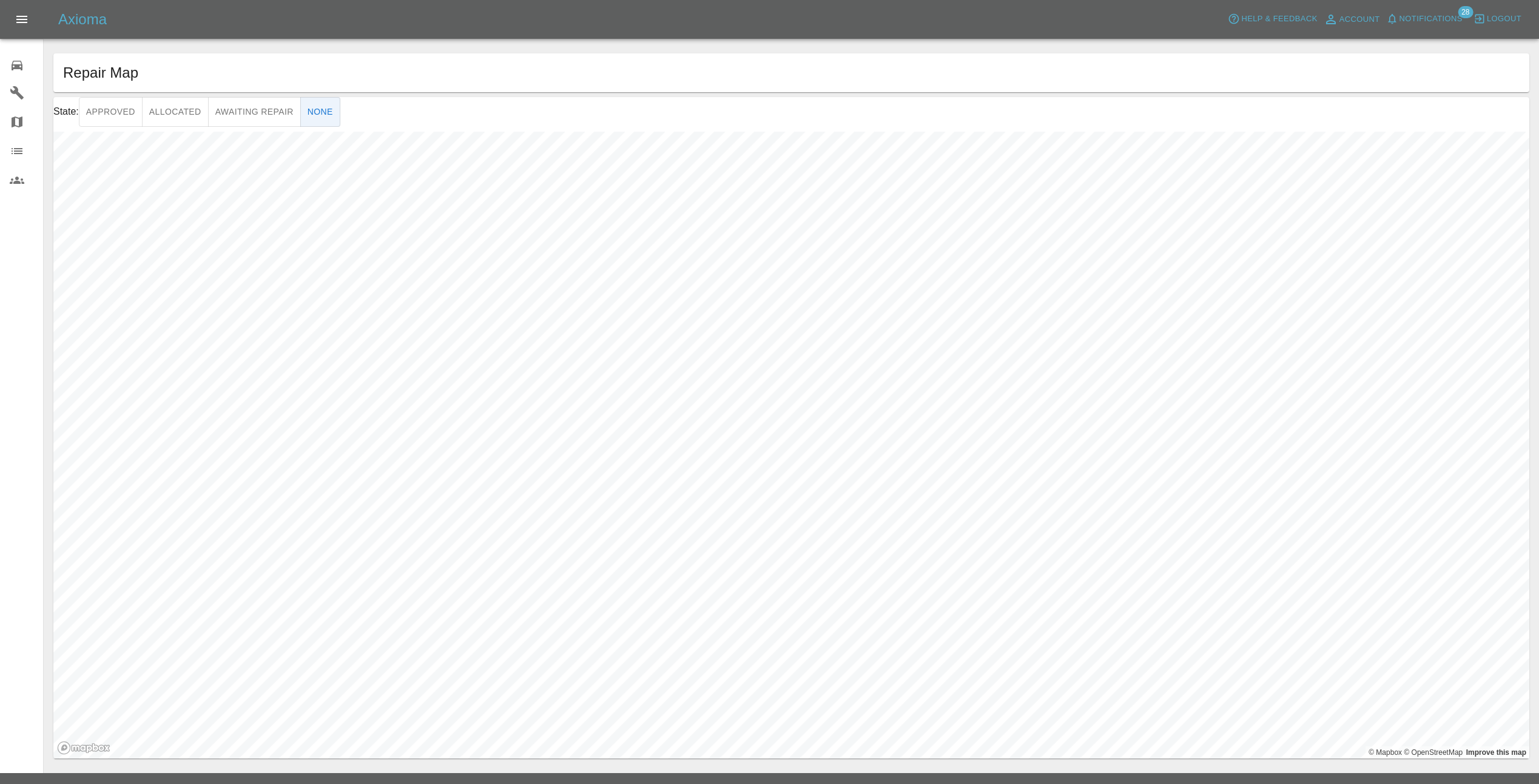
click at [23, 90] on icon at bounding box center [17, 93] width 15 height 15
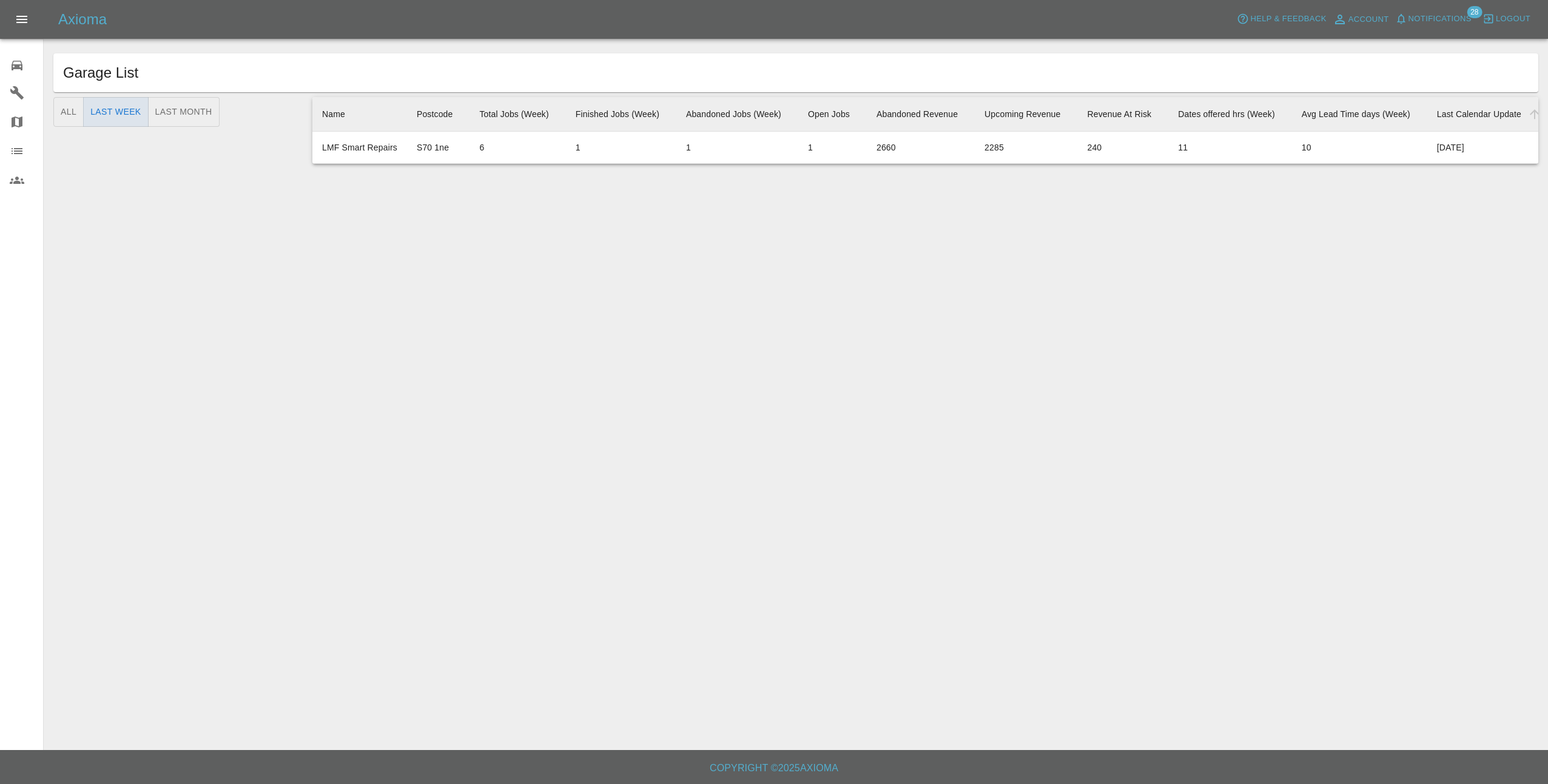
click at [19, 63] on icon at bounding box center [17, 66] width 15 height 15
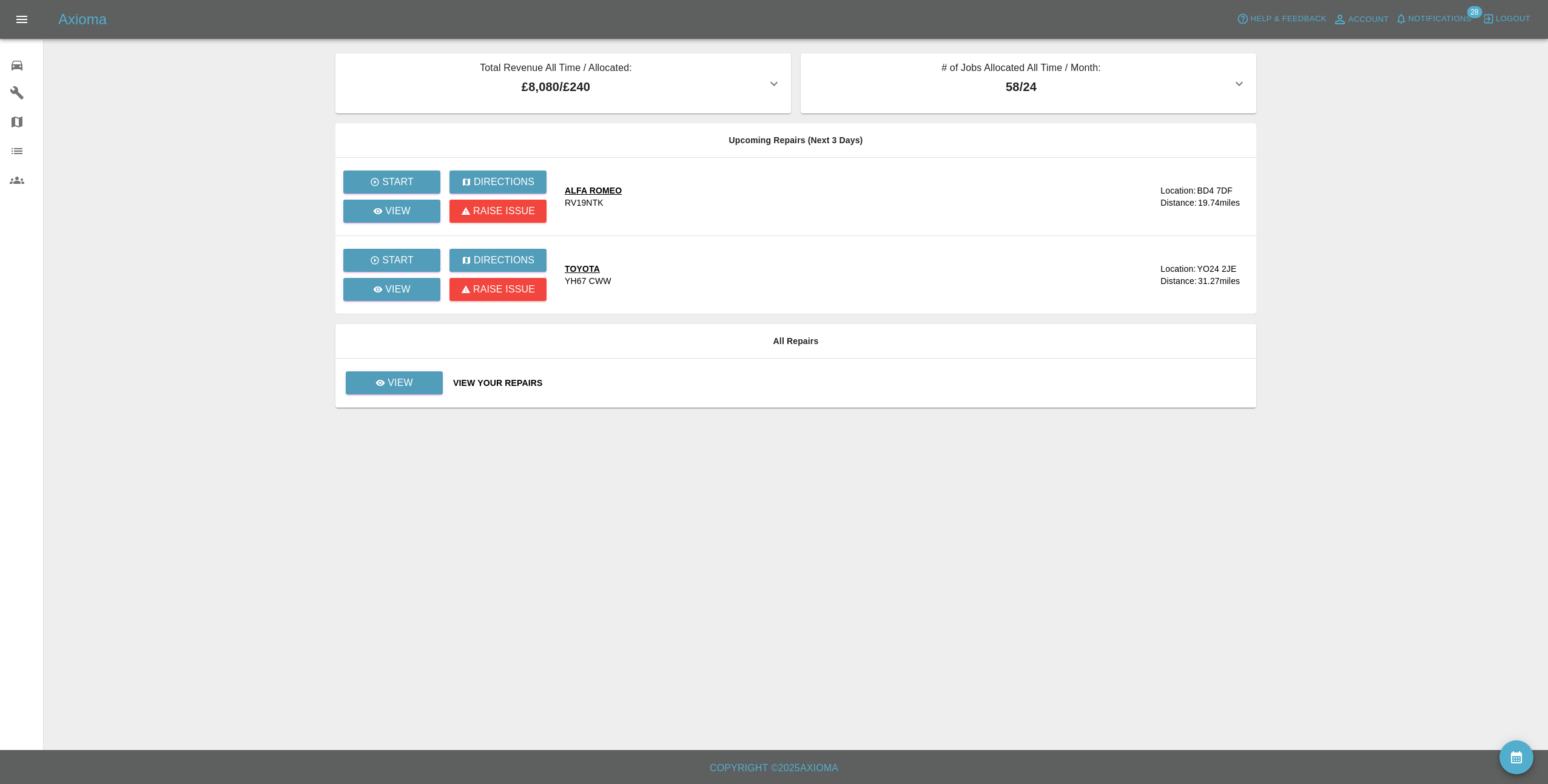
click at [1515, 761] on icon "availability" at bounding box center [1516, 757] width 15 height 15
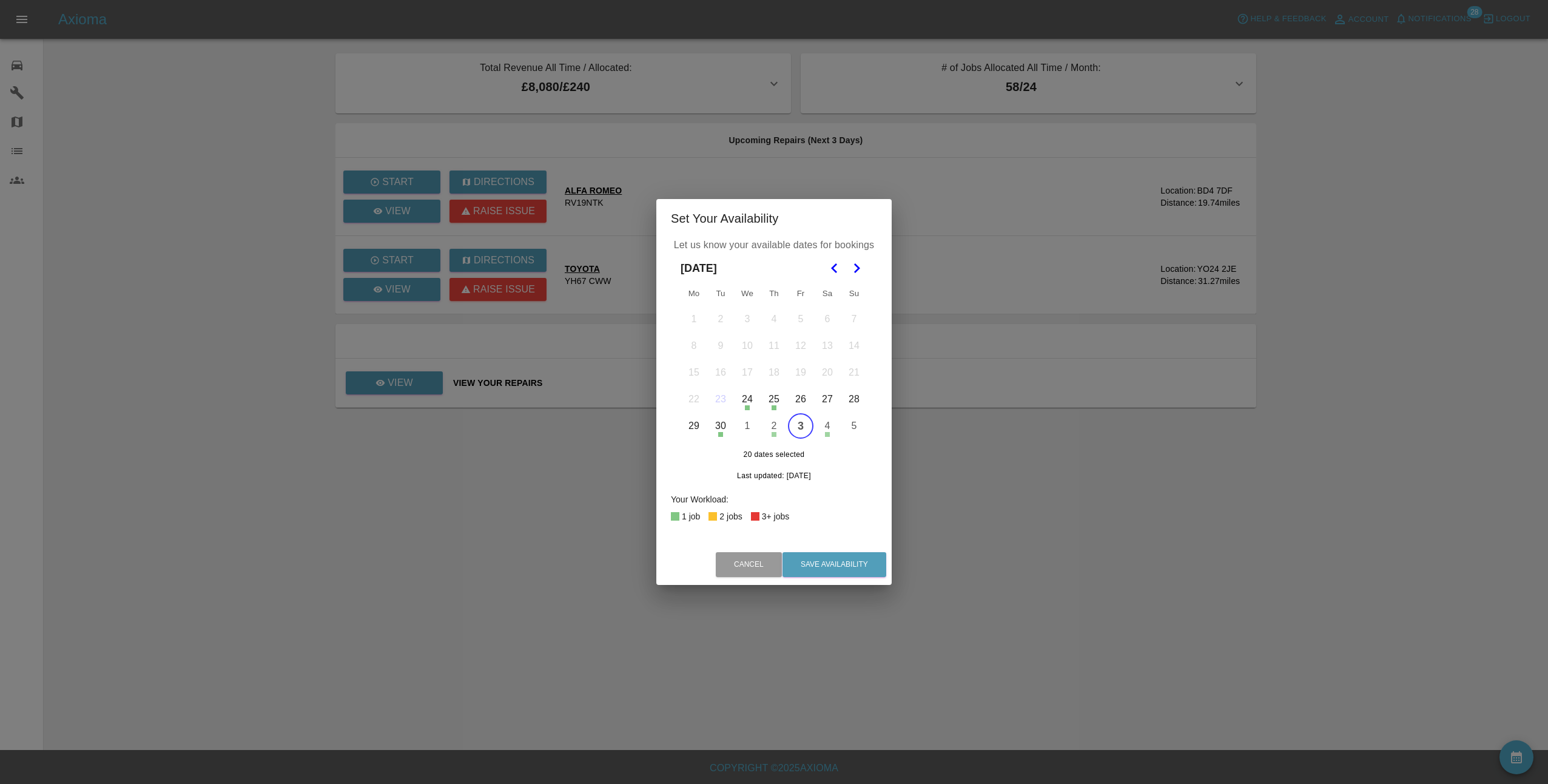
click at [855, 268] on icon "Go to the Next Month" at bounding box center [856, 268] width 15 height 15
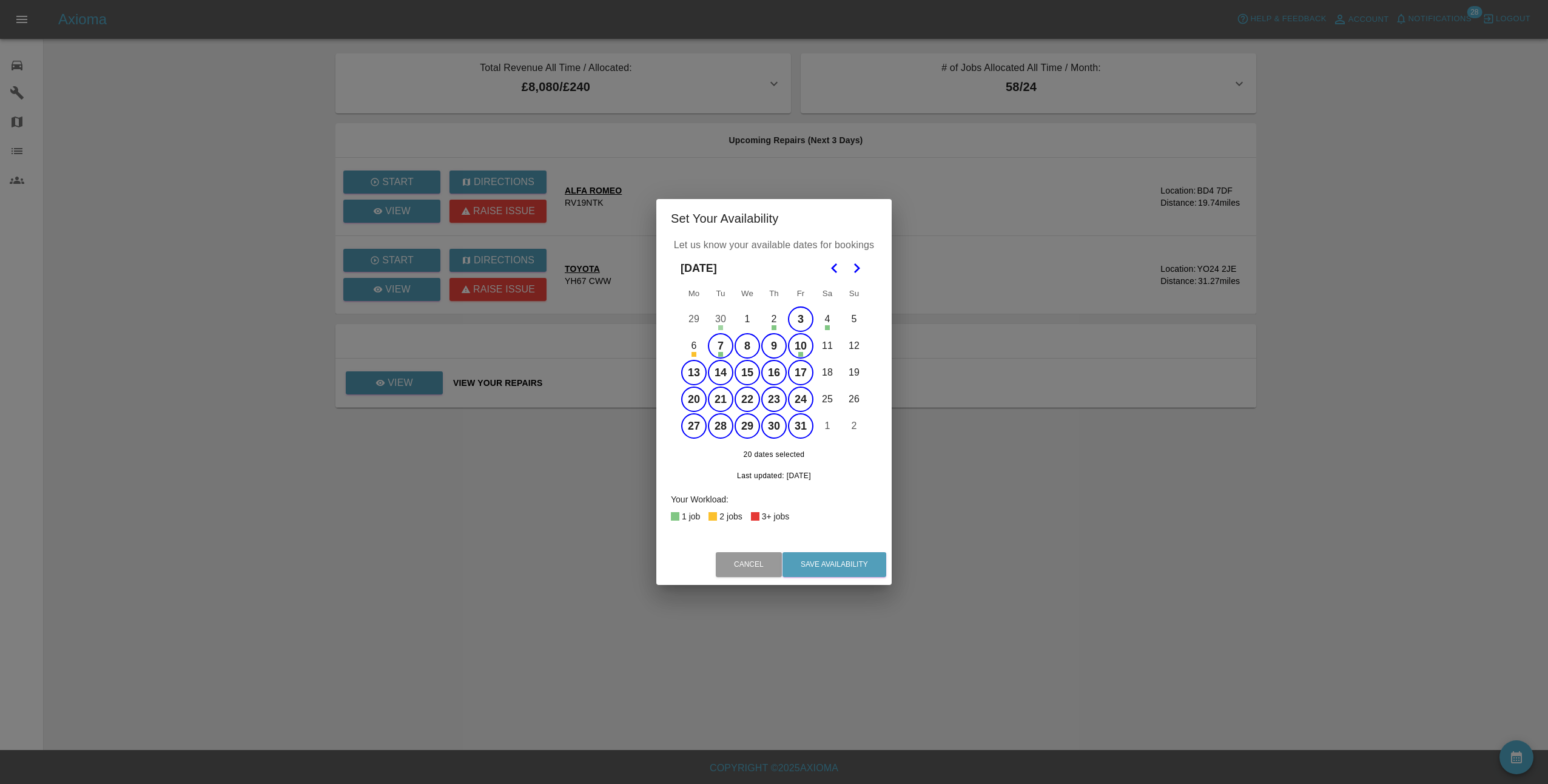
click at [772, 352] on button "9" at bounding box center [774, 346] width 26 height 26
click at [802, 350] on button "10" at bounding box center [801, 346] width 26 height 26
click at [722, 347] on button "7" at bounding box center [721, 346] width 26 height 26
click at [696, 428] on button "27" at bounding box center [694, 426] width 26 height 26
click at [744, 428] on button "29" at bounding box center [748, 426] width 26 height 26
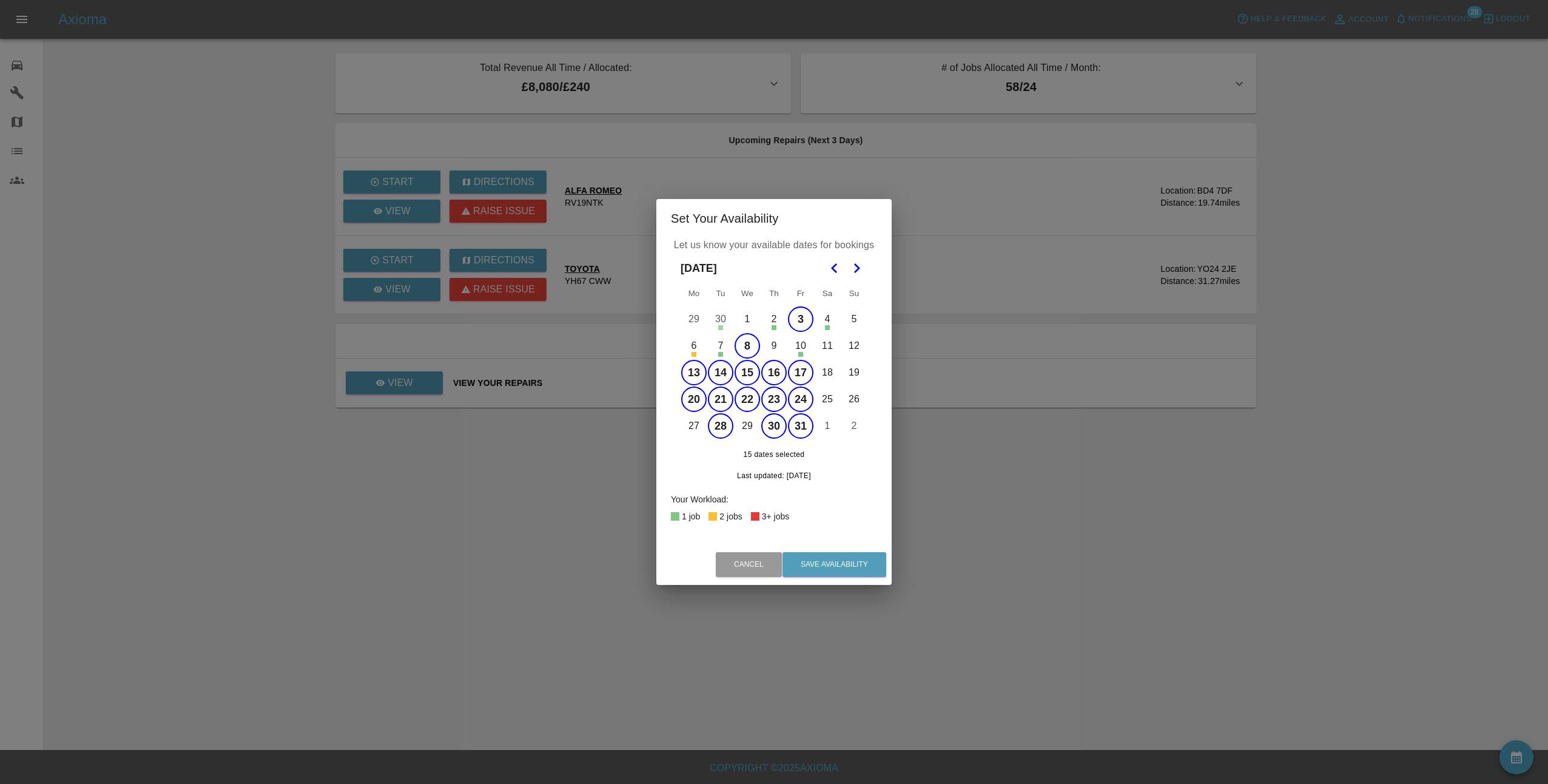
click at [857, 272] on icon "Go to the Next Month" at bounding box center [856, 268] width 15 height 15
click at [838, 267] on icon "Go to the Previous Month" at bounding box center [835, 268] width 15 height 15
click at [858, 266] on polygon "Go to the Next Month" at bounding box center [857, 268] width 6 height 10
click at [749, 424] on button "29" at bounding box center [748, 426] width 26 height 26
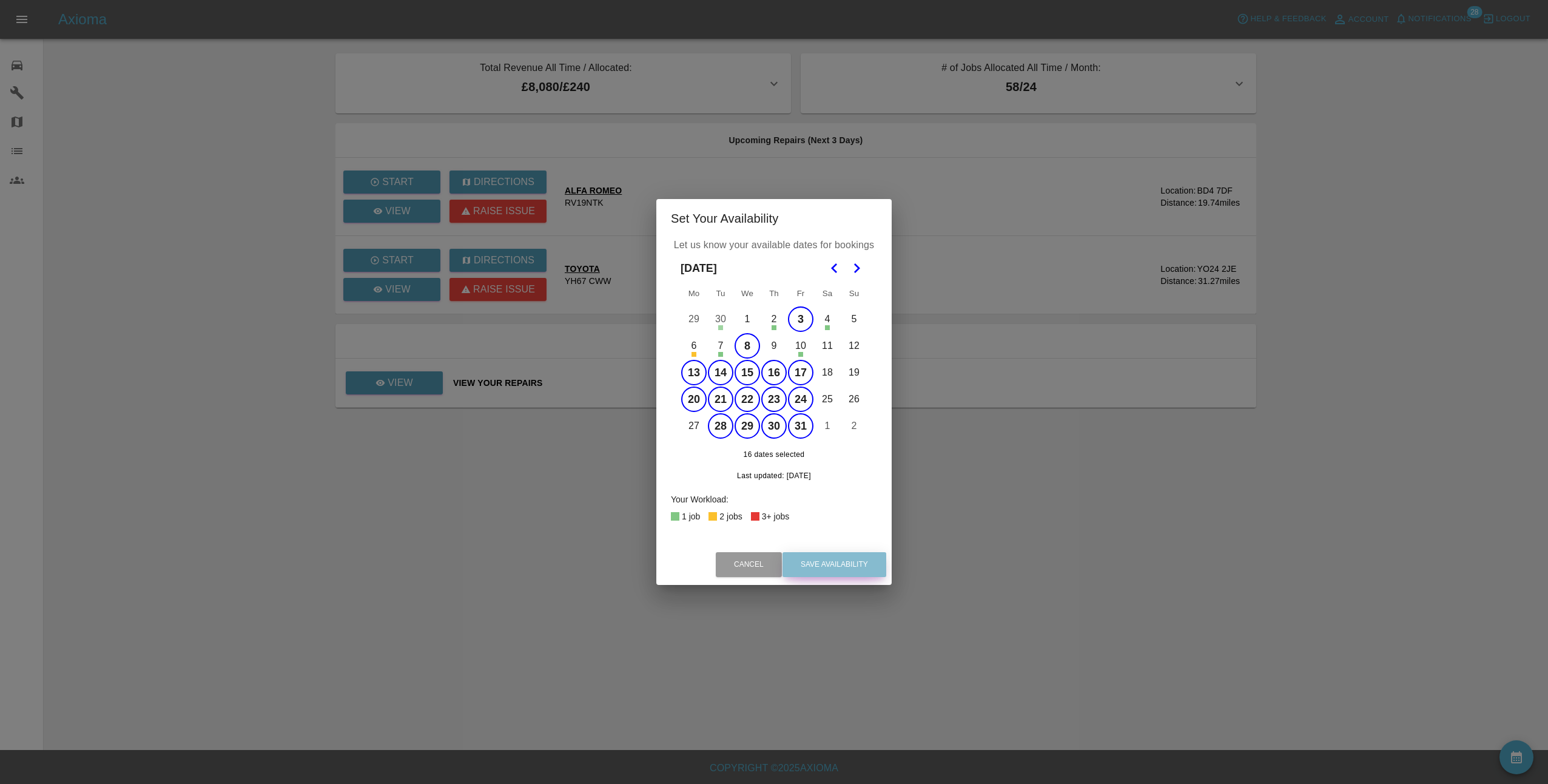
click at [849, 567] on button "Save Availability" at bounding box center [835, 564] width 104 height 25
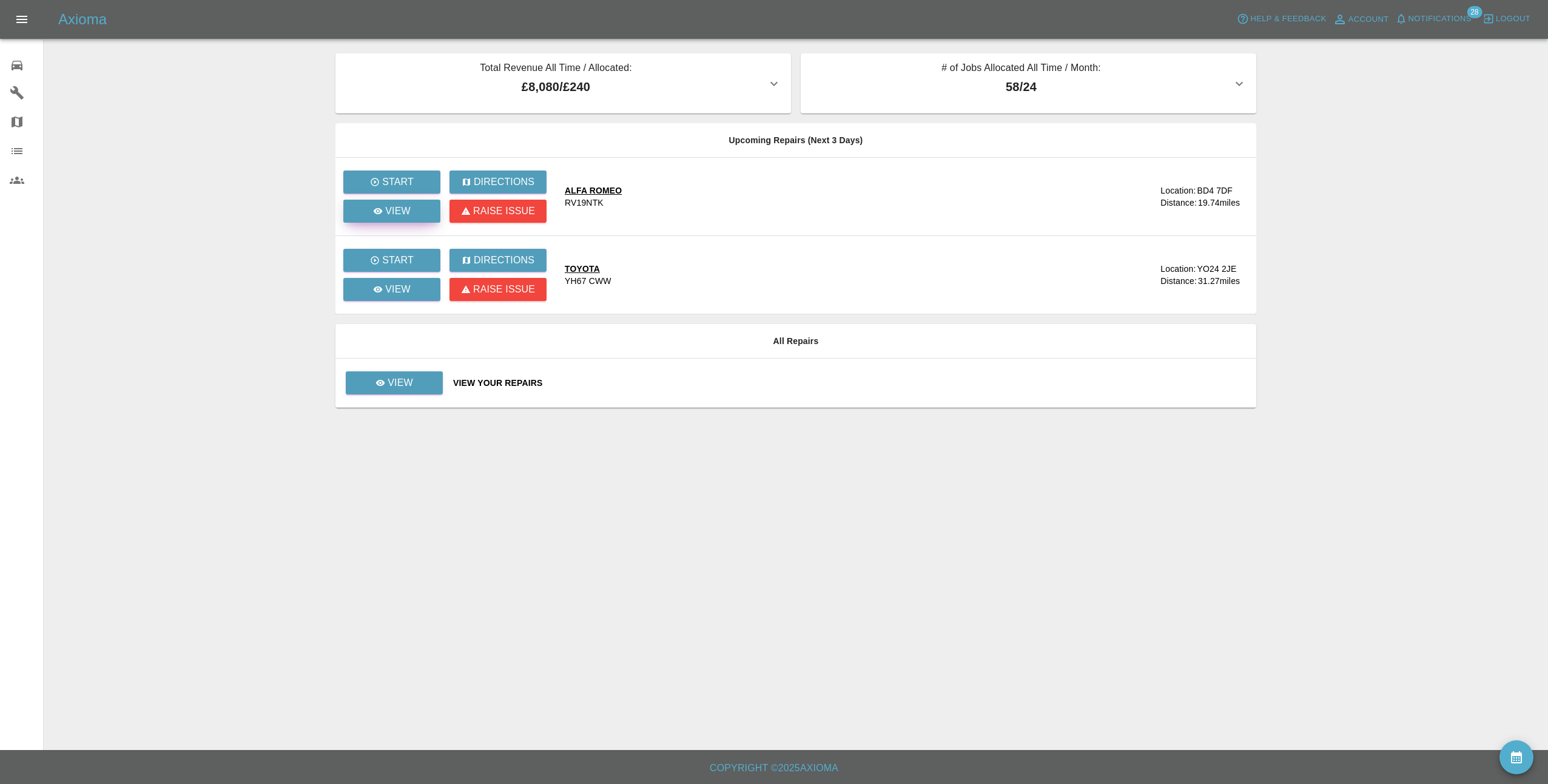
click at [392, 210] on p "View" at bounding box center [398, 211] width 26 height 15
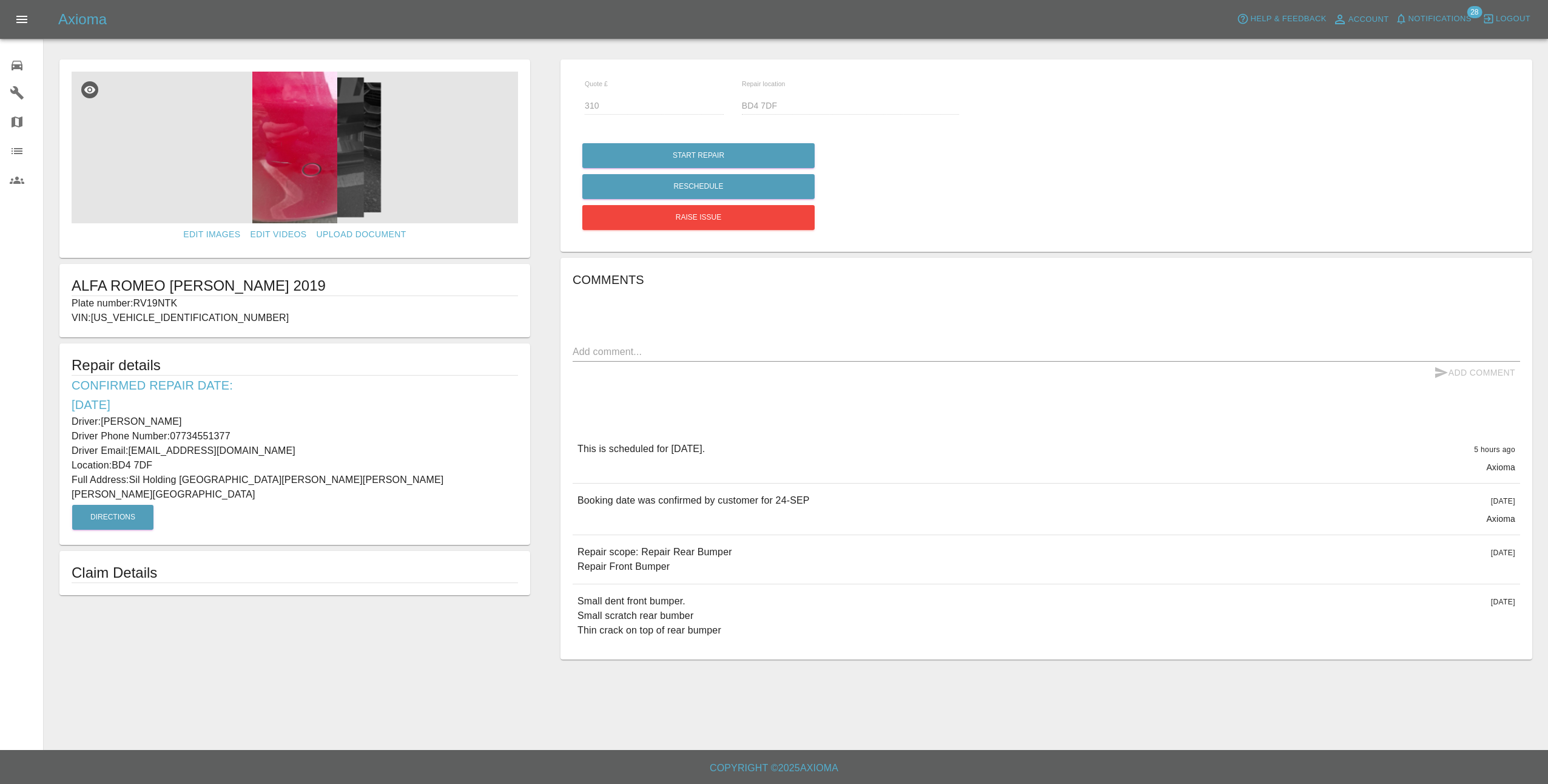
click at [315, 160] on img at bounding box center [295, 147] width 446 height 151
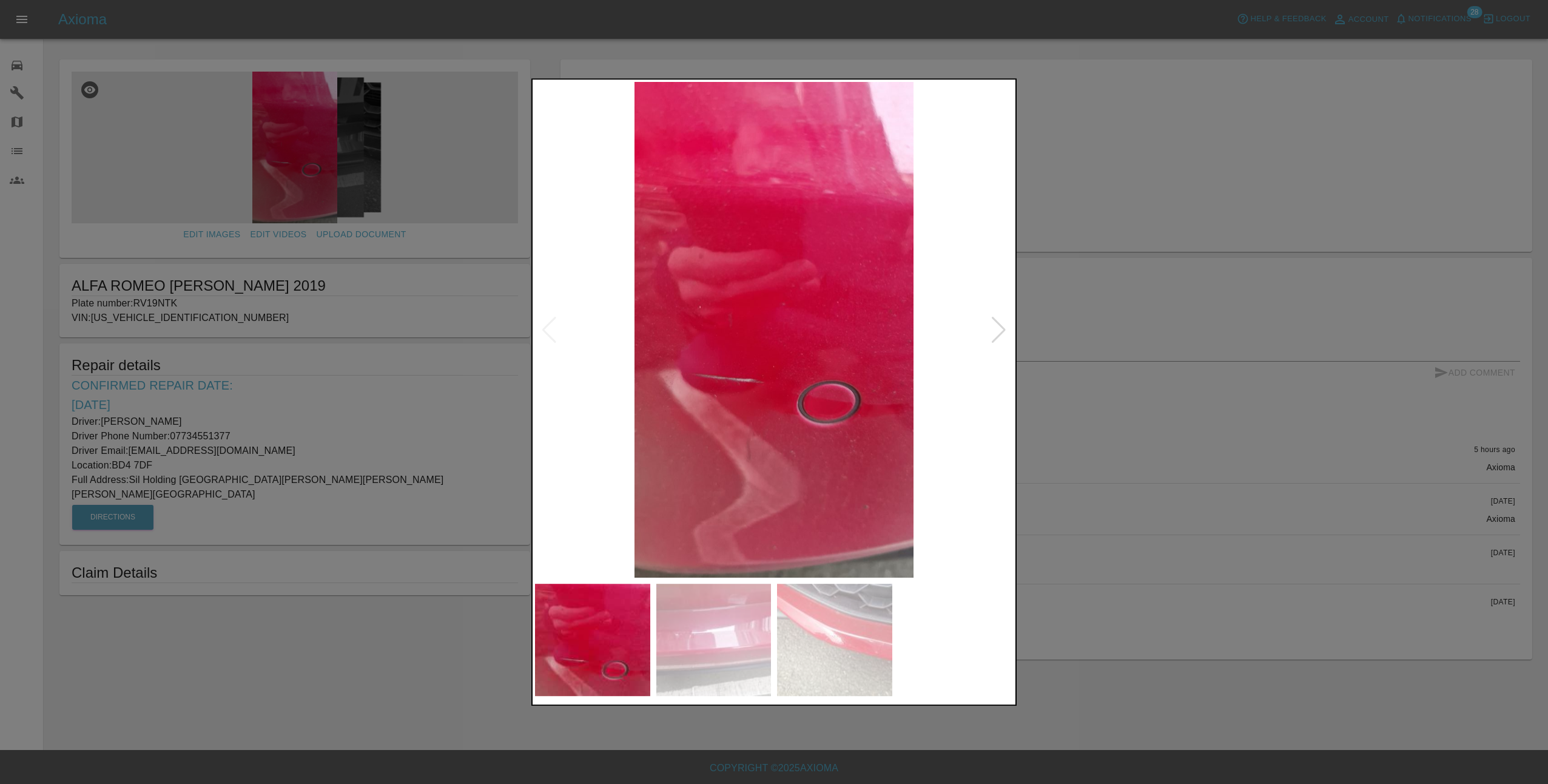
click at [1007, 332] on img at bounding box center [774, 330] width 478 height 496
click at [1004, 332] on div at bounding box center [999, 330] width 16 height 27
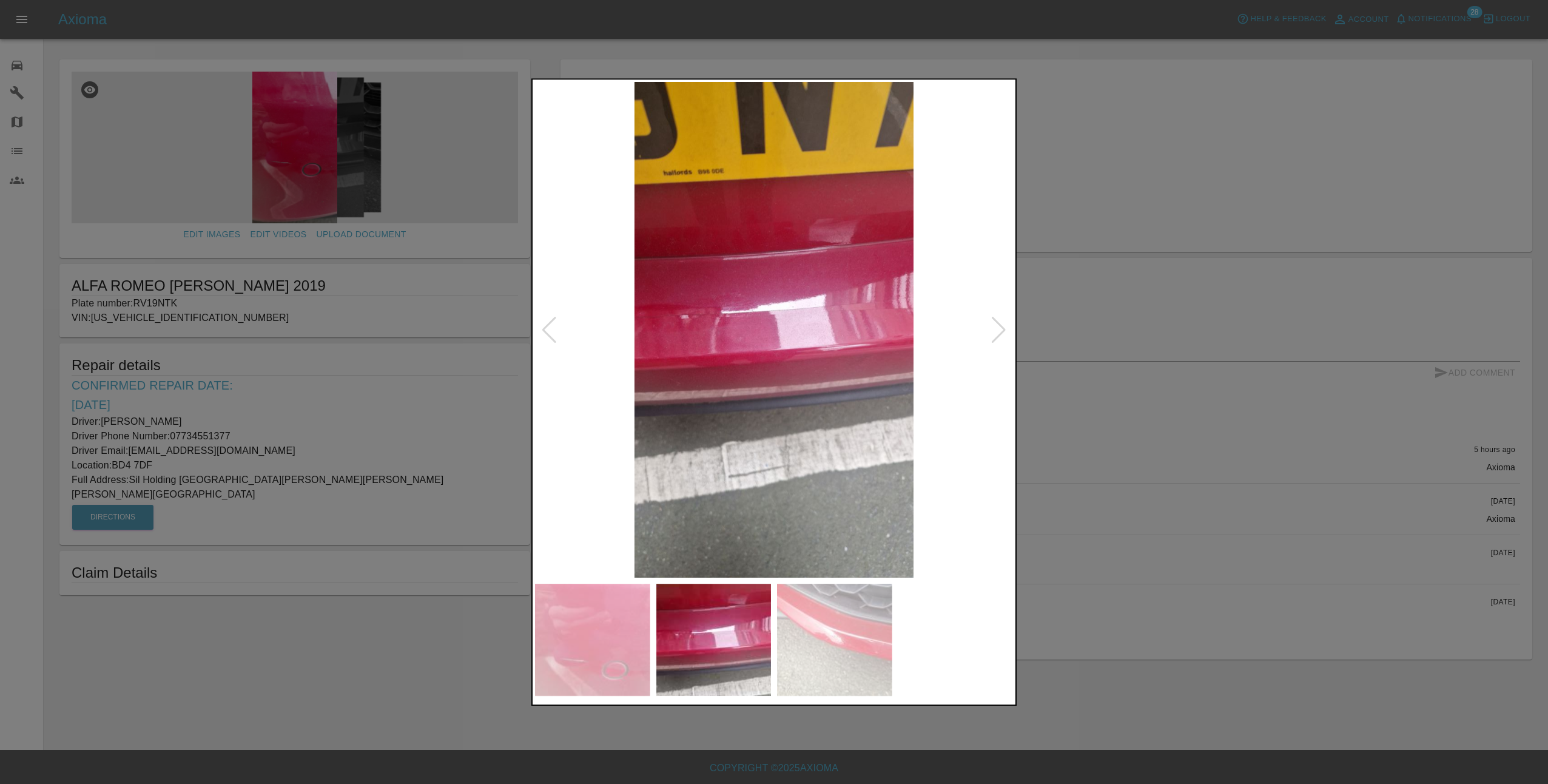
click at [1004, 332] on div at bounding box center [999, 330] width 16 height 27
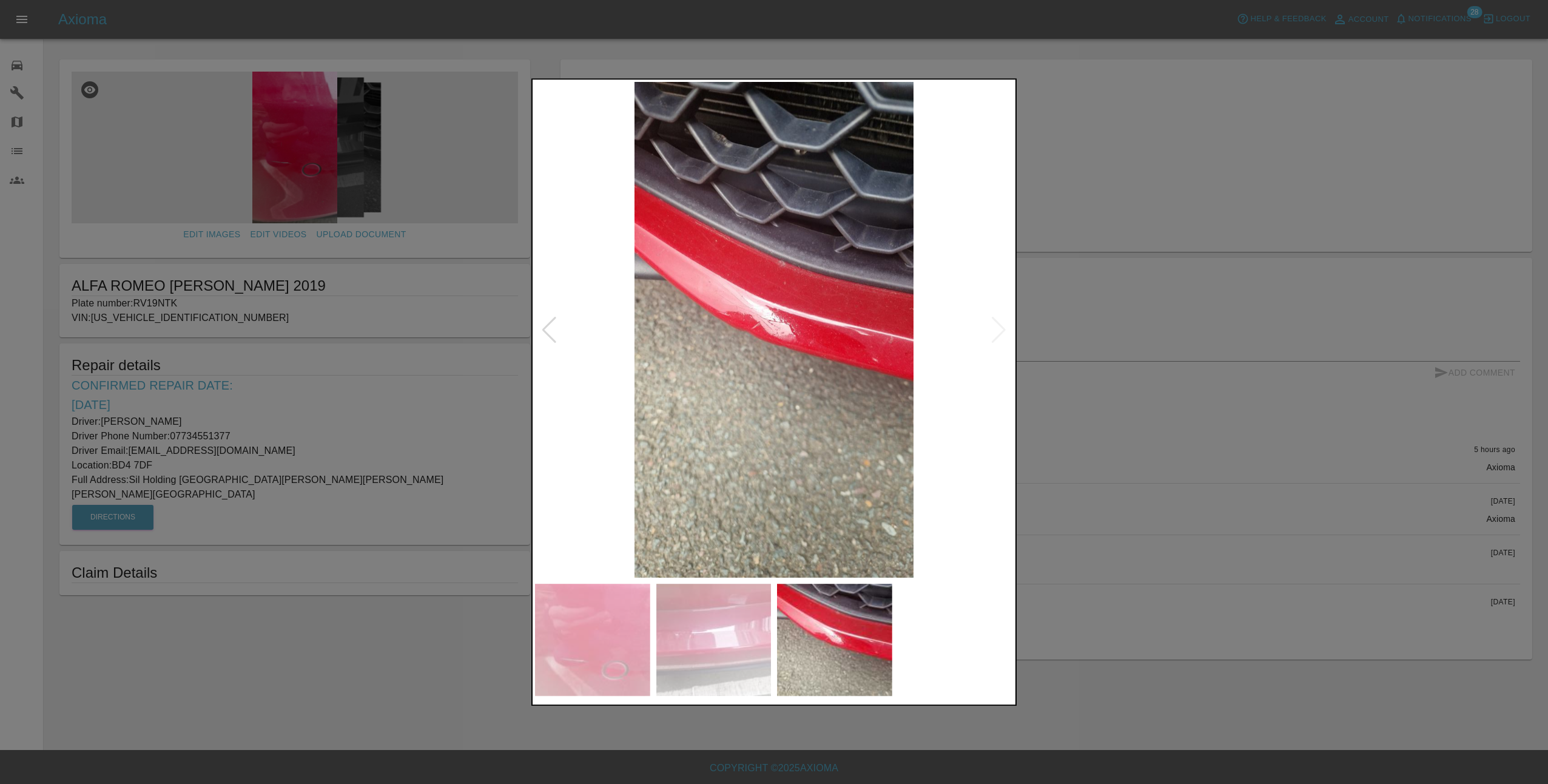
click at [994, 332] on img at bounding box center [774, 330] width 478 height 496
click at [1000, 330] on img at bounding box center [774, 330] width 478 height 496
click at [1149, 423] on div at bounding box center [774, 392] width 1548 height 784
